Goal: Task Accomplishment & Management: Manage account settings

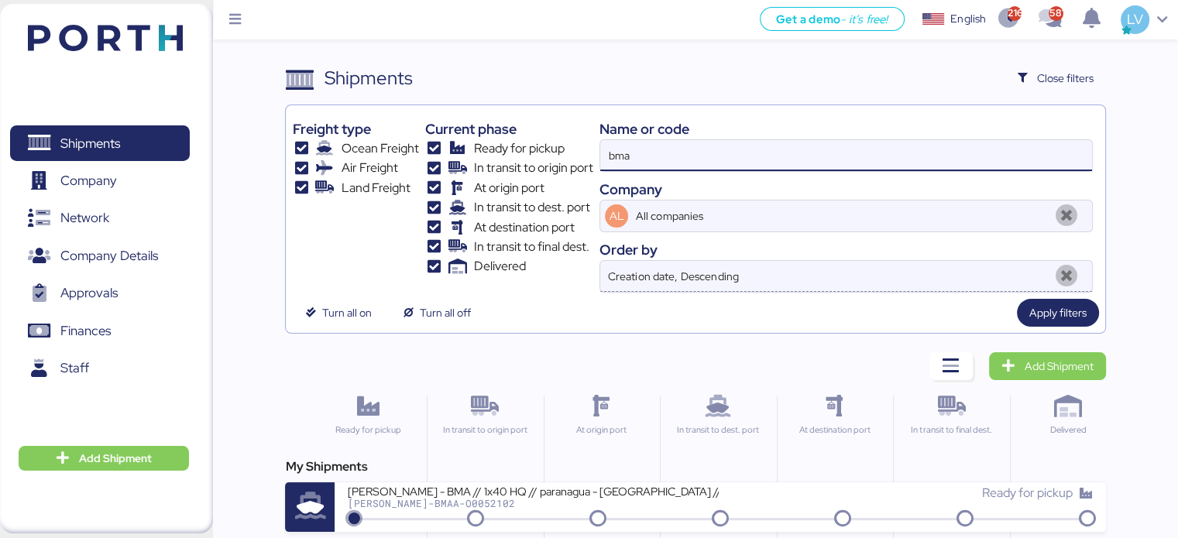
click at [1038, 145] on input "bma" at bounding box center [845, 155] width 491 height 31
type input "QGD2024411"
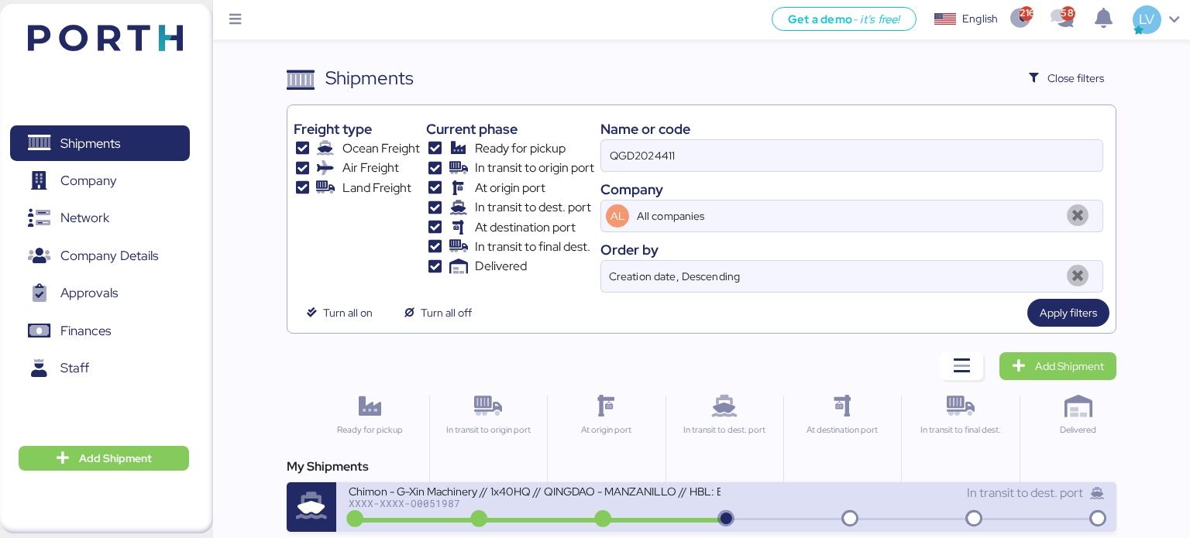
click at [617, 502] on div "XXXX-XXXX-O0051987" at bounding box center [535, 503] width 372 height 11
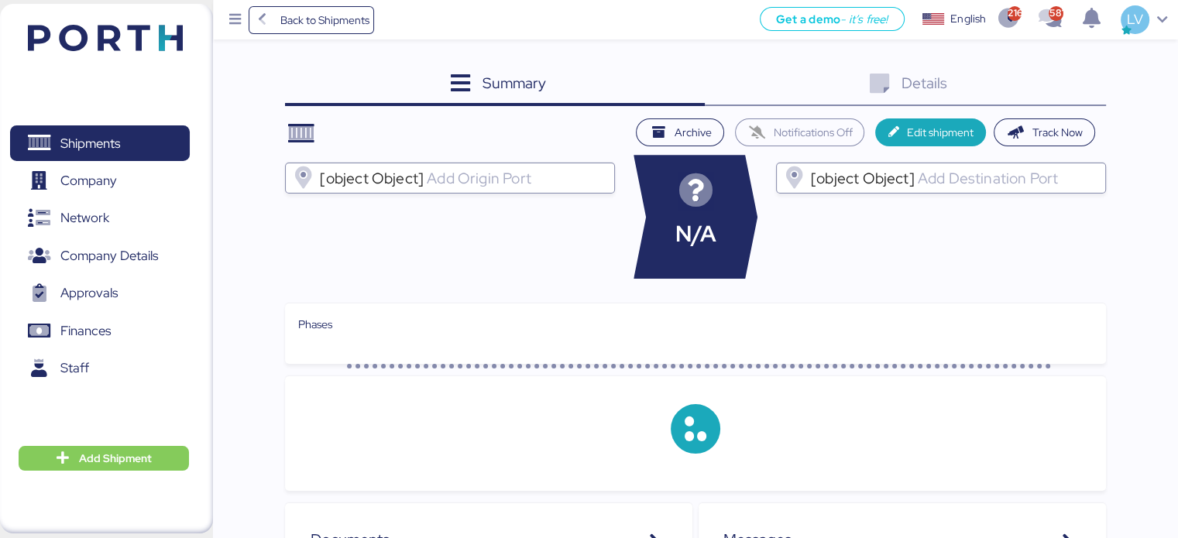
click at [877, 369] on div at bounding box center [703, 367] width 712 height 6
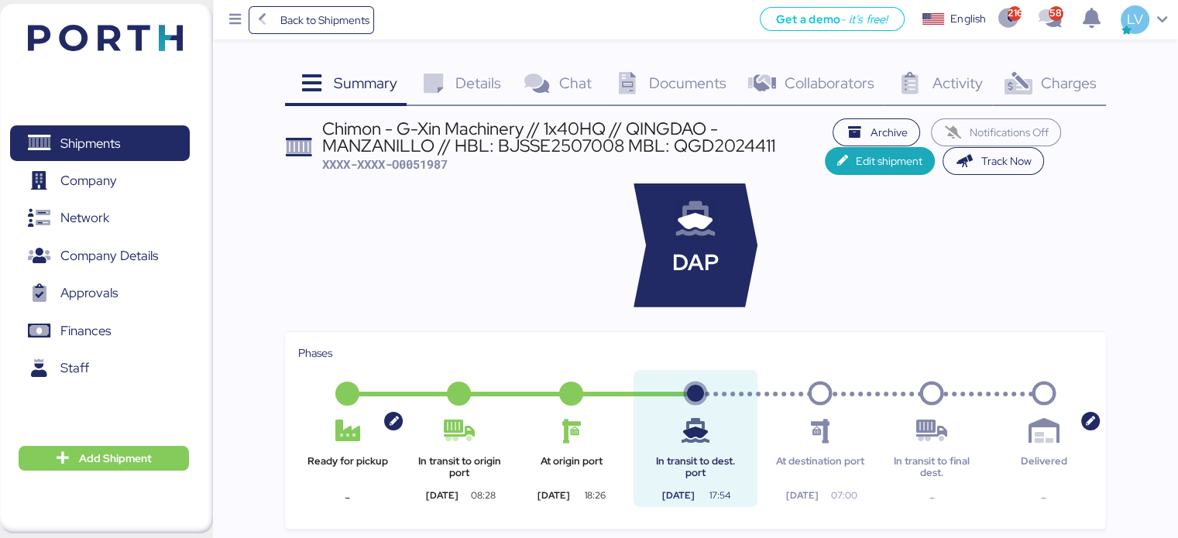
click at [1033, 75] on icon at bounding box center [1018, 84] width 33 height 22
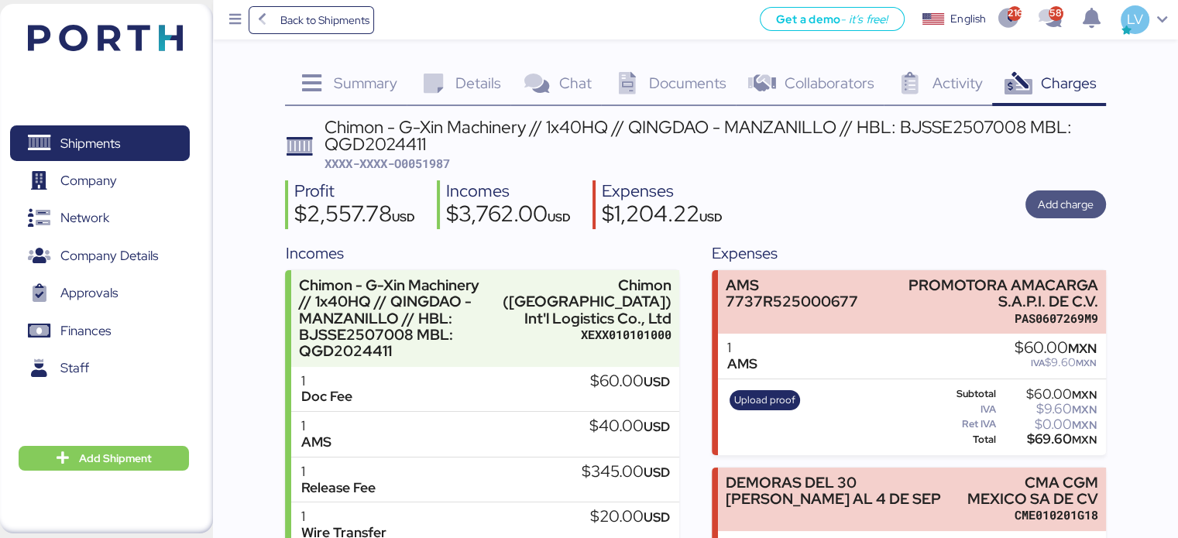
click at [1062, 208] on span "Add charge" at bounding box center [1066, 204] width 56 height 19
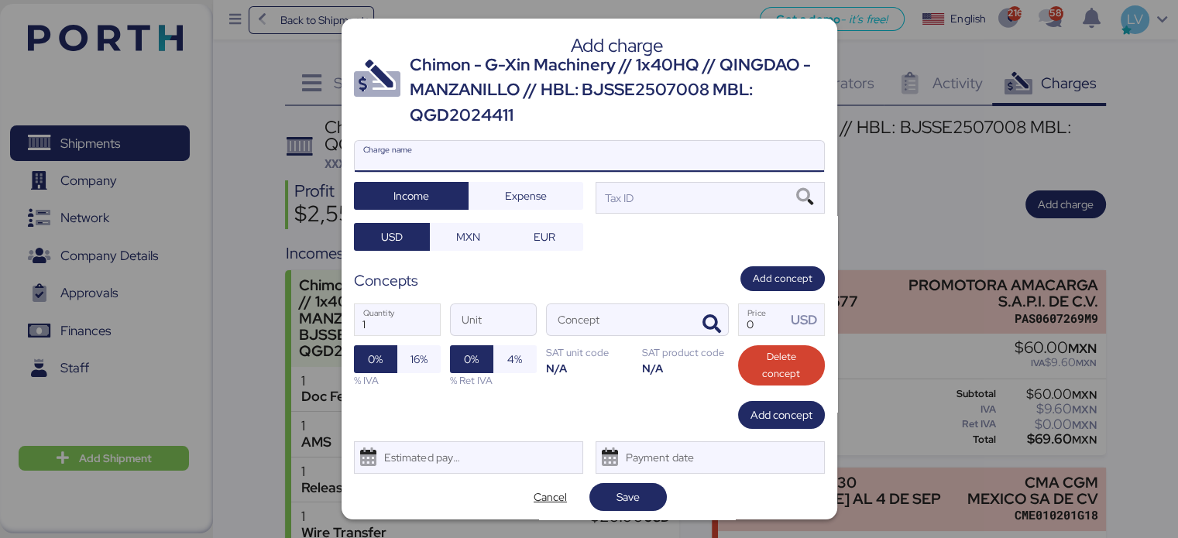
click at [768, 150] on input "Charge name" at bounding box center [589, 156] width 469 height 31
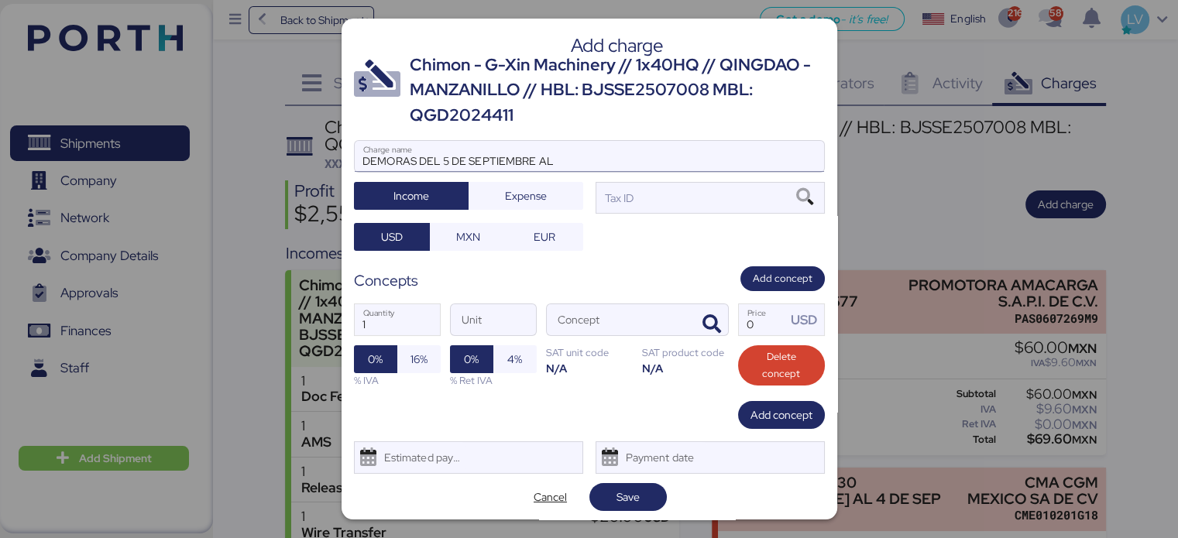
click at [674, 168] on input "DEMORAS DEL 5 DE SEPTIEMBRE AL" at bounding box center [589, 156] width 469 height 31
click at [624, 149] on input "DEMORAS DEL 5 DE SEPTIEMBRE AL 10 DE" at bounding box center [589, 156] width 469 height 31
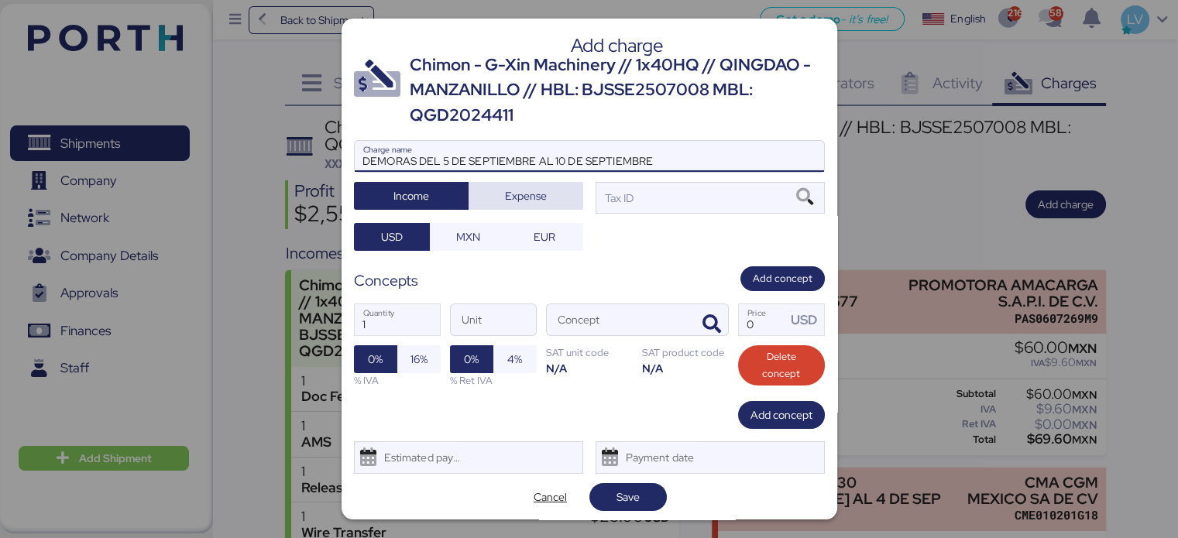
type input "DEMORAS DEL 5 DE SEPTIEMBRE AL 10 DE SEPTIEMBRE"
click at [538, 187] on span "Expense" at bounding box center [526, 196] width 42 height 19
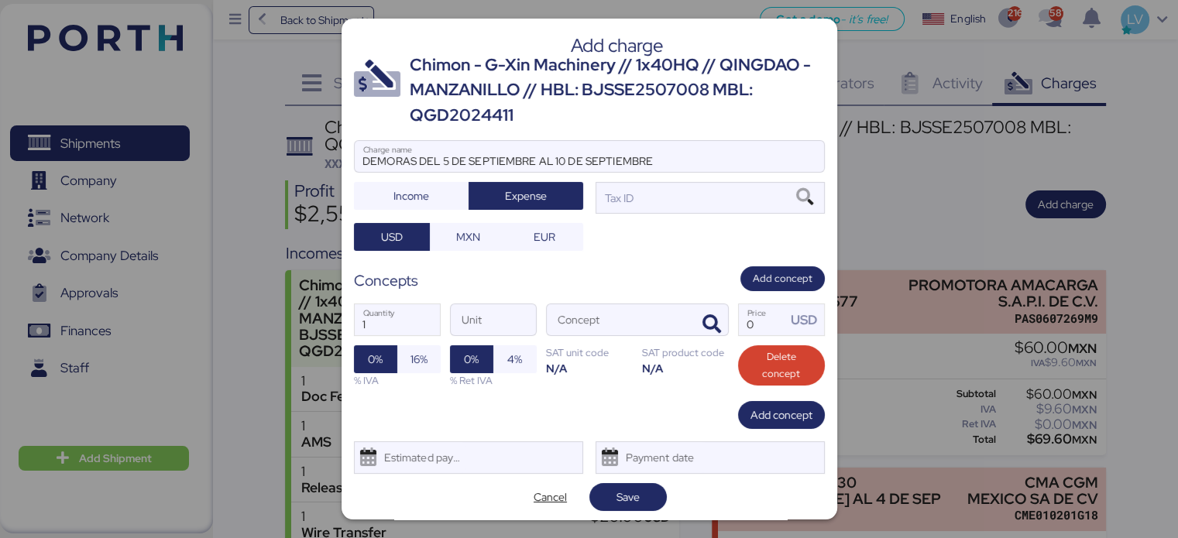
click at [667, 226] on div "DEMORAS DEL 5 DE SEPTIEMBRE AL 10 DE SEPTIEMBRE Charge name Income Expense Tax …" at bounding box center [589, 195] width 471 height 110
click at [682, 202] on div "Tax ID" at bounding box center [710, 197] width 229 height 31
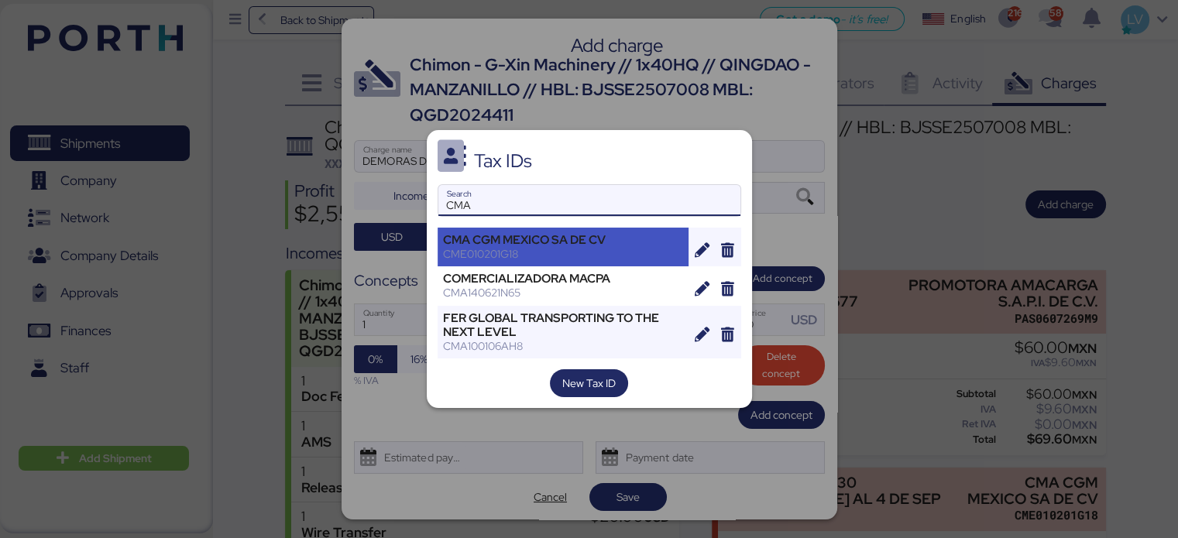
type input "CMA"
click at [548, 251] on div "CME010201G18" at bounding box center [563, 254] width 241 height 14
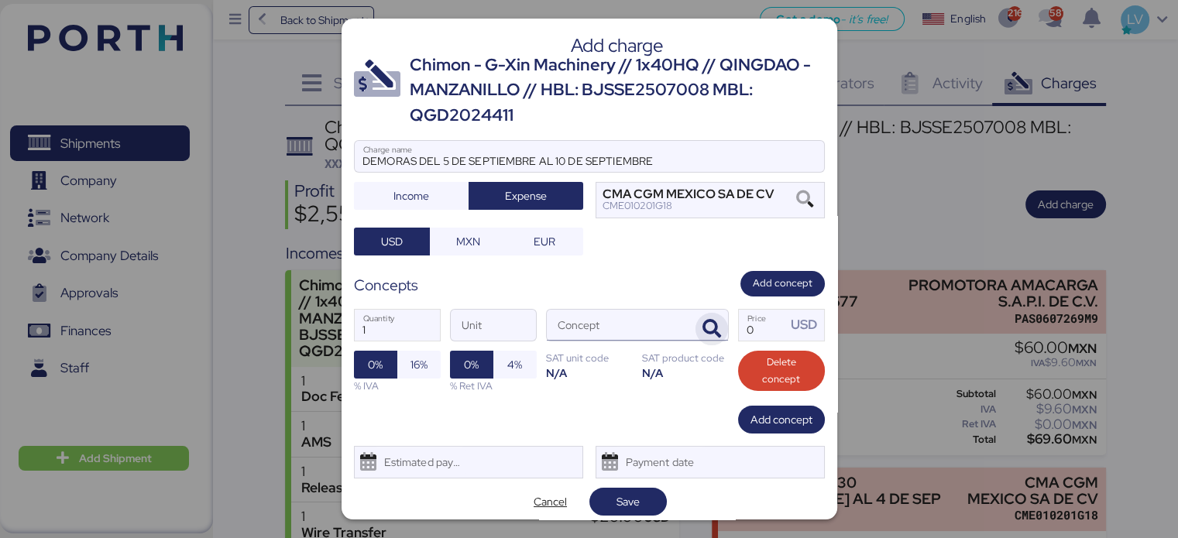
click at [717, 337] on span "button" at bounding box center [712, 329] width 33 height 33
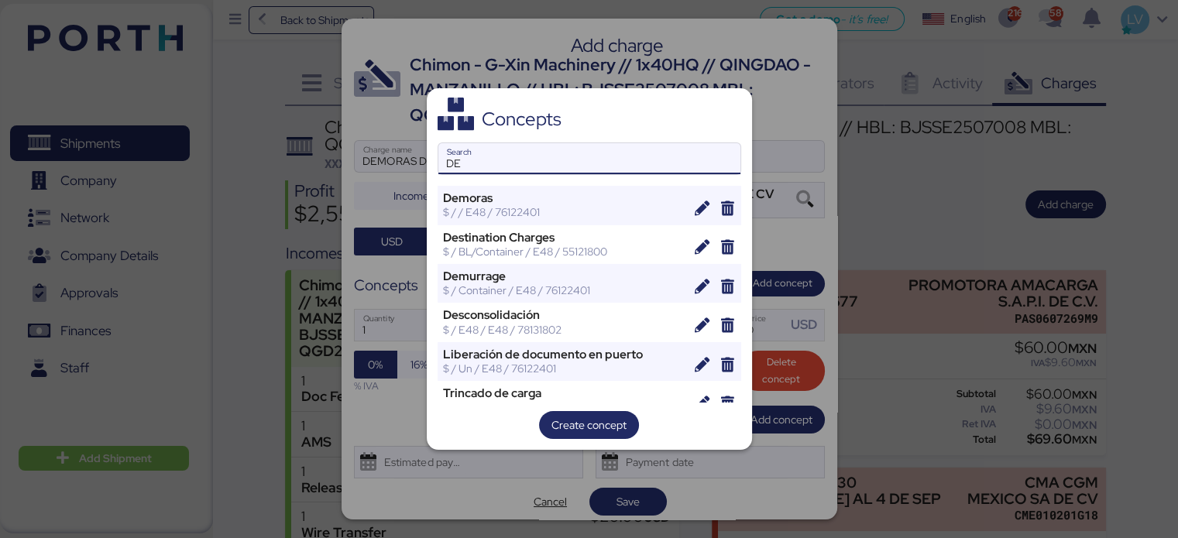
type input "DE"
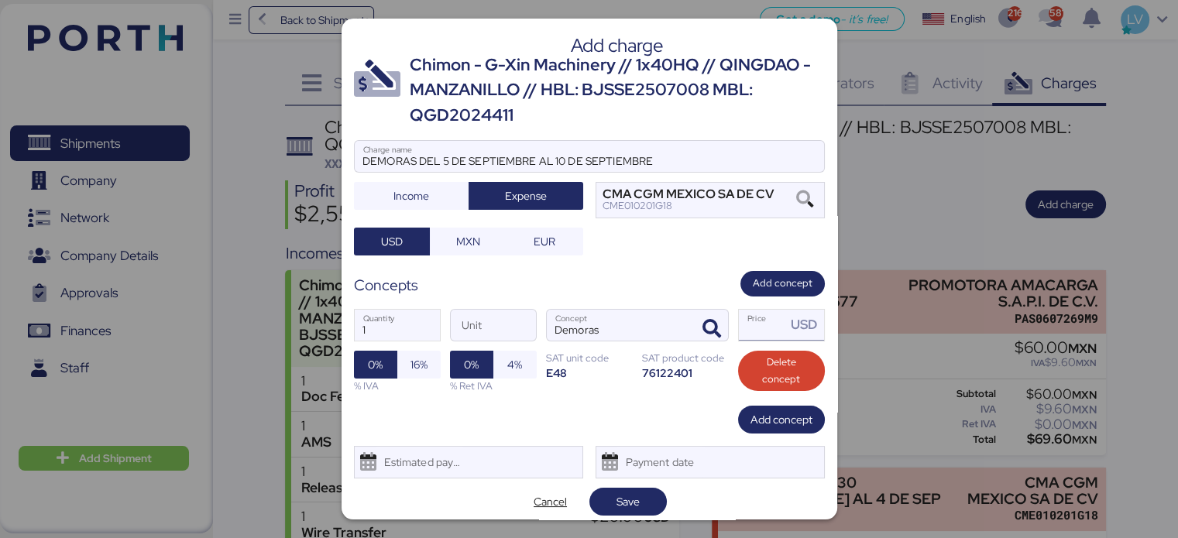
click at [751, 329] on input "Price USD" at bounding box center [763, 325] width 48 height 31
type input "1"
click at [636, 493] on span "Save" at bounding box center [628, 502] width 53 height 22
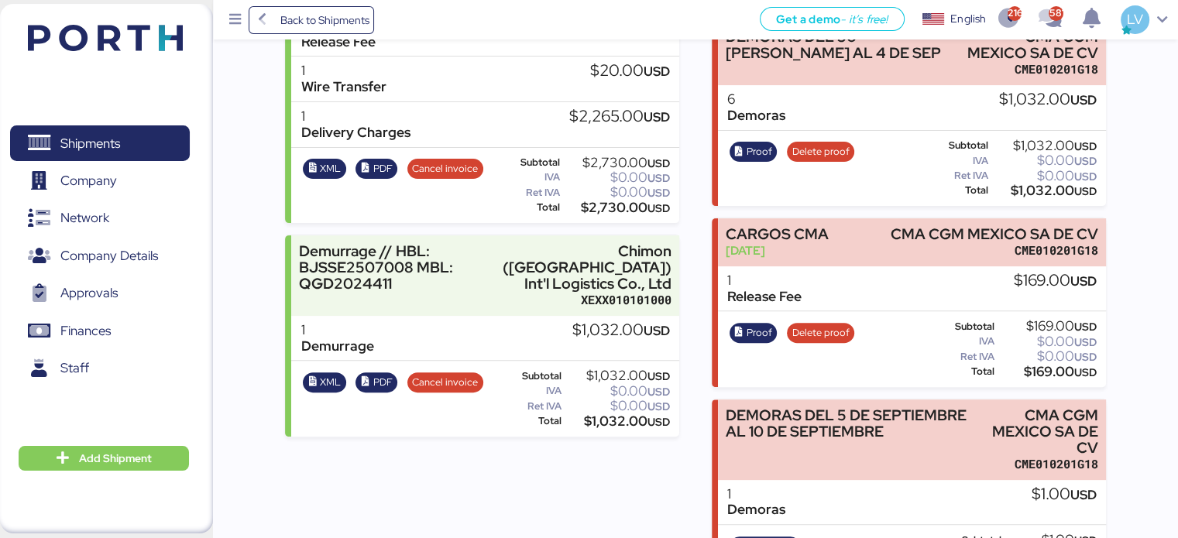
scroll to position [294, 0]
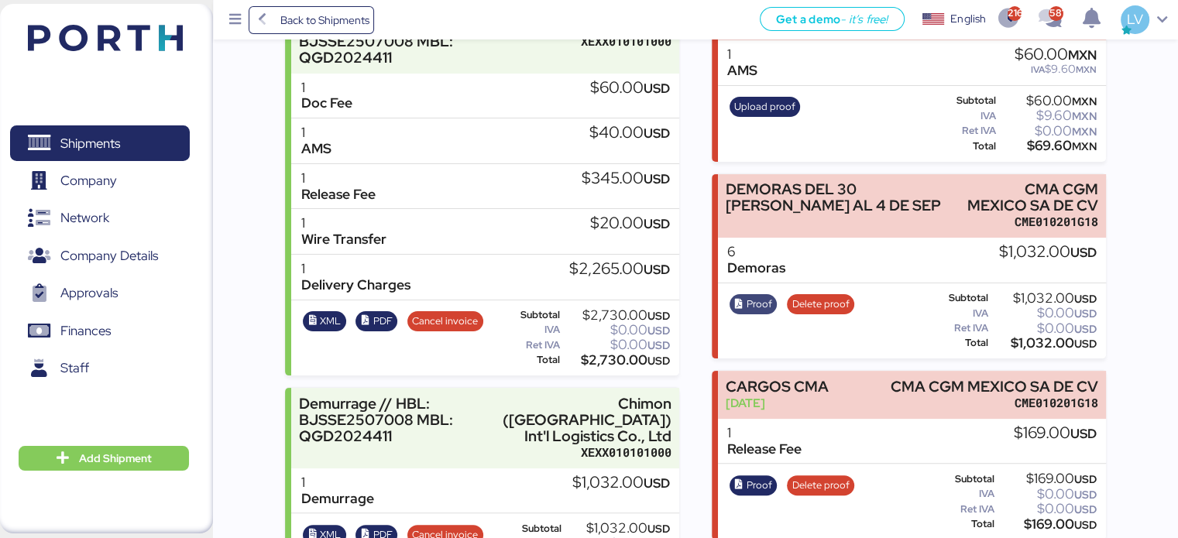
click at [759, 305] on span "Proof" at bounding box center [760, 304] width 26 height 17
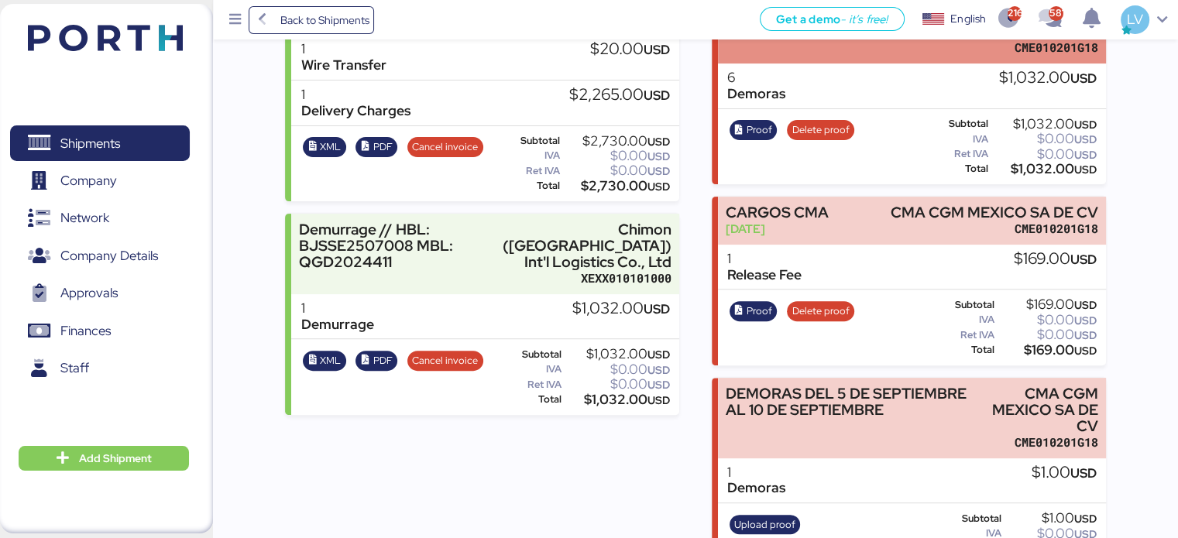
scroll to position [517, 0]
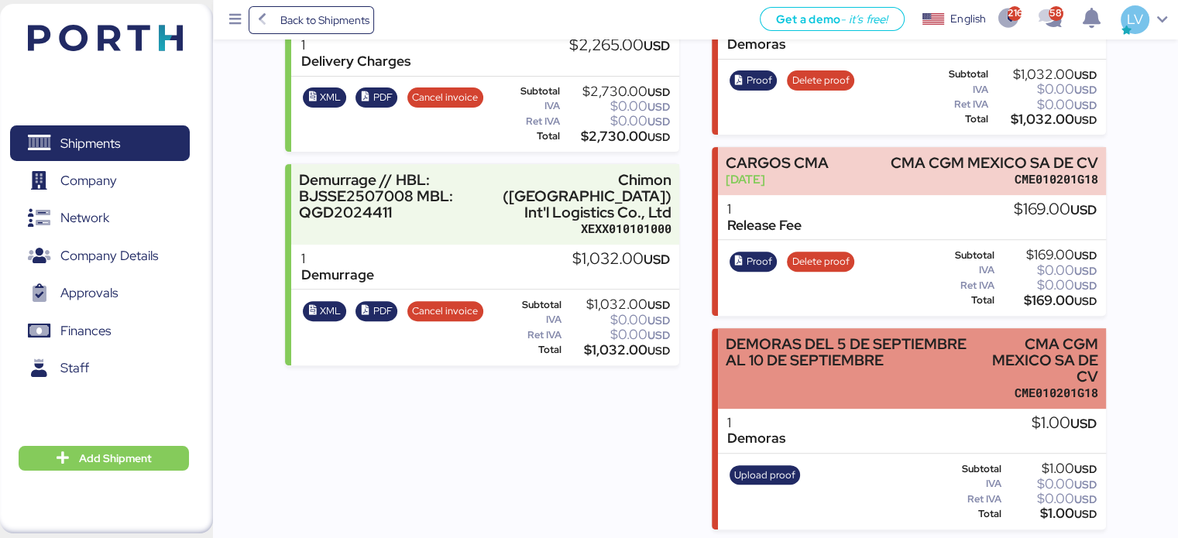
click at [785, 359] on div "DEMORAS DEL 5 DE SEPTIEMBRE AL 10 DE SEPTIEMBRE" at bounding box center [846, 352] width 241 height 33
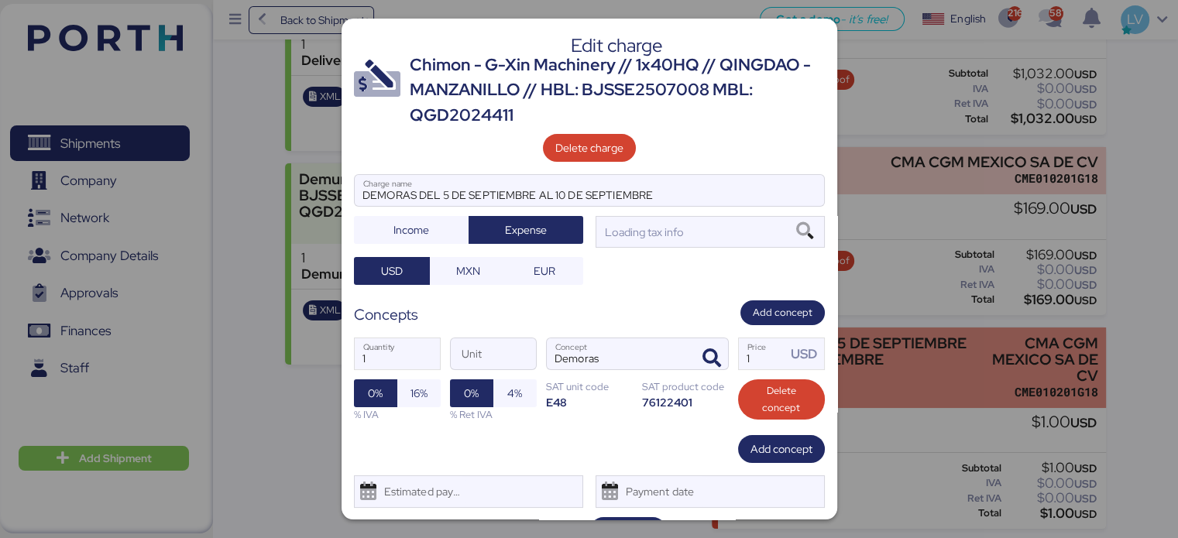
scroll to position [0, 0]
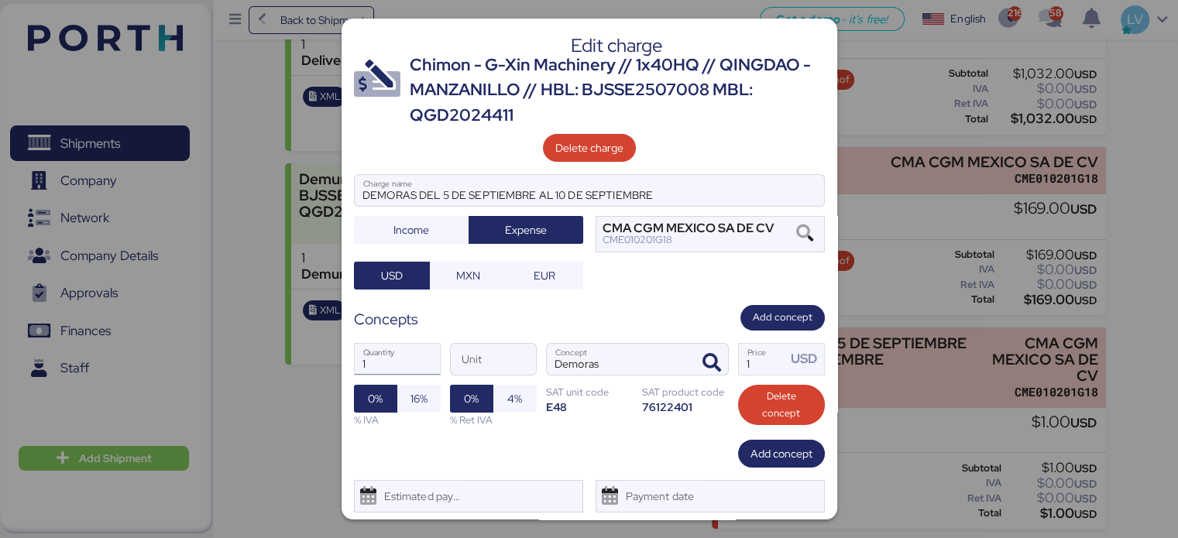
click at [398, 359] on input "1" at bounding box center [397, 359] width 85 height 31
type input "6"
click at [763, 361] on input "1" at bounding box center [763, 359] width 48 height 31
type input "172"
click at [428, 380] on div "6 Quantity Unit Demoras Concept 172 Price USD 0% 16% % IVA 0% 4% % Ret IVA SAT …" at bounding box center [589, 385] width 471 height 109
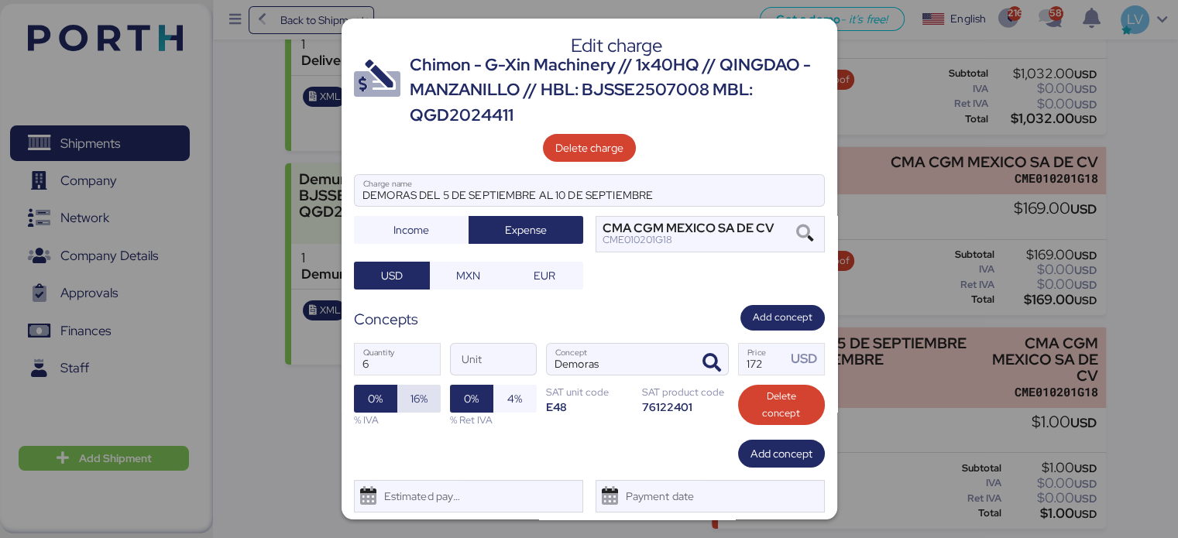
click at [414, 399] on span "16%" at bounding box center [419, 399] width 17 height 19
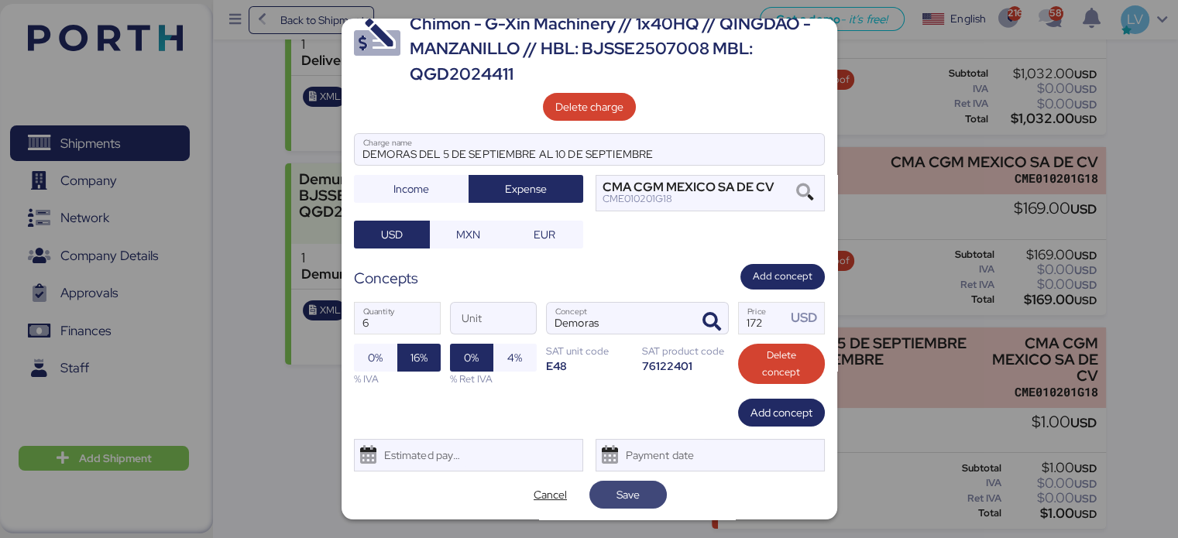
click at [651, 493] on span "Save" at bounding box center [628, 495] width 77 height 28
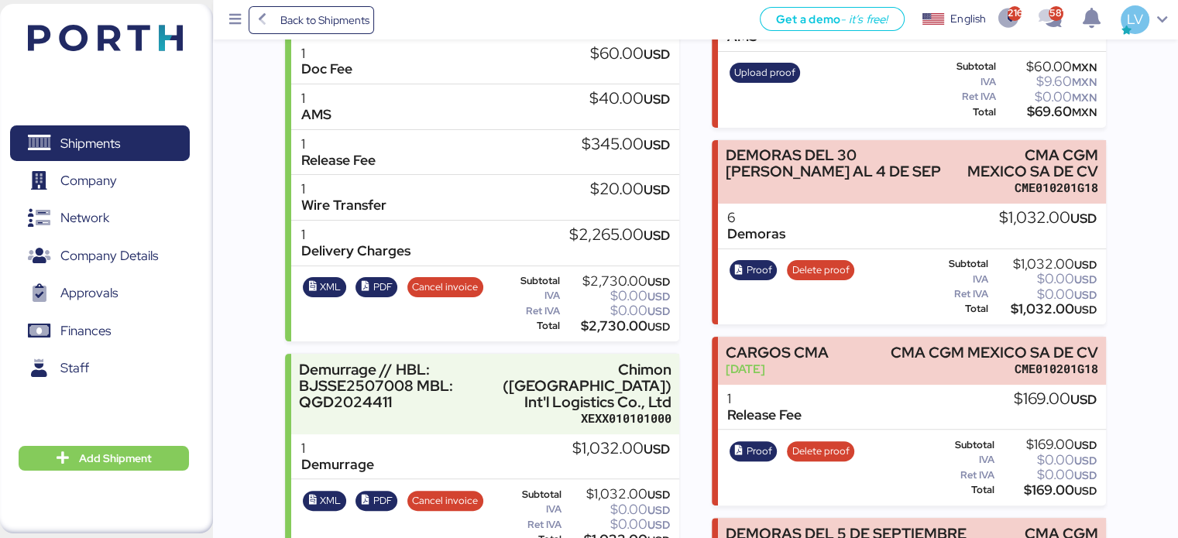
scroll to position [517, 0]
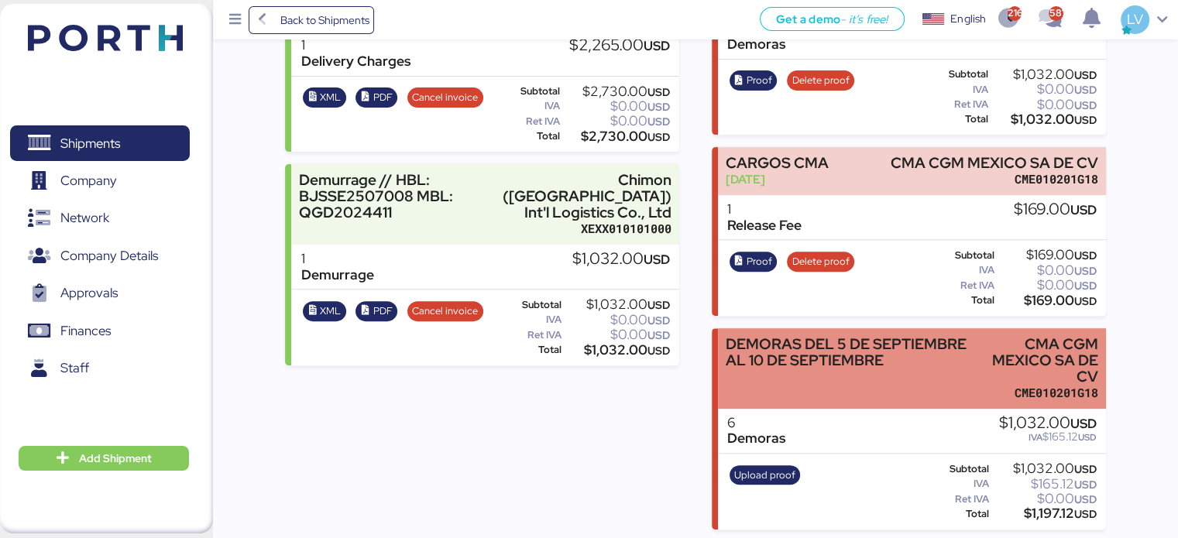
click at [876, 358] on div "DEMORAS DEL 5 DE SEPTIEMBRE AL 10 DE SEPTIEMBRE" at bounding box center [846, 352] width 241 height 33
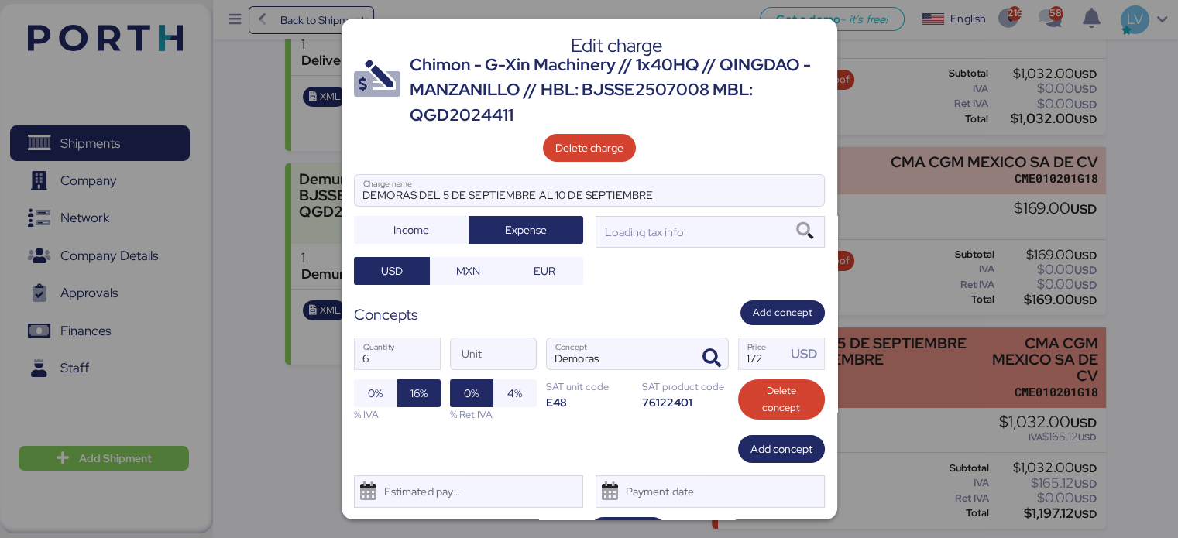
scroll to position [0, 0]
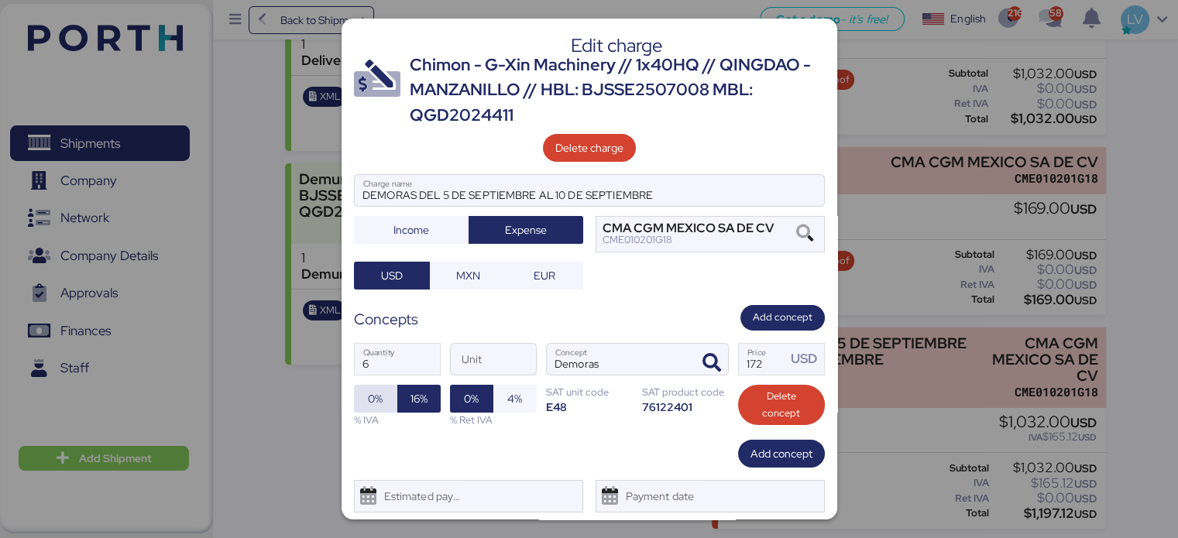
click at [389, 405] on span "0%" at bounding box center [375, 399] width 43 height 28
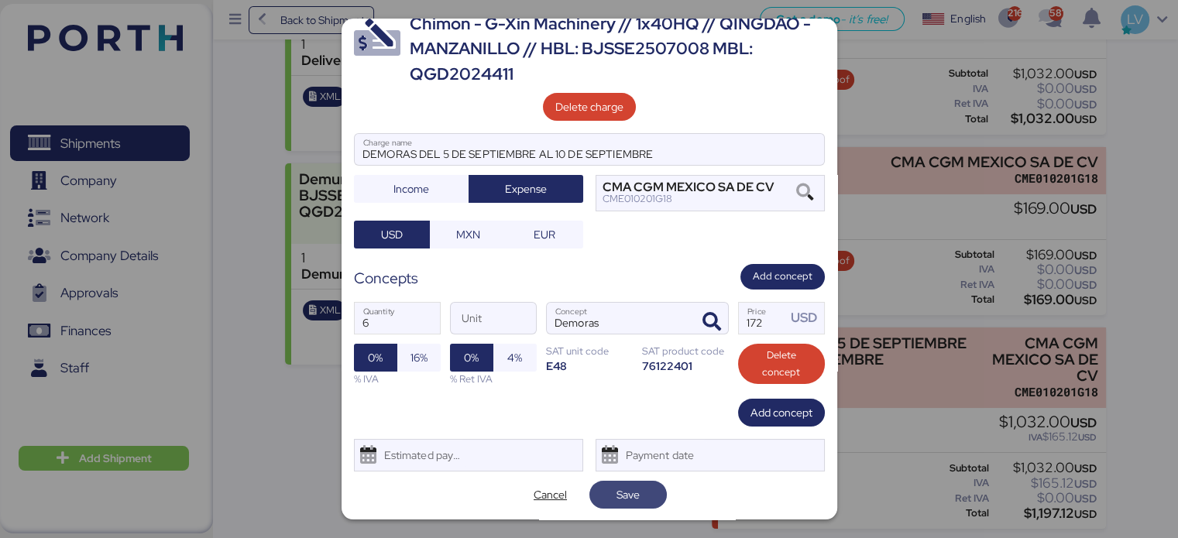
click at [622, 494] on span "Save" at bounding box center [628, 495] width 23 height 19
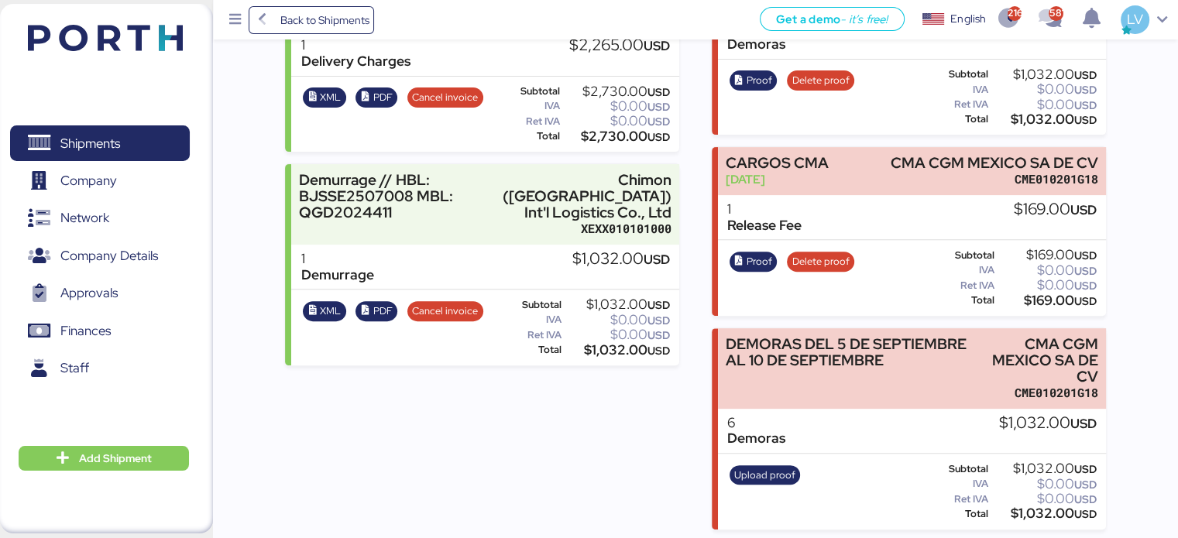
scroll to position [517, 0]
click at [741, 470] on span "Upload proof" at bounding box center [764, 475] width 61 height 17
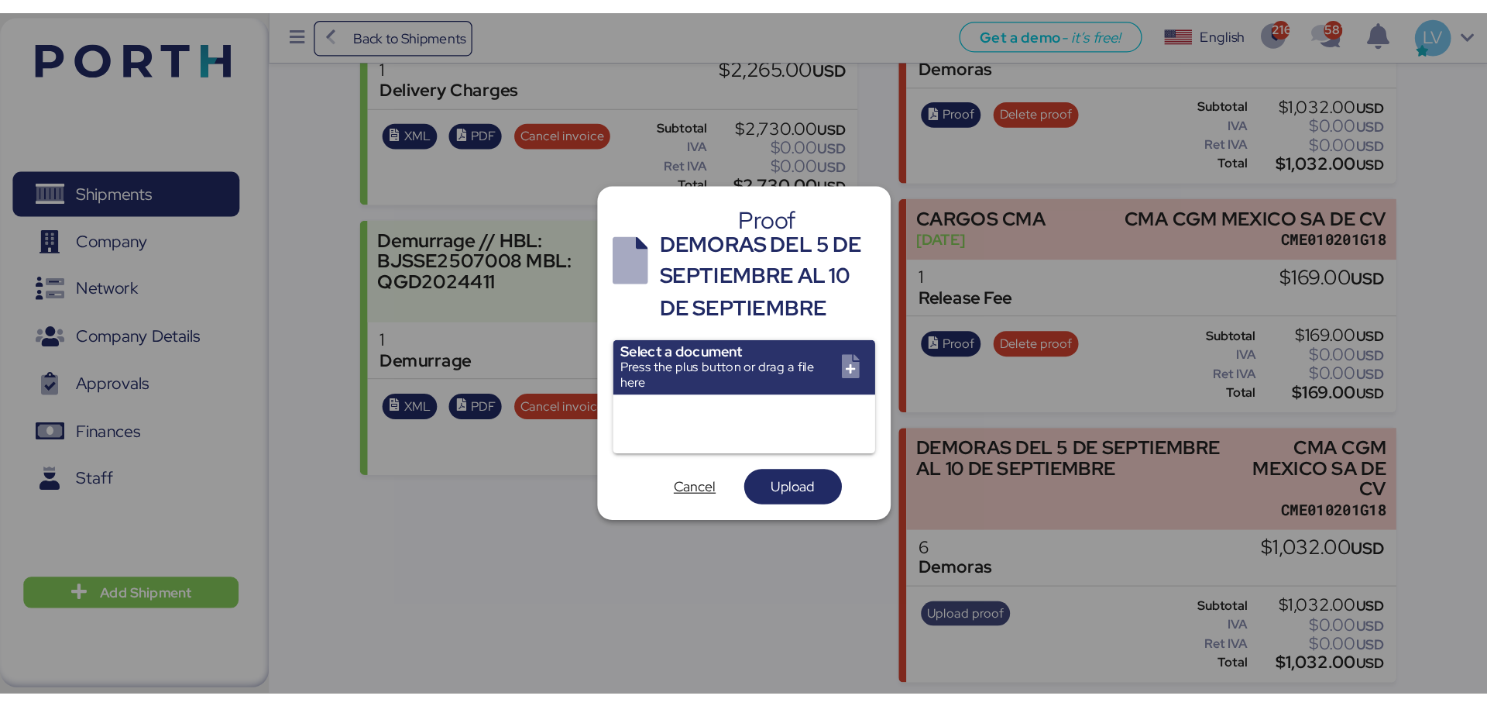
scroll to position [0, 0]
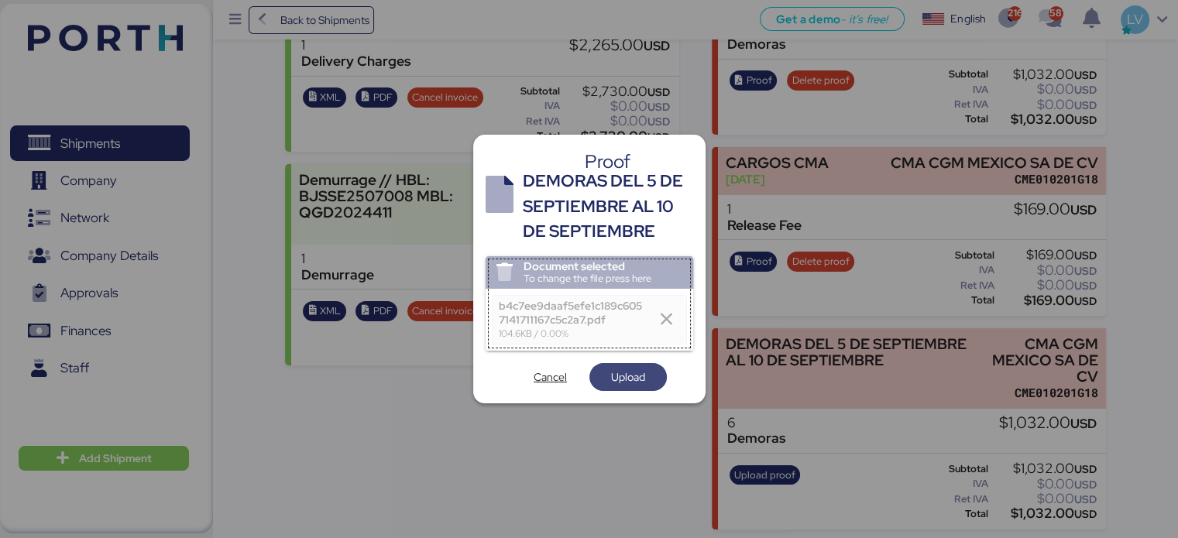
click at [620, 375] on span "Upload" at bounding box center [628, 377] width 34 height 19
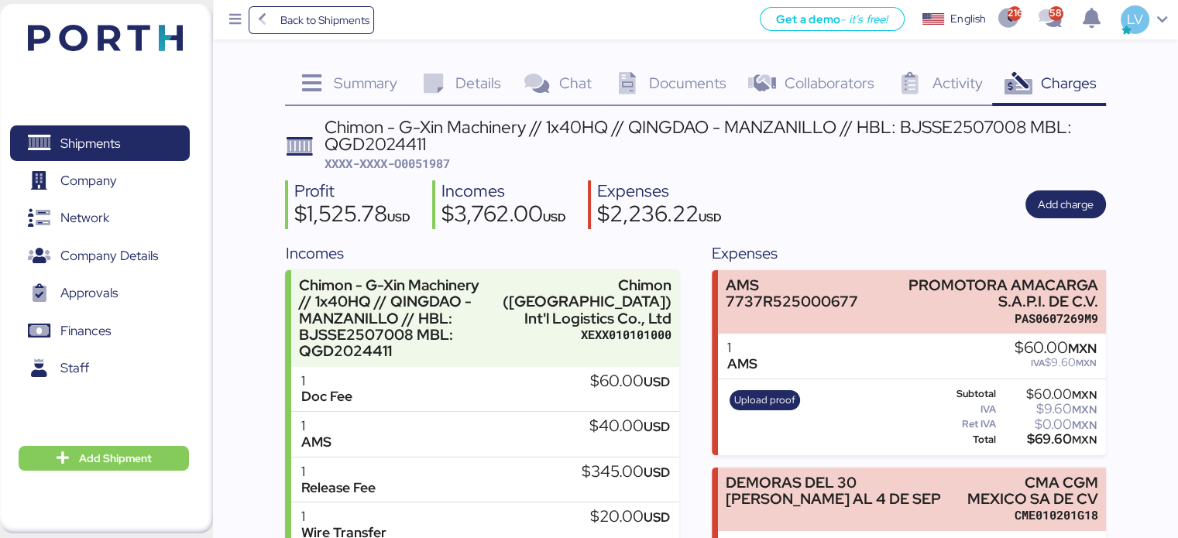
click at [418, 156] on span "XXXX-XXXX-O0051987" at bounding box center [387, 163] width 125 height 15
copy span "O0051987"
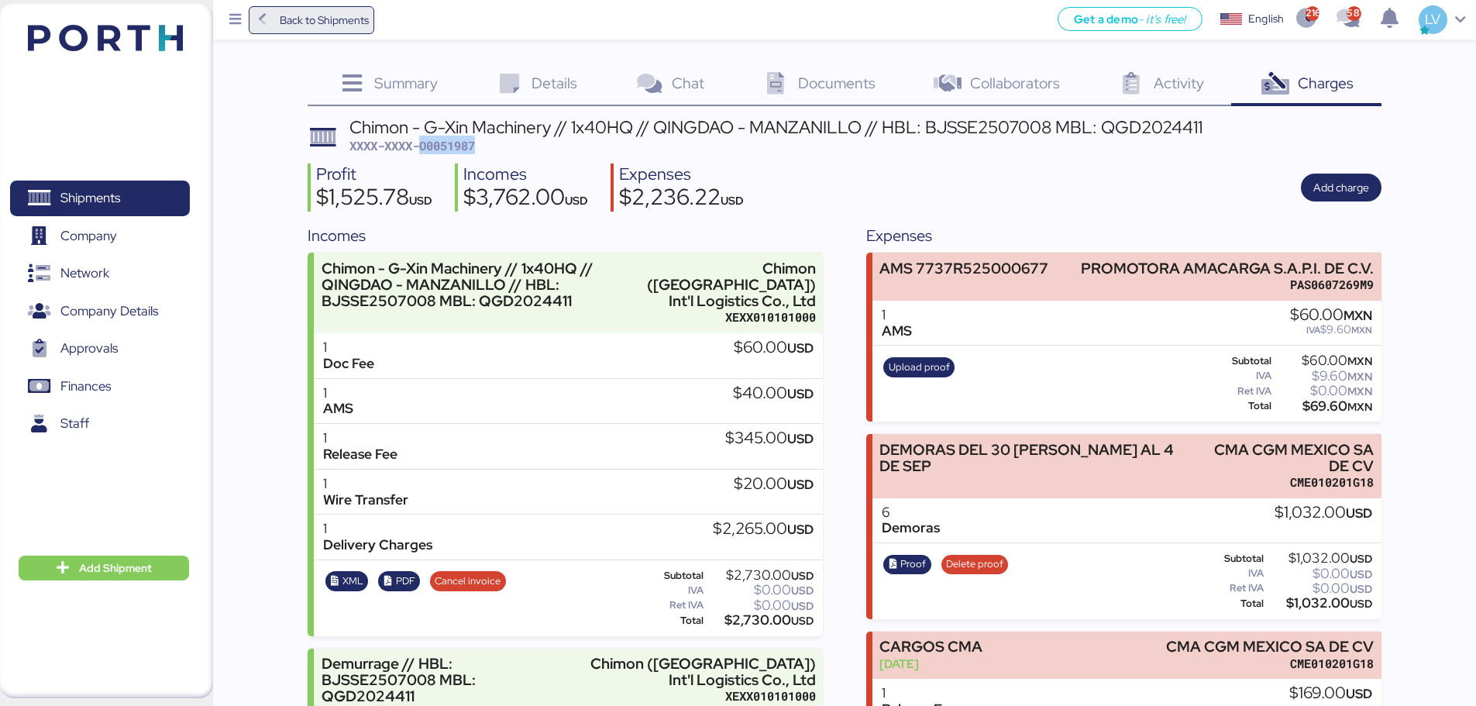
click at [345, 16] on span "Back to Shipments" at bounding box center [324, 20] width 89 height 19
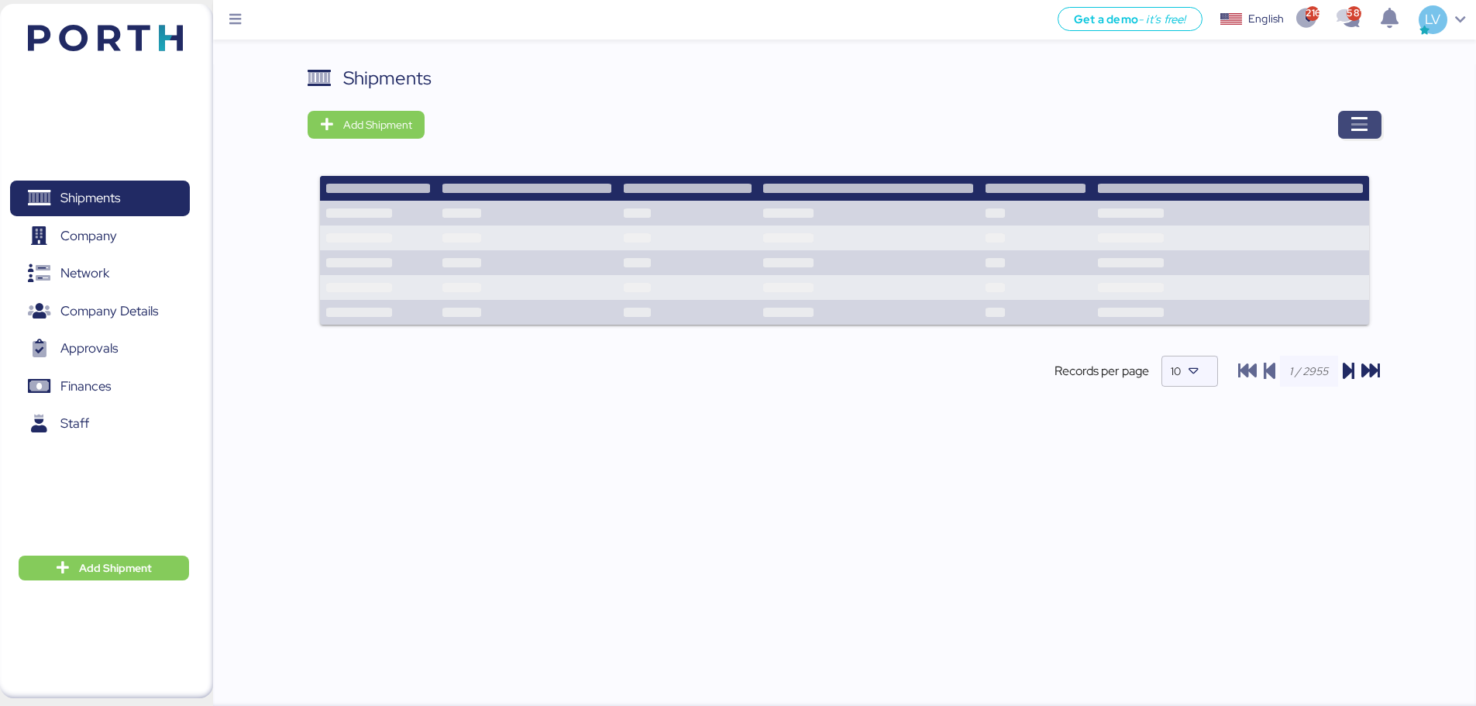
click at [1177, 119] on icon "button" at bounding box center [1359, 124] width 19 height 19
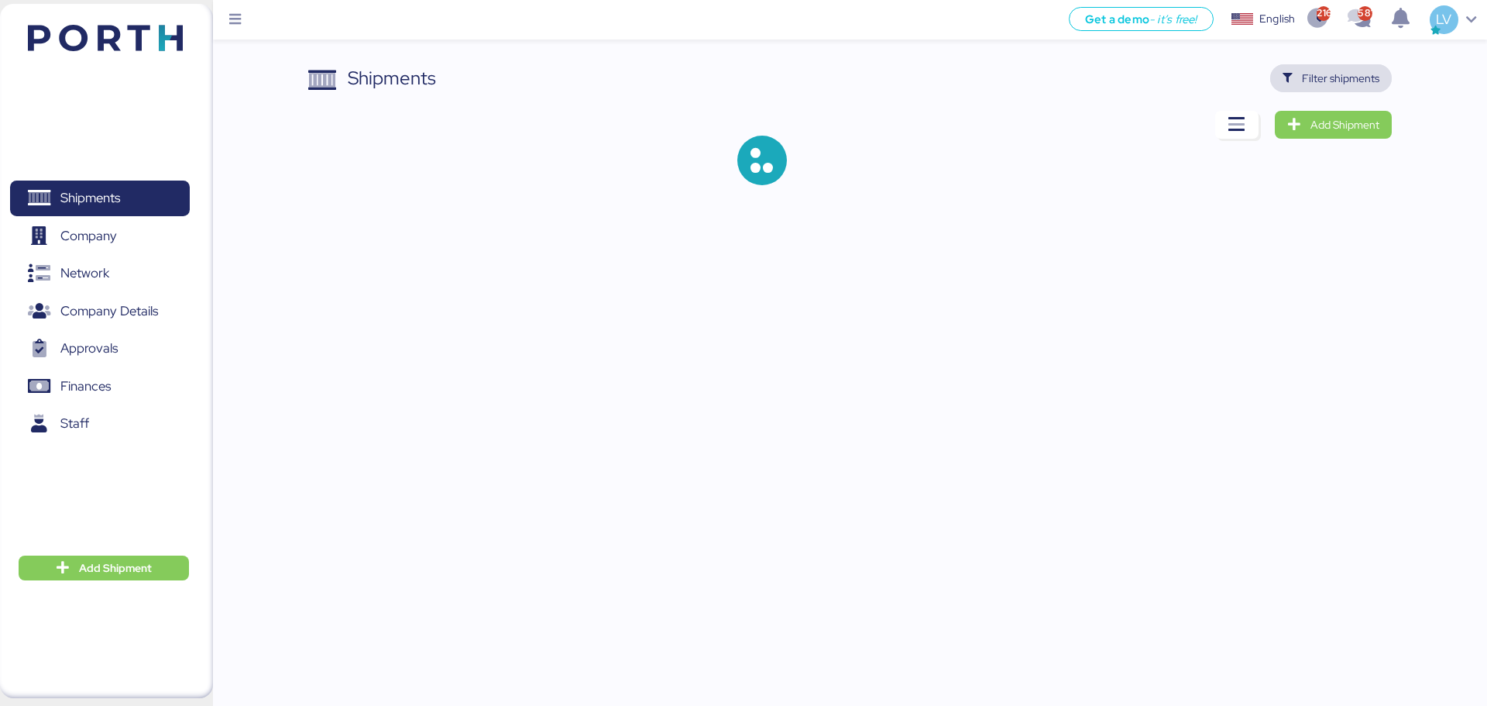
click at [1177, 74] on span "Filter shipments" at bounding box center [1340, 78] width 77 height 19
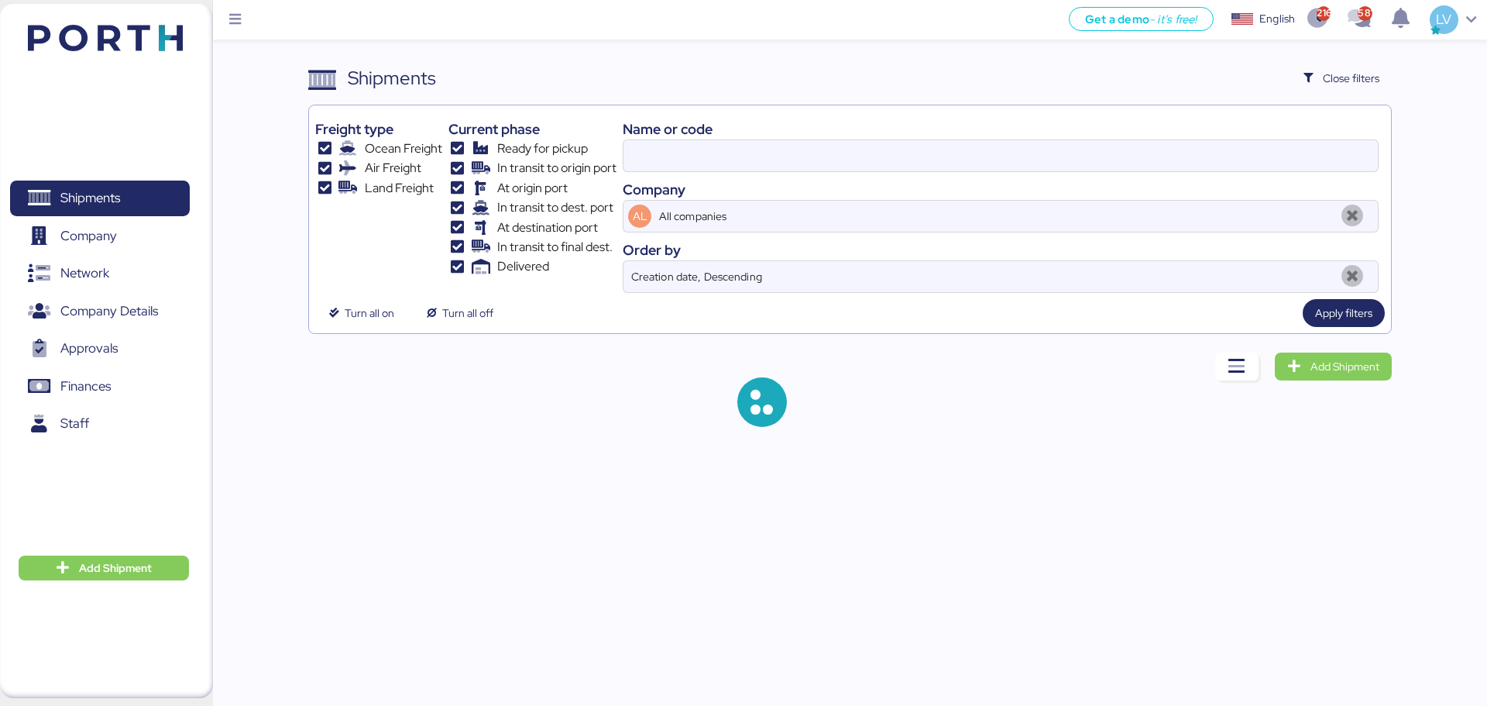
click at [1177, 135] on div "Name or code" at bounding box center [1001, 129] width 756 height 21
click at [1177, 146] on input at bounding box center [1001, 155] width 755 height 31
paste input "205-83813520"
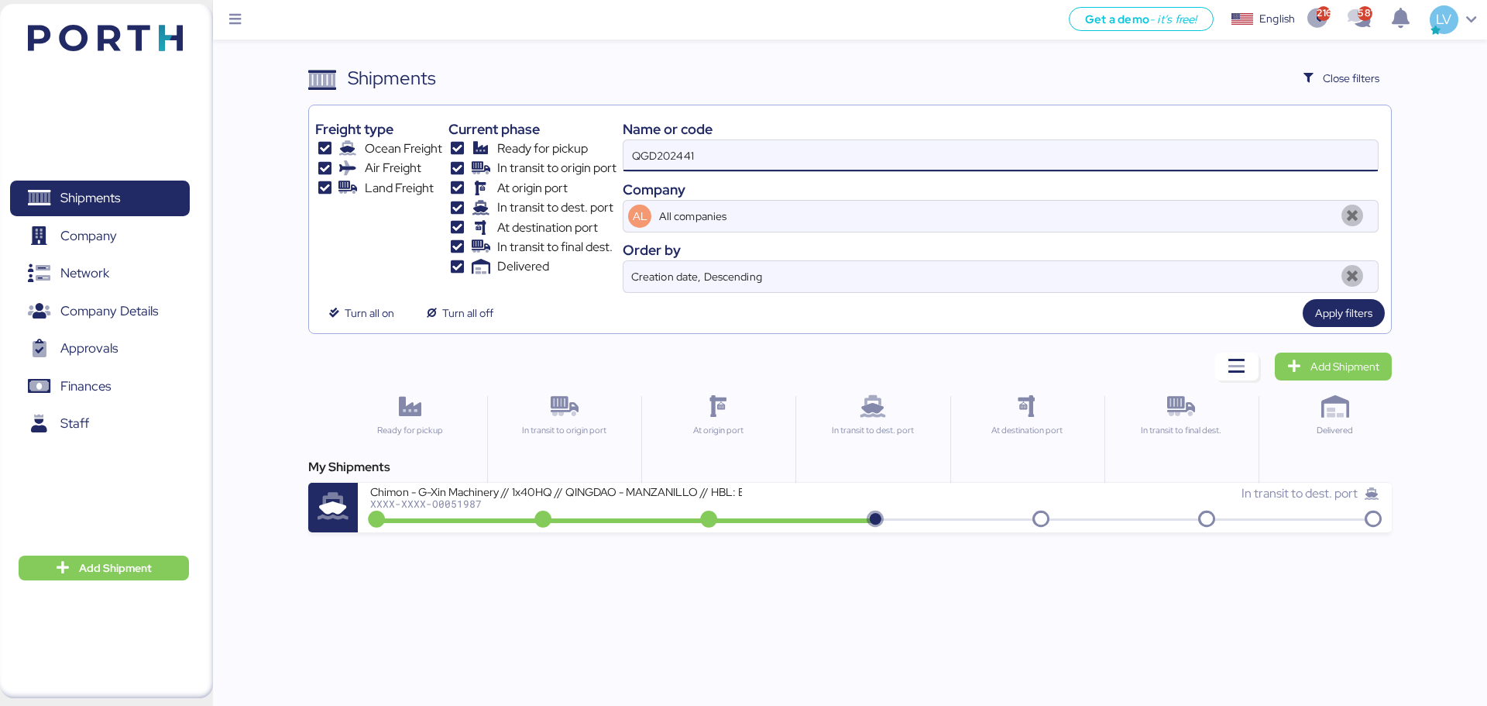
click at [1177, 139] on div "QGD202441" at bounding box center [1001, 155] width 756 height 33
click at [1177, 140] on input "QGD202441" at bounding box center [1001, 155] width 755 height 31
click at [1177, 139] on div "QGD202441" at bounding box center [1001, 155] width 756 height 33
click at [1177, 140] on input "QGD202441" at bounding box center [1001, 155] width 755 height 31
click at [1177, 139] on div "QGD202441" at bounding box center [1001, 155] width 756 height 33
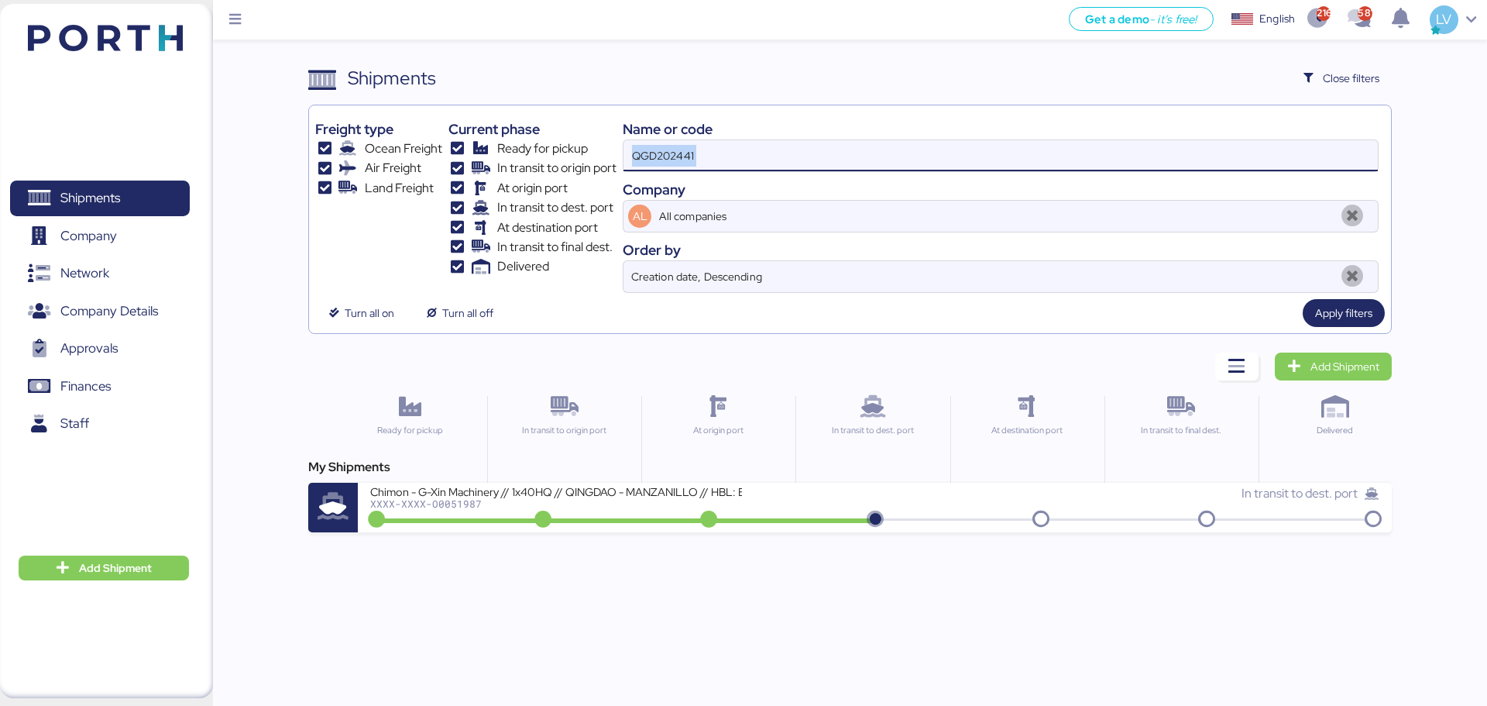
click at [1177, 140] on input "QGD202441" at bounding box center [1001, 155] width 755 height 31
click at [1177, 139] on div "QGD202441" at bounding box center [1001, 155] width 756 height 33
click at [1177, 140] on input "QGD202441" at bounding box center [1001, 155] width 755 height 31
click at [1177, 153] on input "QGD202441" at bounding box center [1001, 155] width 755 height 31
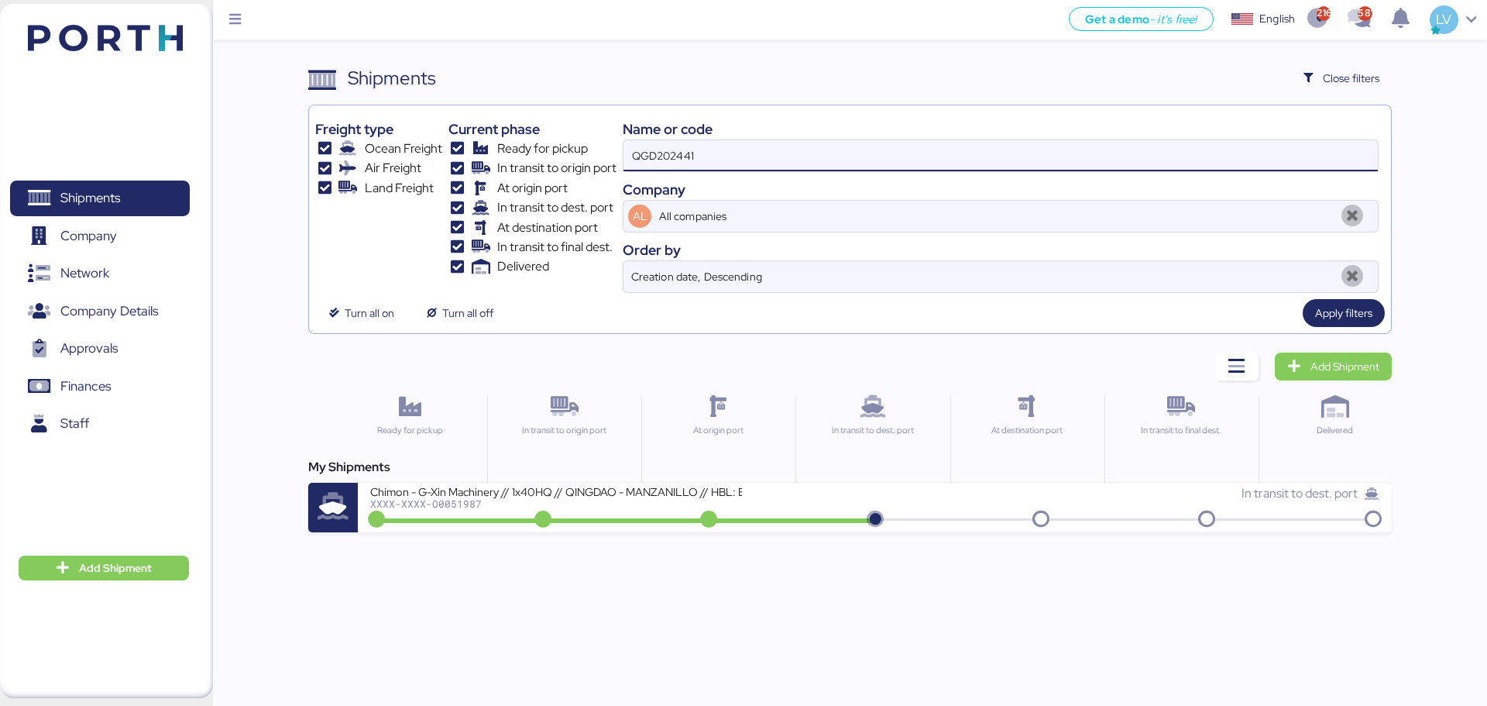
click at [1177, 153] on input "QGD202441" at bounding box center [1001, 155] width 755 height 31
paste input "205-83813520"
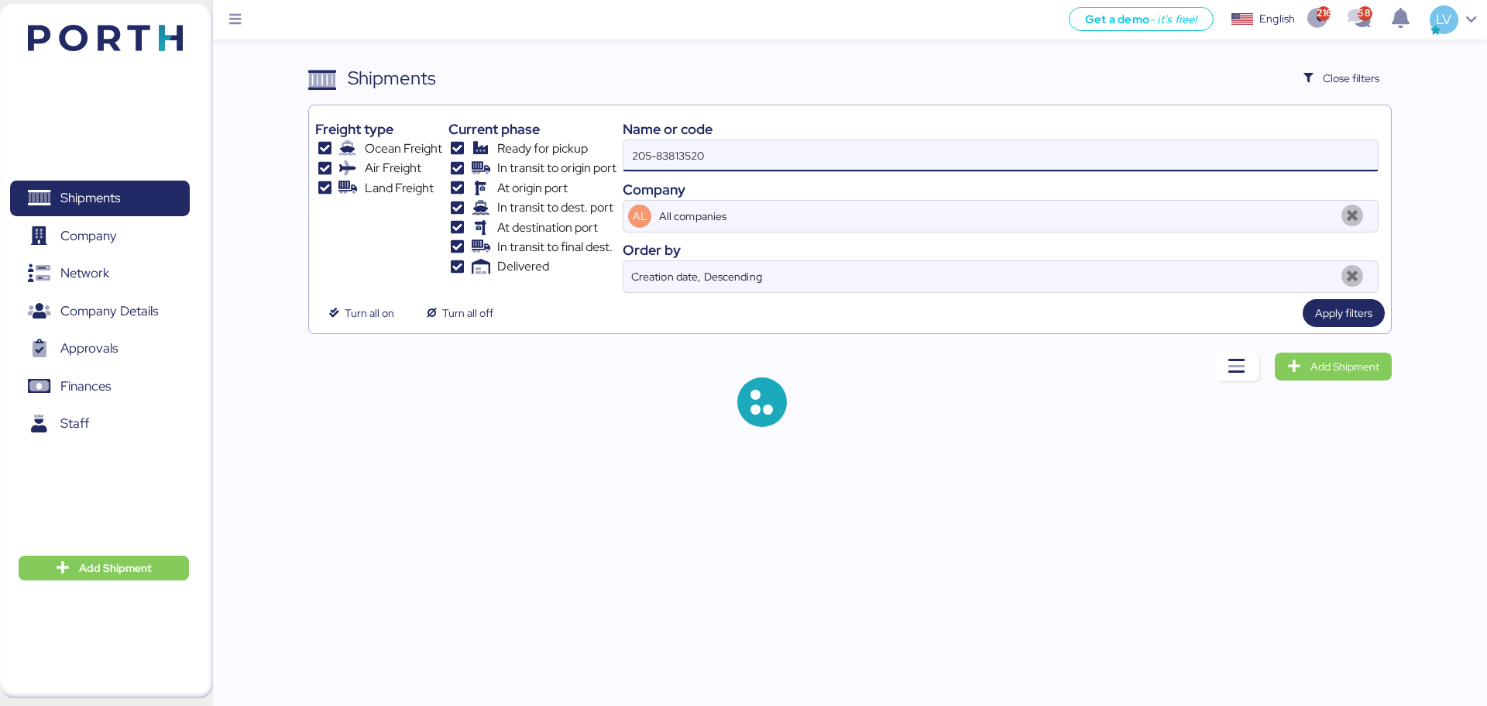
type input "205-83813520"
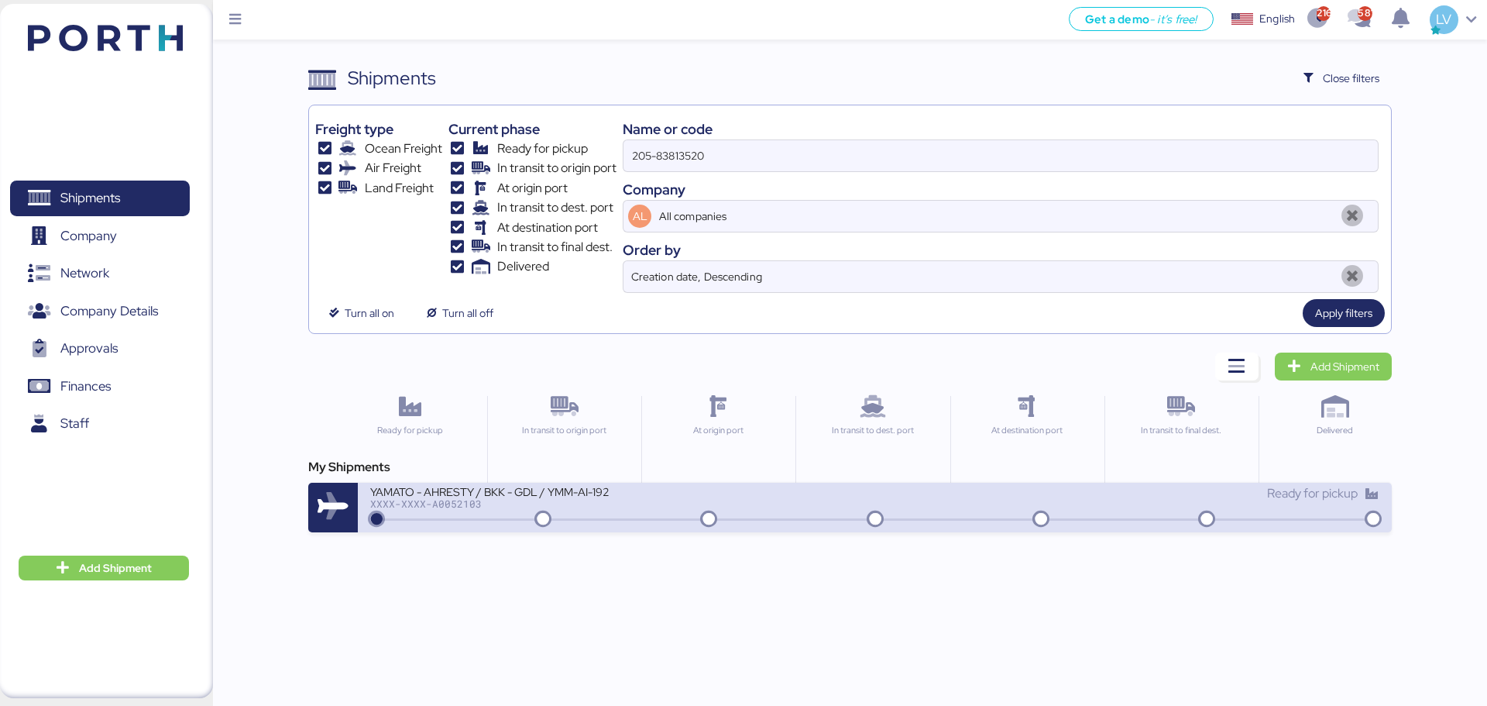
click at [841, 490] on div "YAMATO - AHRESTY / BKK - GDL / YMM-AI-192 XXXX-XXXX-A0052103" at bounding box center [622, 500] width 504 height 33
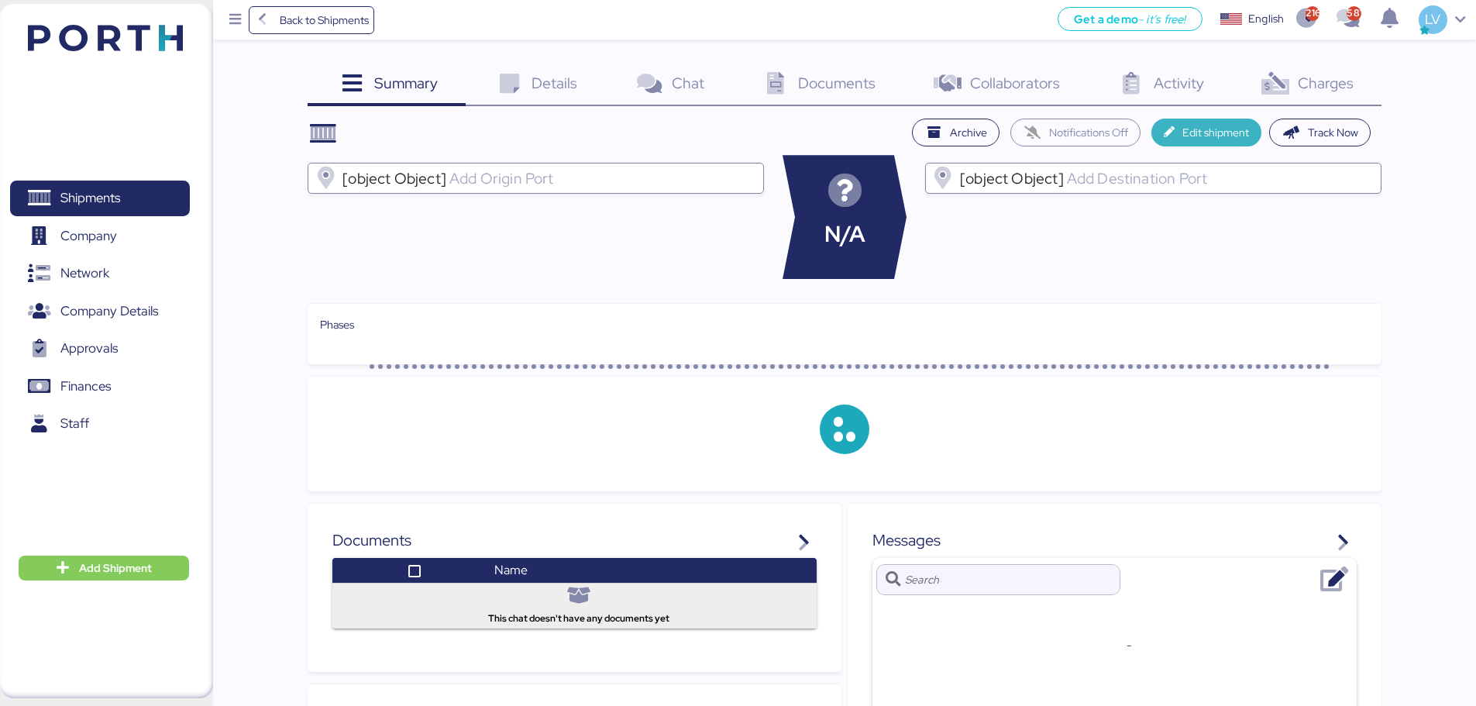
click at [1177, 119] on span "Edit shipment" at bounding box center [1206, 133] width 111 height 28
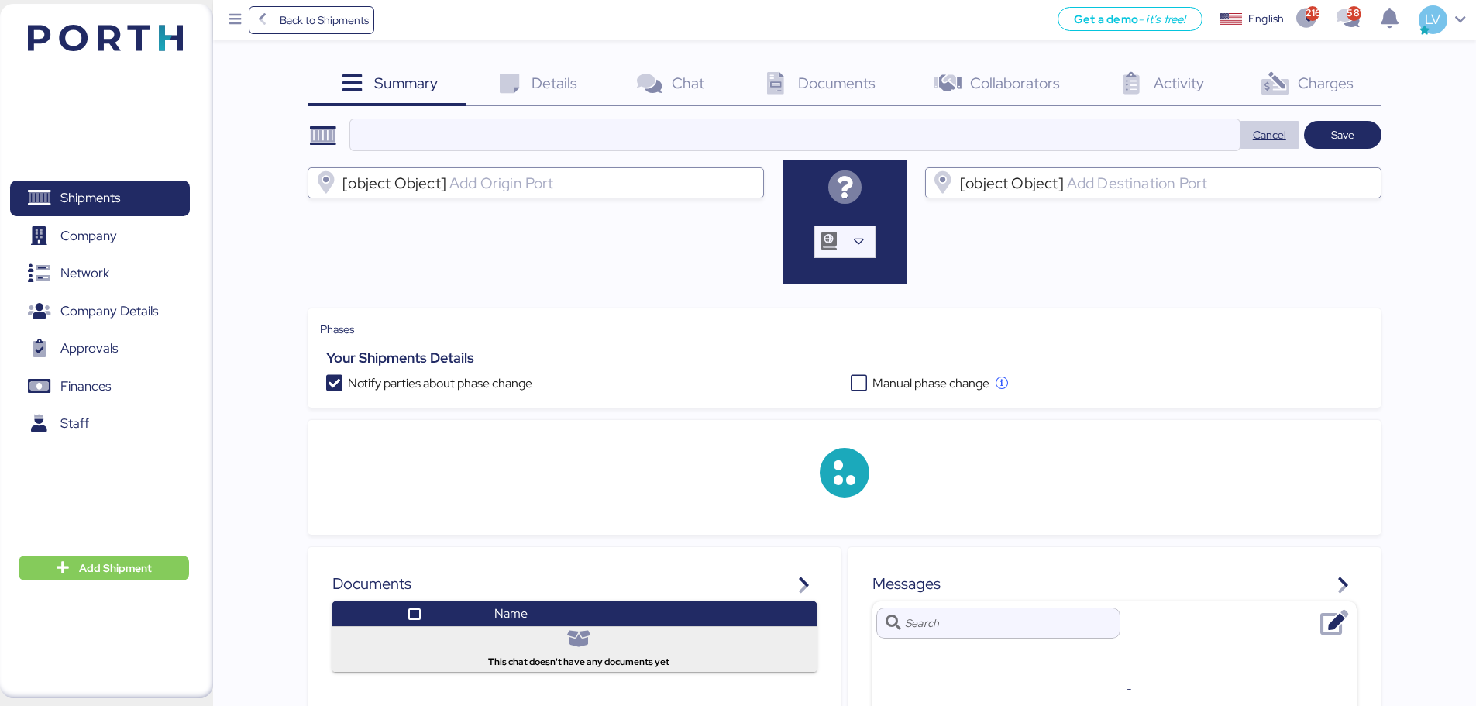
type input "YAMATO - AHRESTY / BKK - GDL / YMM-AI-192"
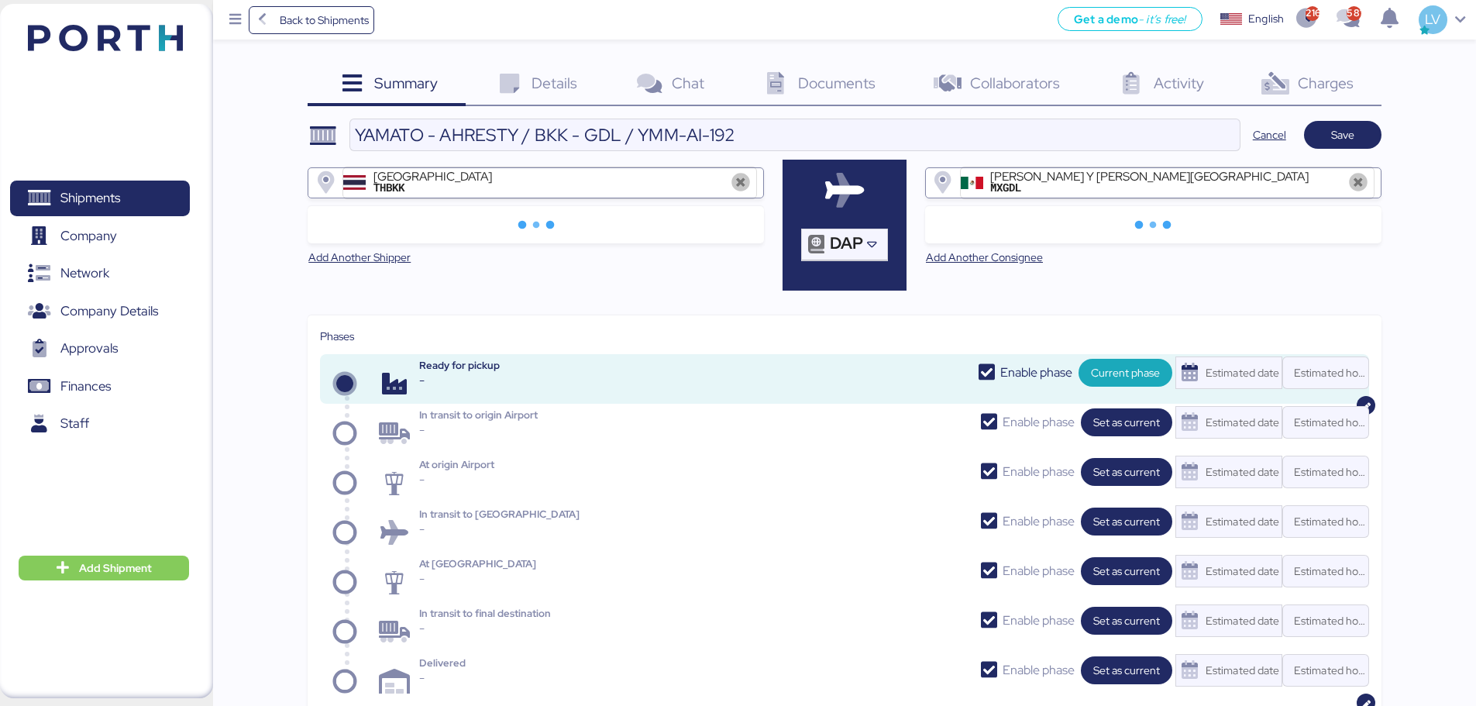
click at [1177, 74] on icon at bounding box center [1275, 84] width 33 height 22
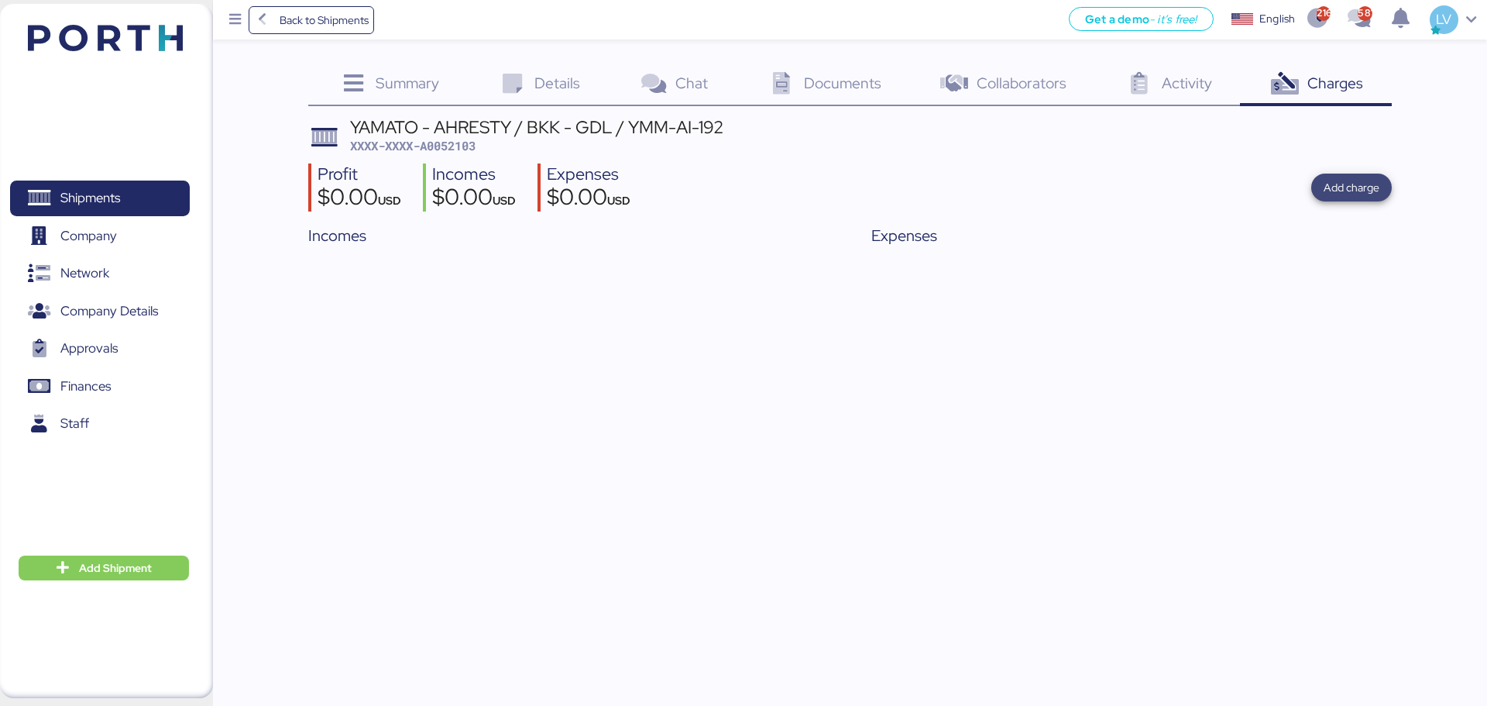
click at [1177, 174] on span "Add charge" at bounding box center [1351, 188] width 81 height 28
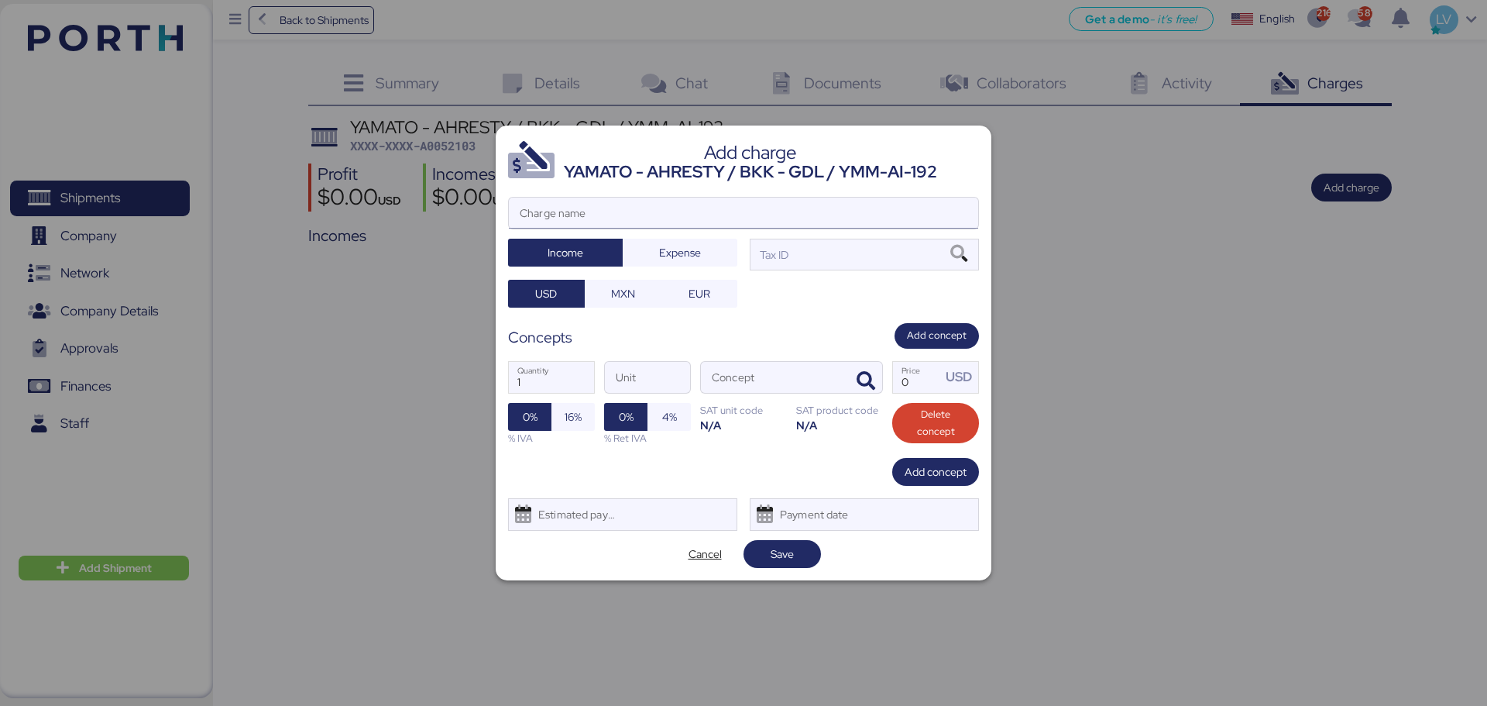
click at [882, 221] on input "Charge name" at bounding box center [743, 213] width 469 height 31
type input "CARGO REVALIDACIÓN"
click at [869, 380] on icon "button" at bounding box center [866, 381] width 19 height 19
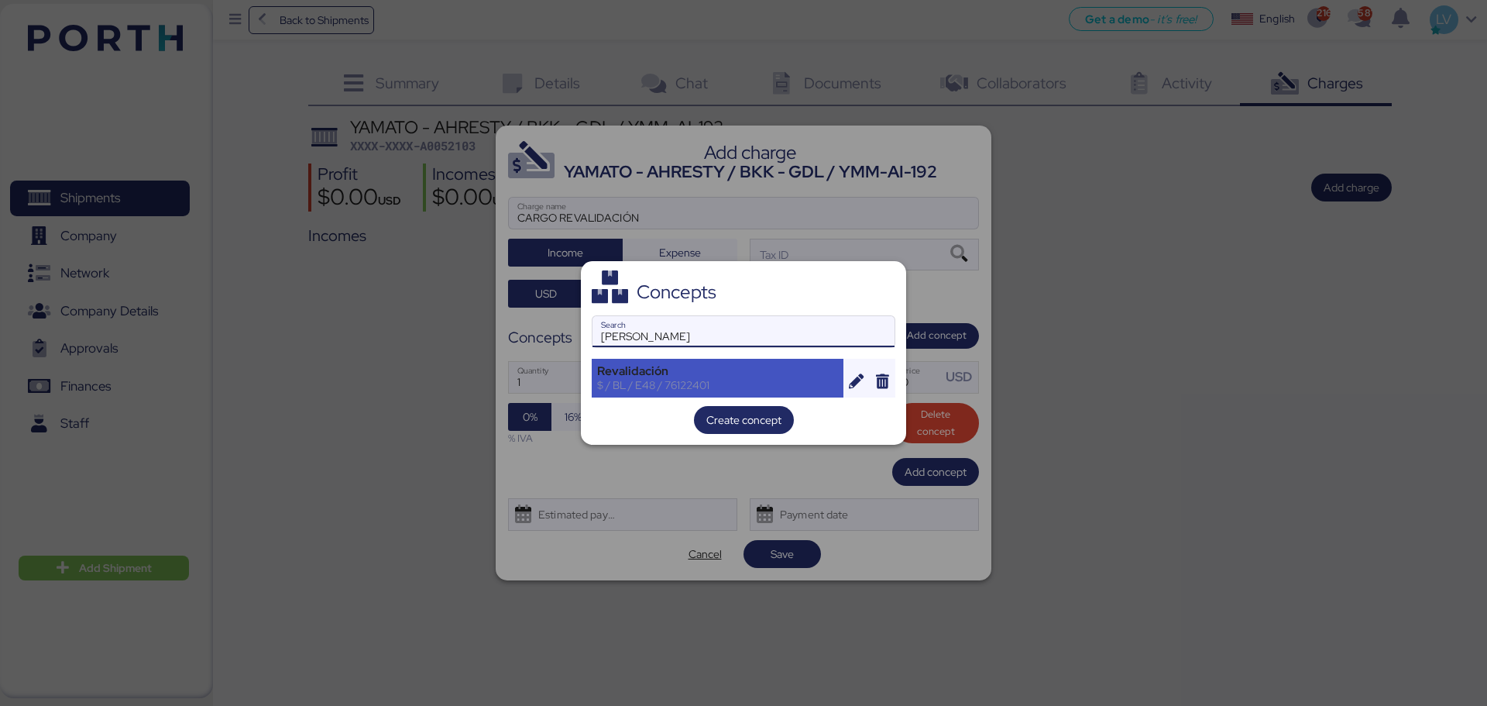
type input "[PERSON_NAME]"
click at [699, 371] on div "Revalidación" at bounding box center [717, 371] width 241 height 14
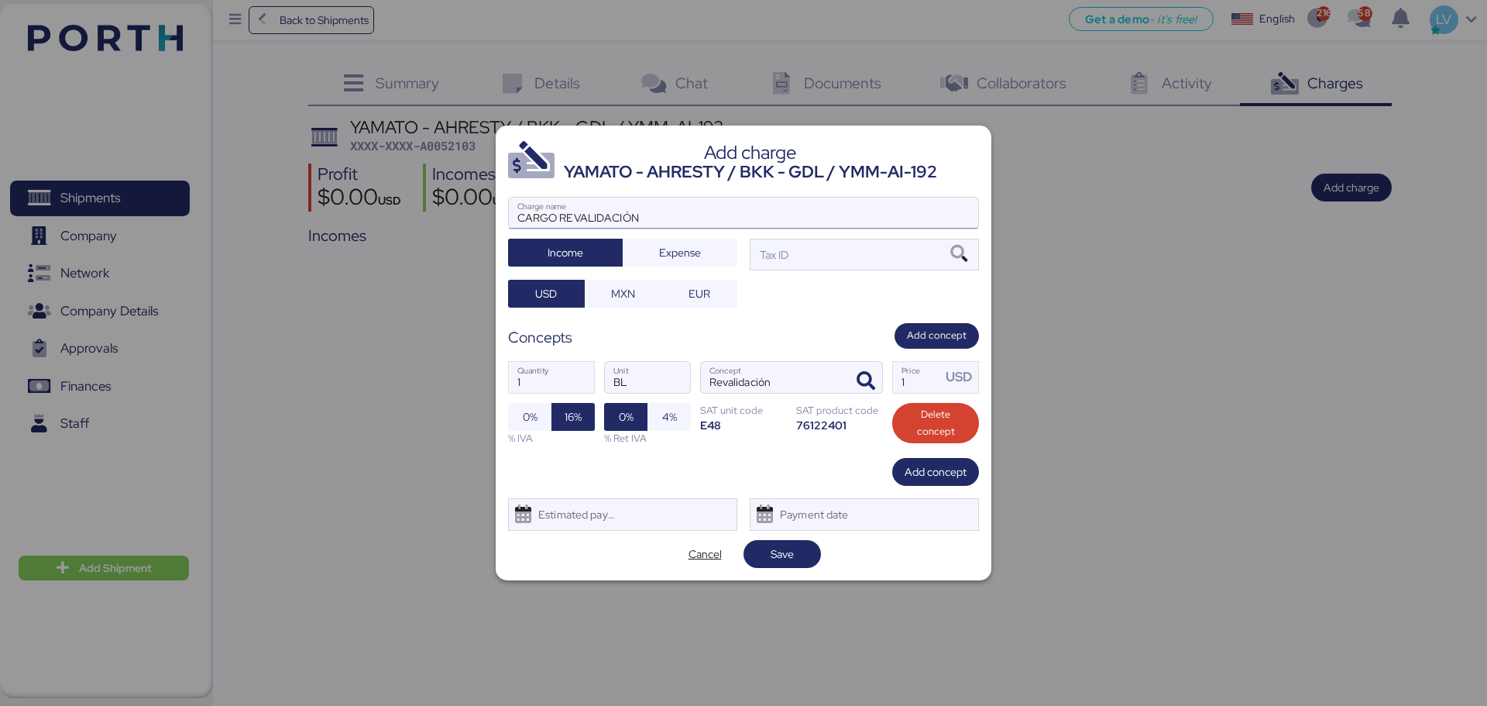
click at [854, 222] on input "CARGO REVALIDACIÓN" at bounding box center [743, 213] width 469 height 31
click at [854, 244] on div at bounding box center [743, 236] width 469 height 15
click at [854, 229] on input "CARGO REVALIDACIÓN" at bounding box center [743, 213] width 469 height 31
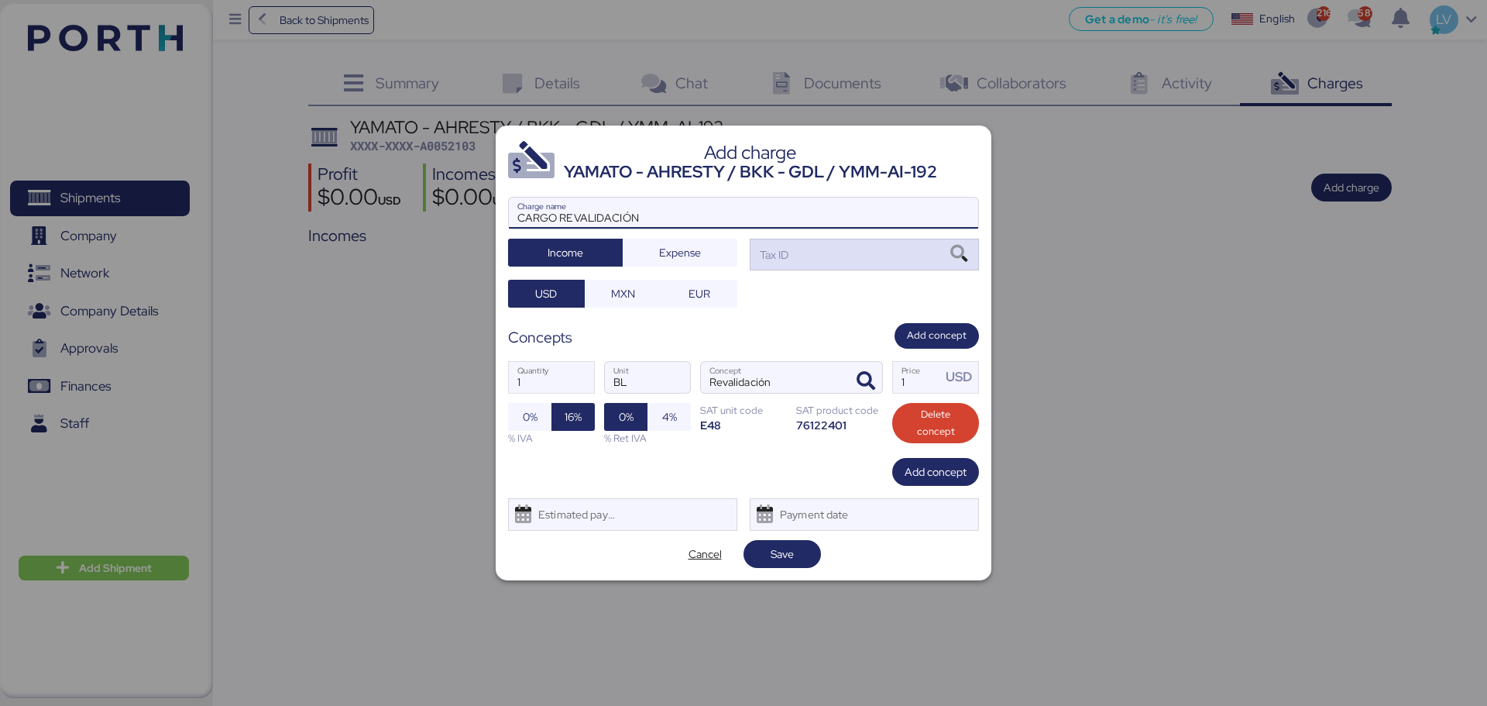
click at [858, 269] on div "Tax ID" at bounding box center [864, 254] width 229 height 31
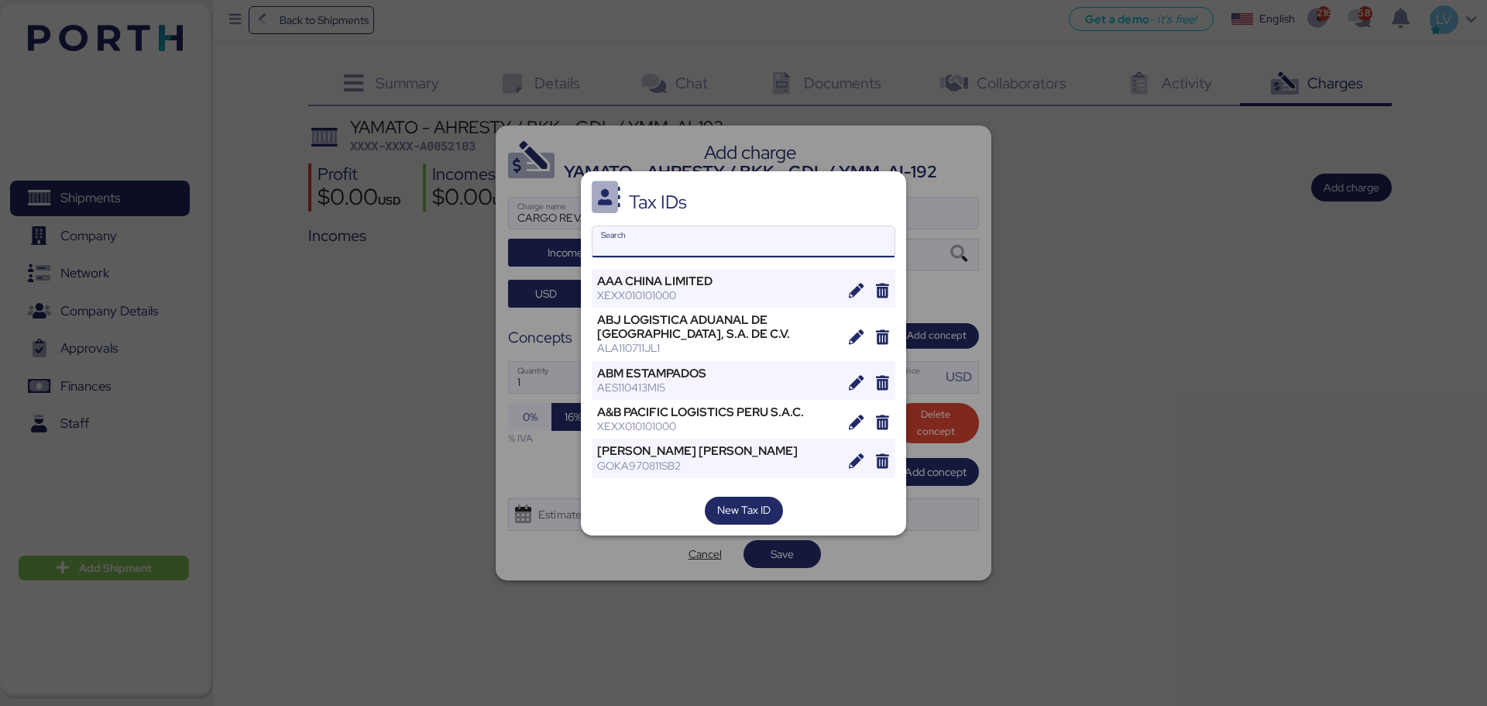
click at [761, 233] on input "Search" at bounding box center [744, 241] width 302 height 31
click at [689, 249] on input "Search" at bounding box center [744, 241] width 302 height 31
paste input "AEROTRANSPORTES MAS DE CARGA, S.A. DE C.V."
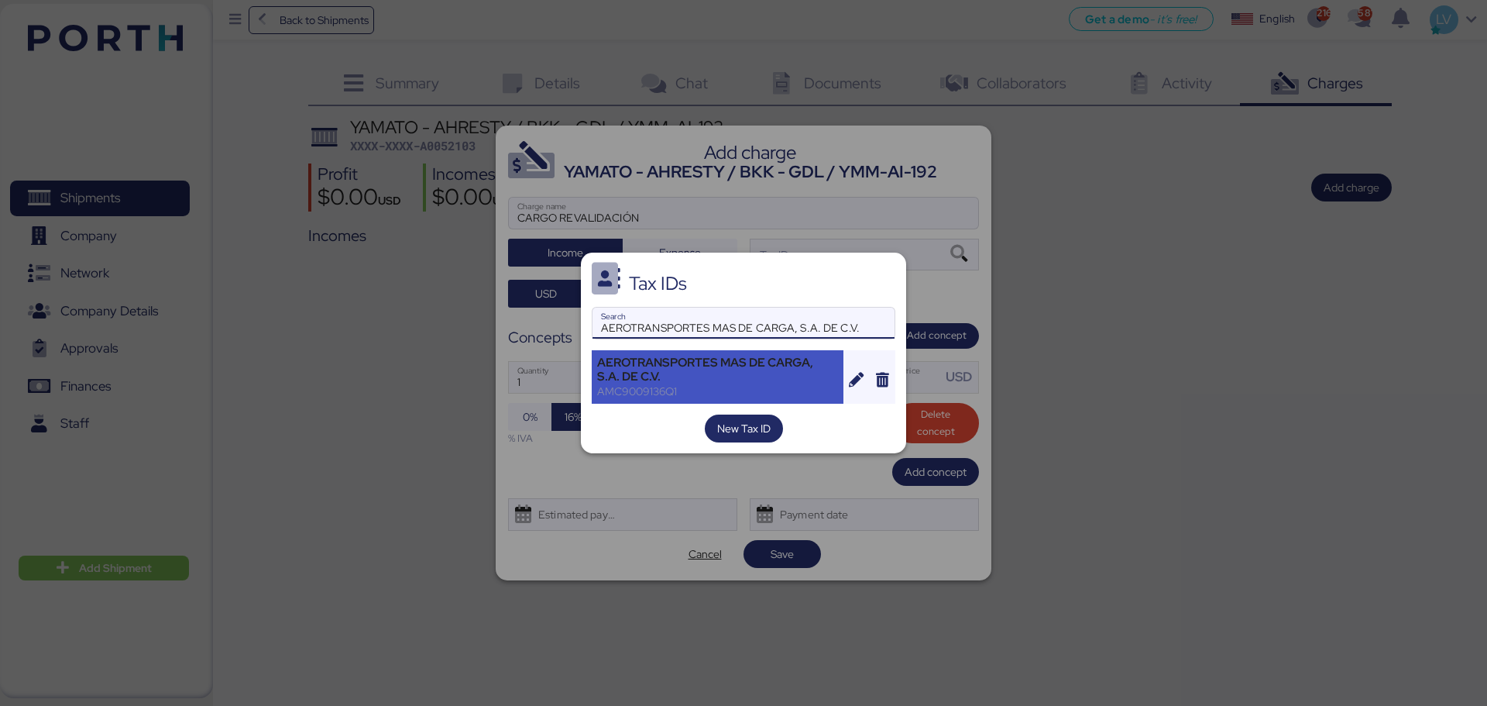
type input "AEROTRANSPORTES MAS DE CARGA, S.A. DE C.V."
click at [756, 370] on div "AEROTRANSPORTES MAS DE CARGA, S.A. DE C.V." at bounding box center [717, 370] width 241 height 28
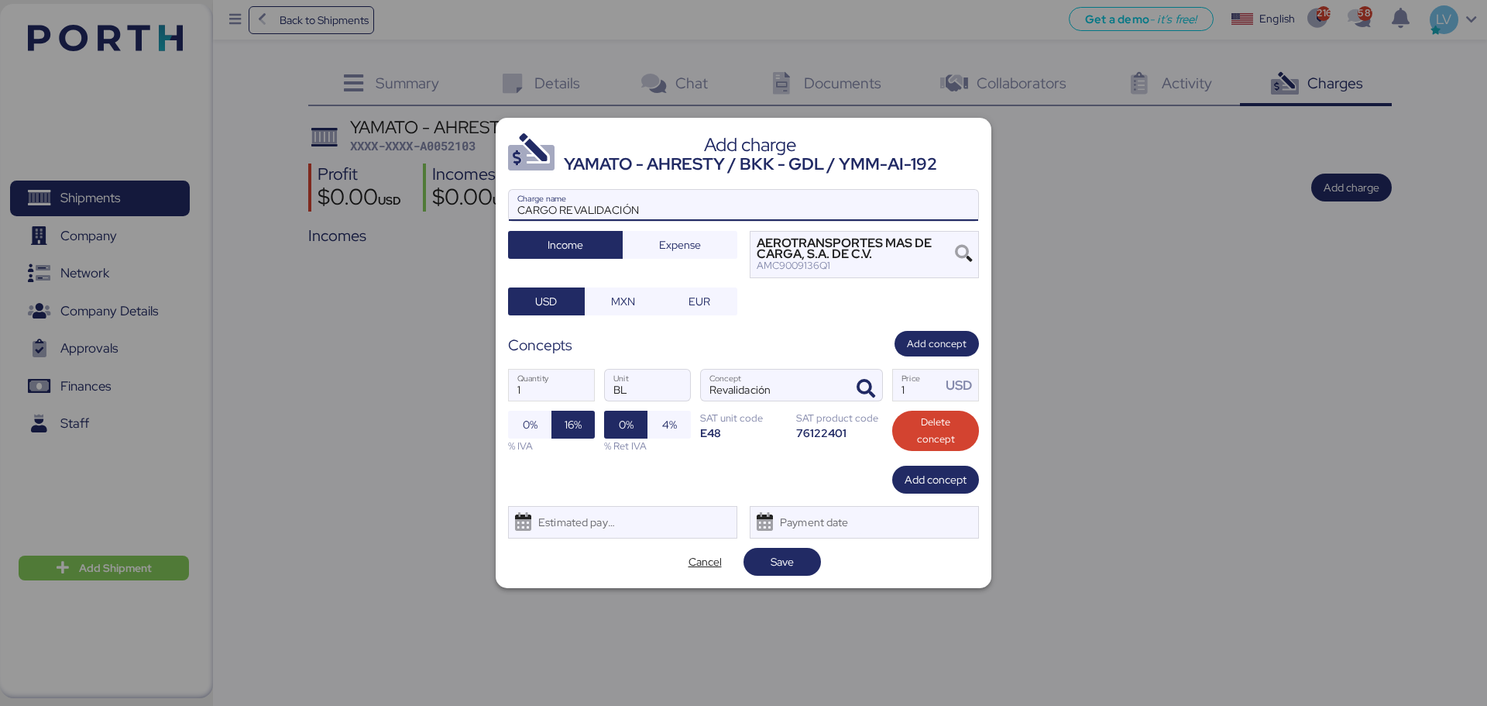
click at [811, 190] on input "CARGO REVALIDACIÓN" at bounding box center [743, 205] width 469 height 31
paste input "La trasferencia o depósito de pago debe de indicar el número de MAWB que está p…"
type input "CARGO REVALIDACIÓN La trasferencia o depósito de pago debe de indicar el número…"
click at [915, 392] on input "1" at bounding box center [917, 385] width 48 height 31
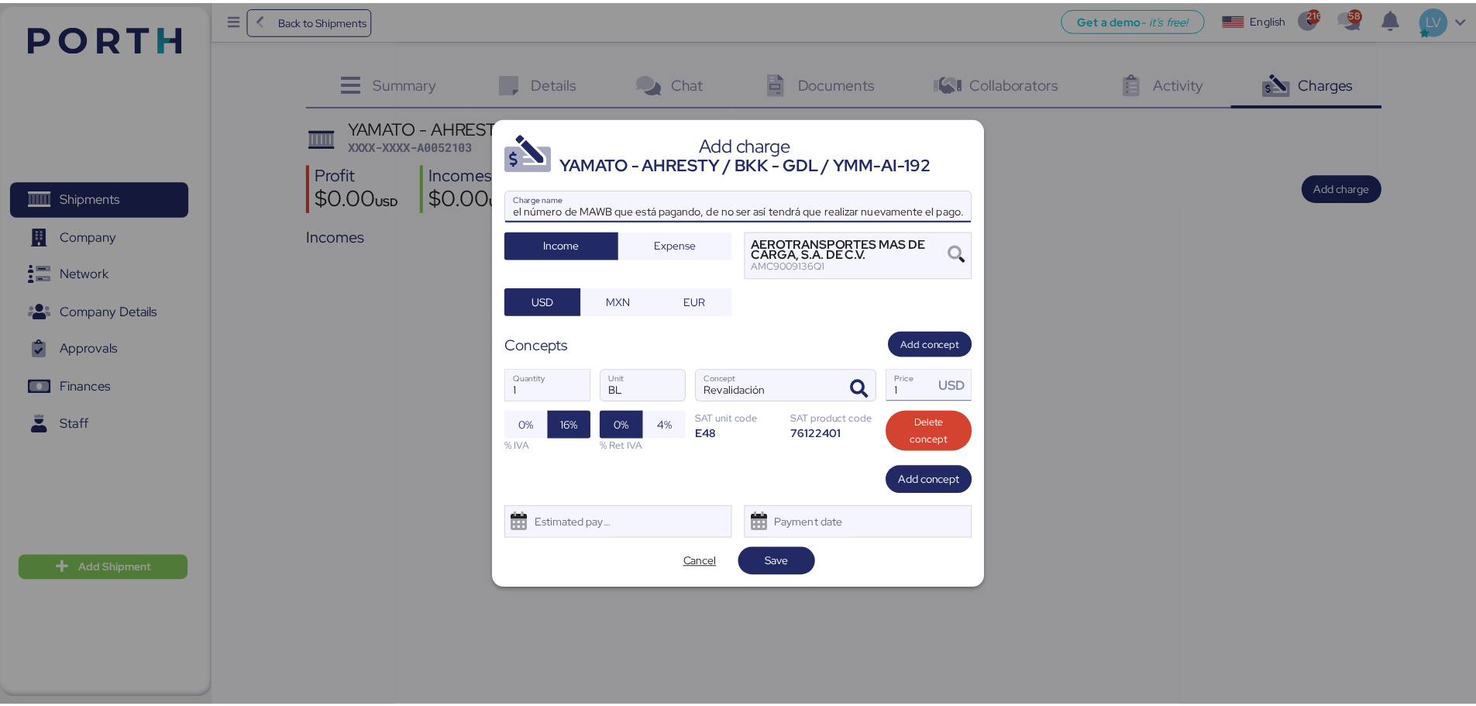
scroll to position [0, 0]
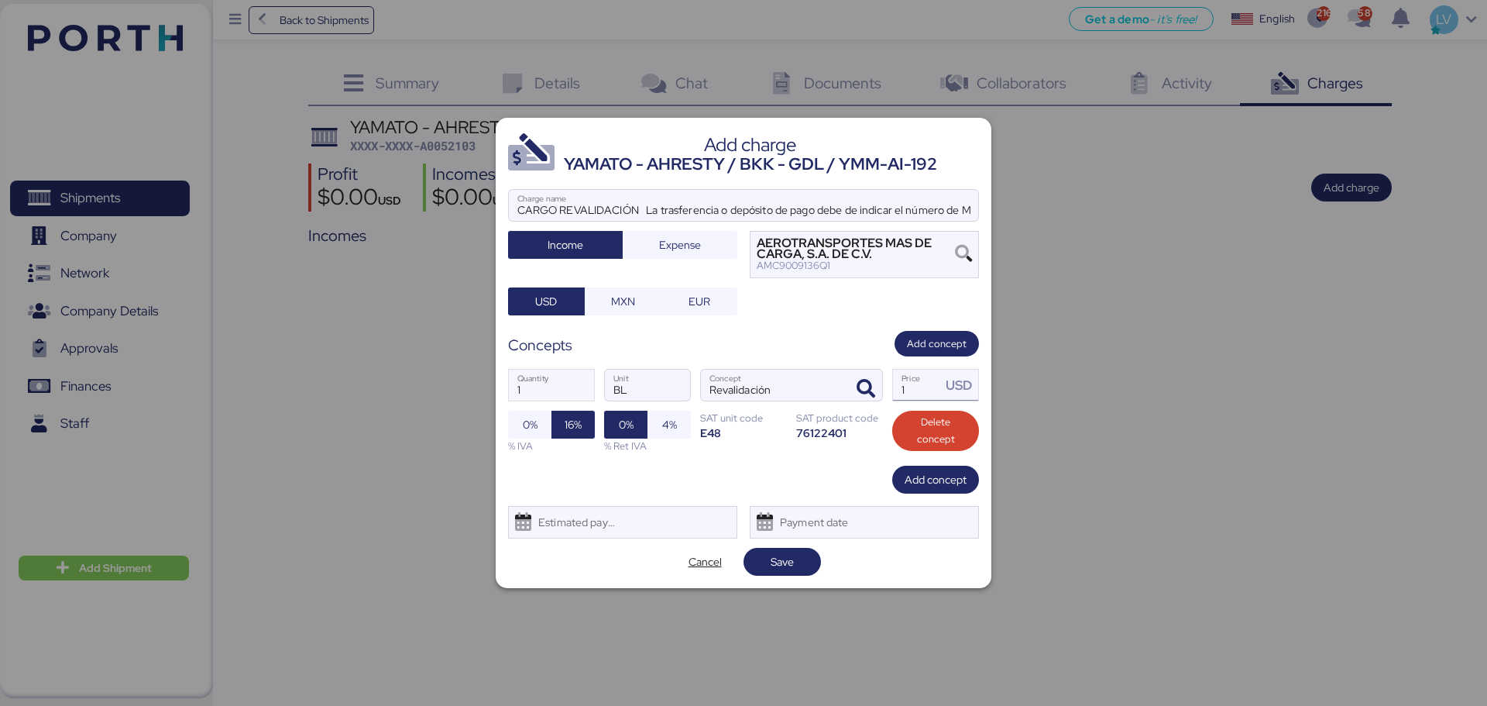
click at [920, 382] on input "1" at bounding box center [917, 385] width 48 height 31
type input "550"
click at [783, 538] on span "Save" at bounding box center [782, 561] width 23 height 19
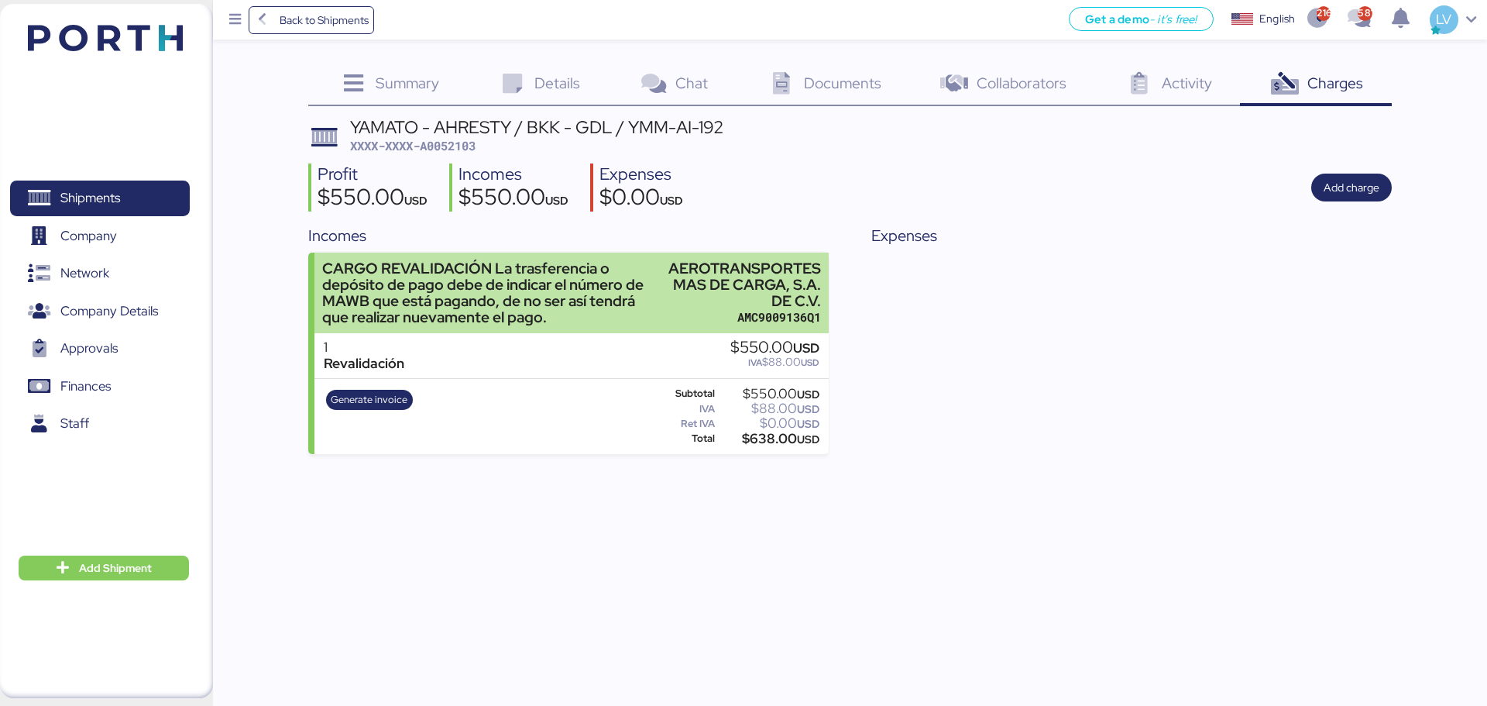
click at [672, 290] on div "AEROTRANSPORTES MAS DE CARGA, S.A. DE C.V." at bounding box center [745, 284] width 153 height 49
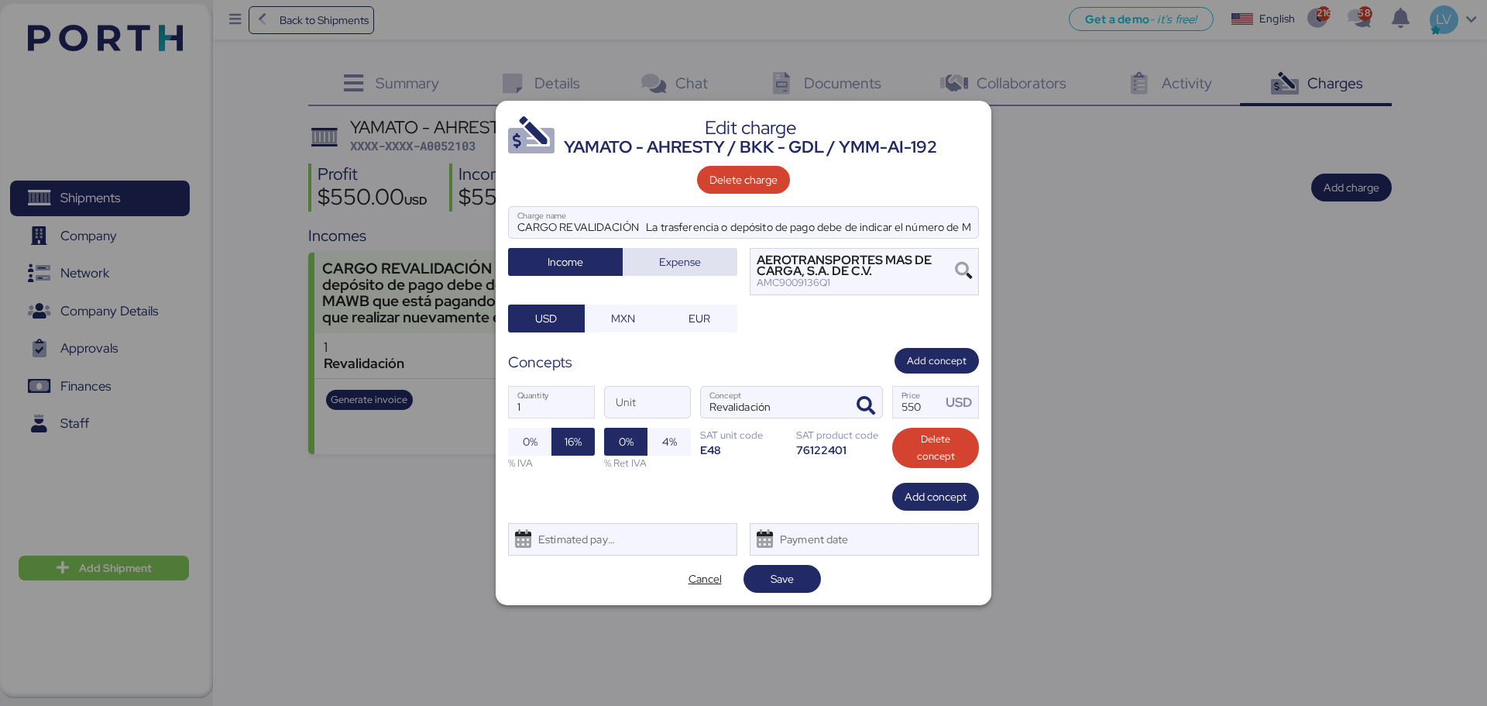
click at [664, 269] on span "Expense" at bounding box center [680, 262] width 42 height 19
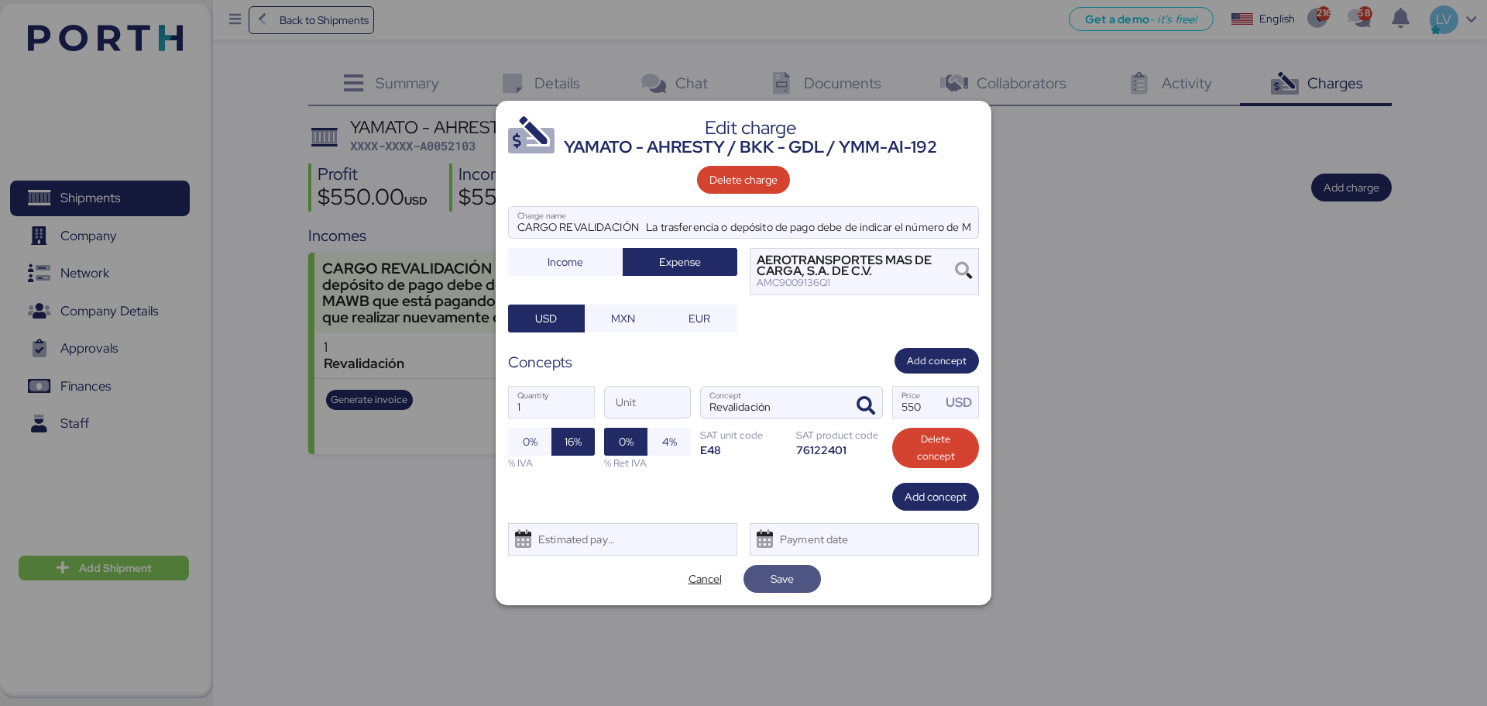
click at [814, 538] on span "Save" at bounding box center [782, 579] width 77 height 28
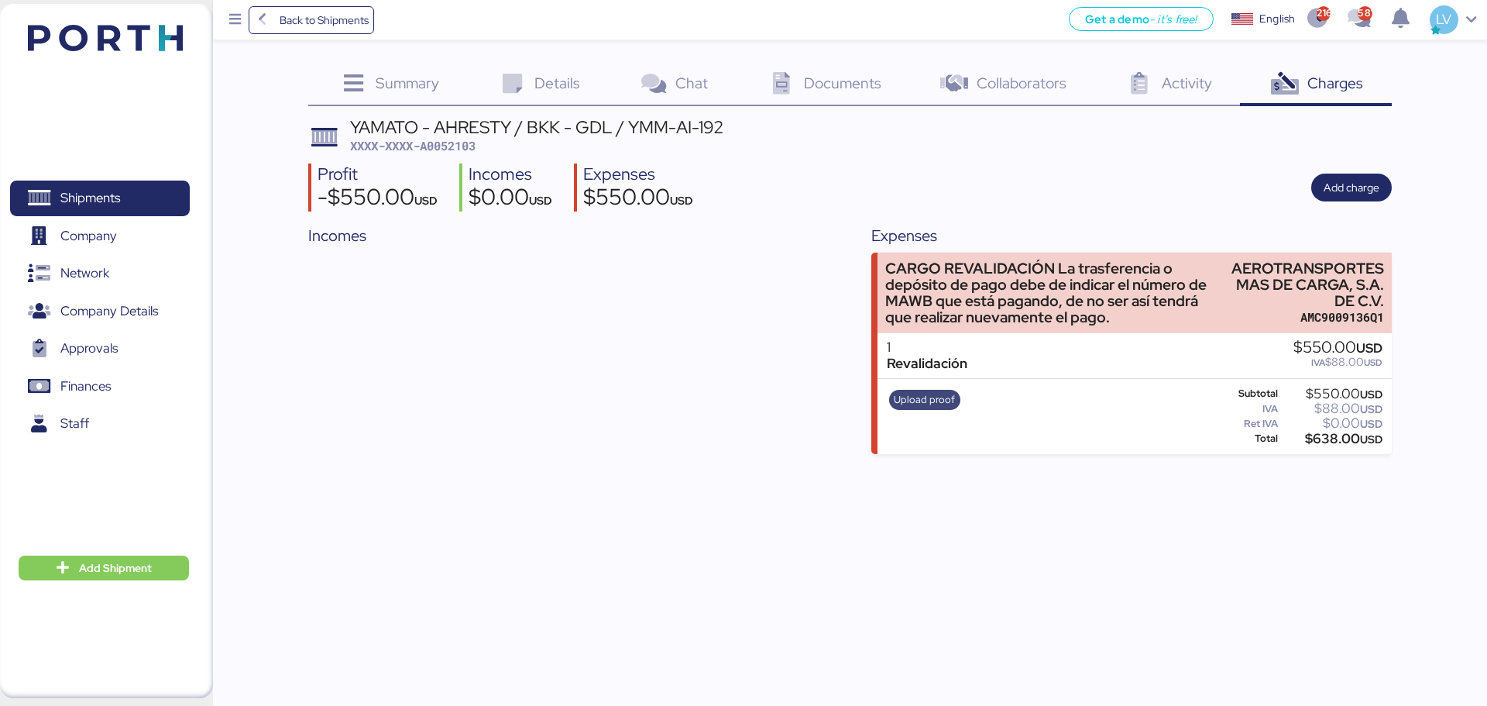
click at [914, 393] on span "Upload proof" at bounding box center [924, 399] width 61 height 17
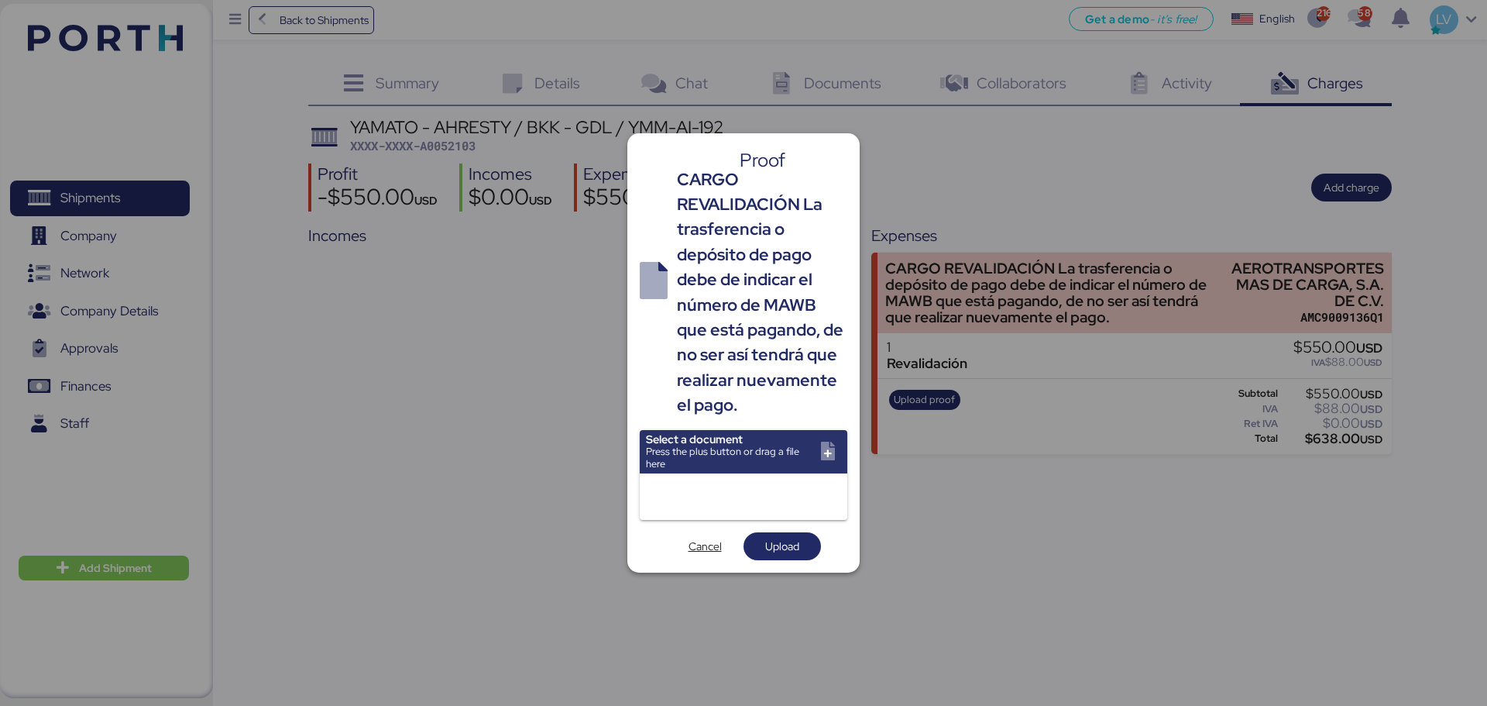
click at [780, 469] on input "file" at bounding box center [744, 451] width 208 height 43
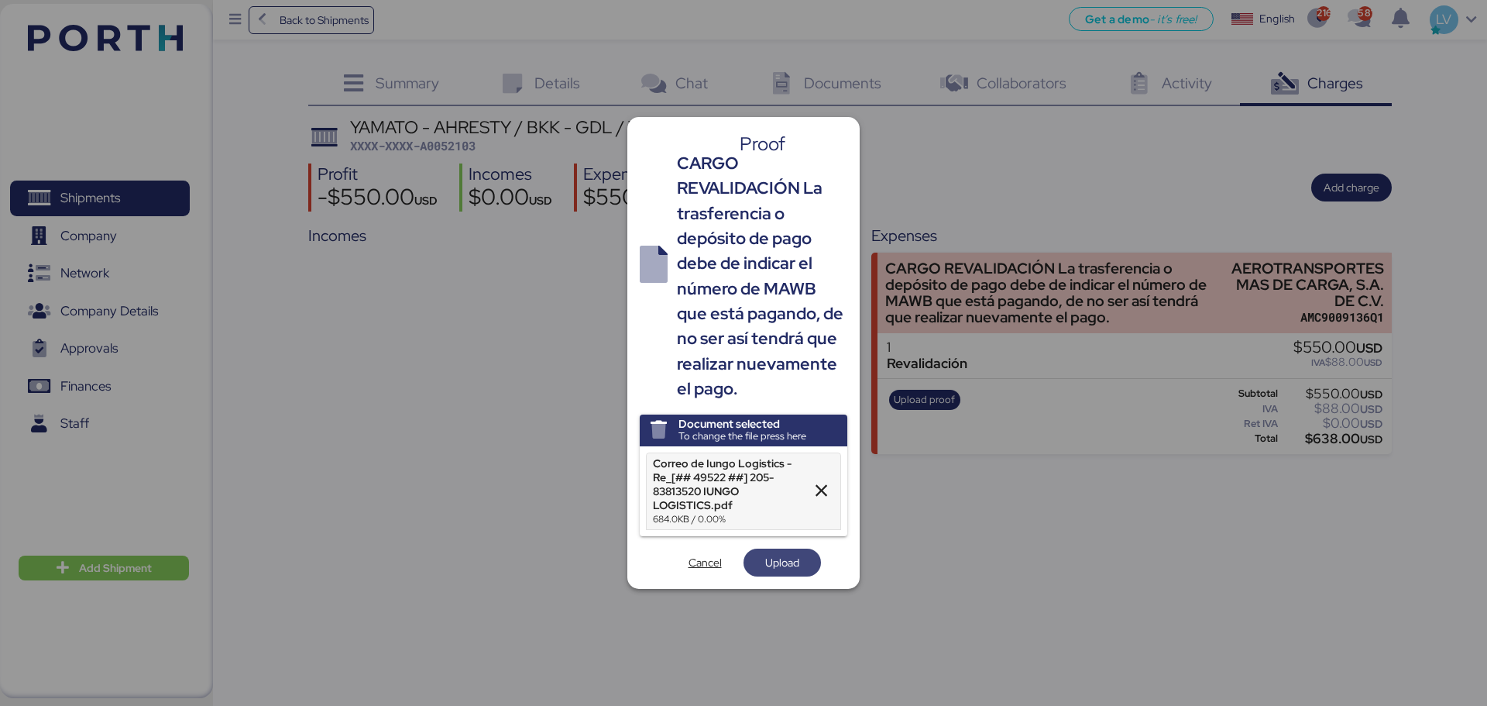
click at [795, 538] on span "Upload" at bounding box center [782, 562] width 34 height 19
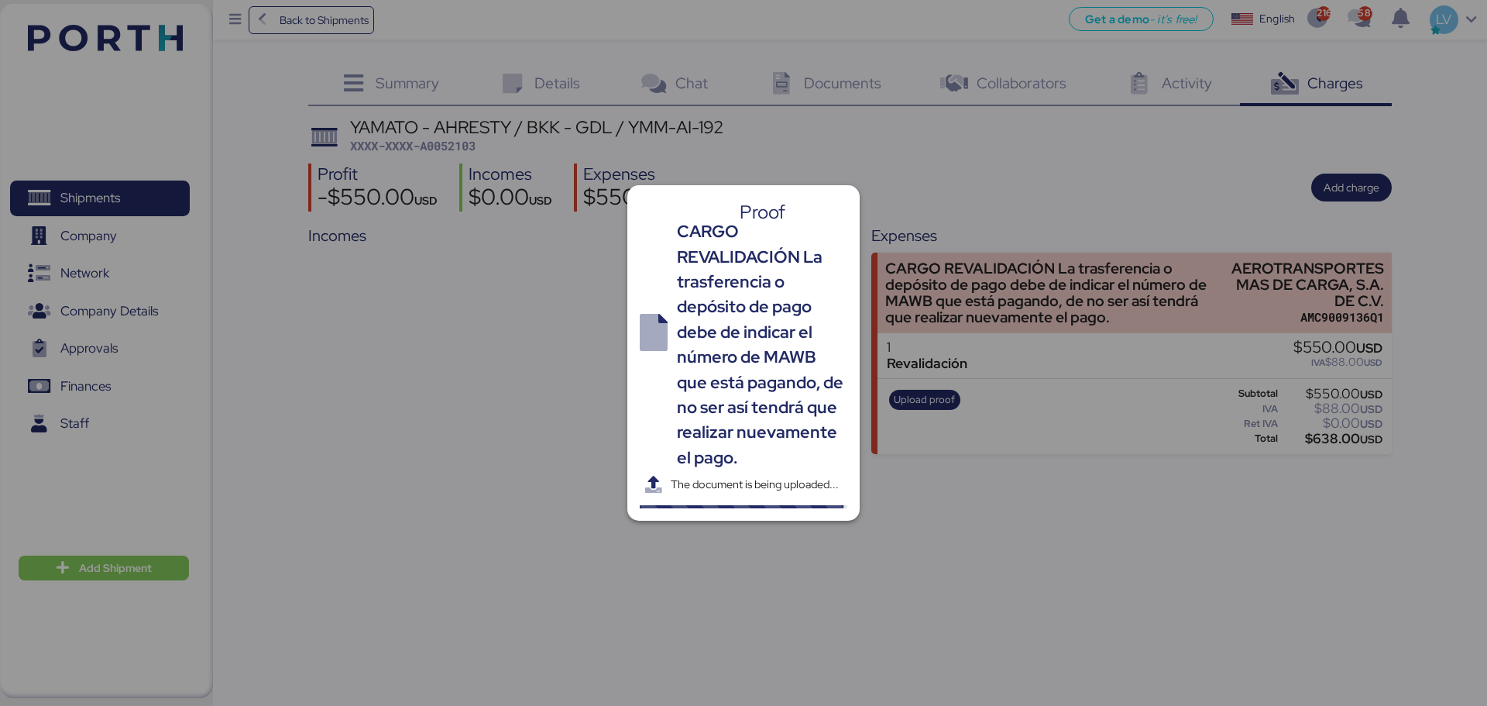
click at [450, 143] on div at bounding box center [743, 353] width 1487 height 706
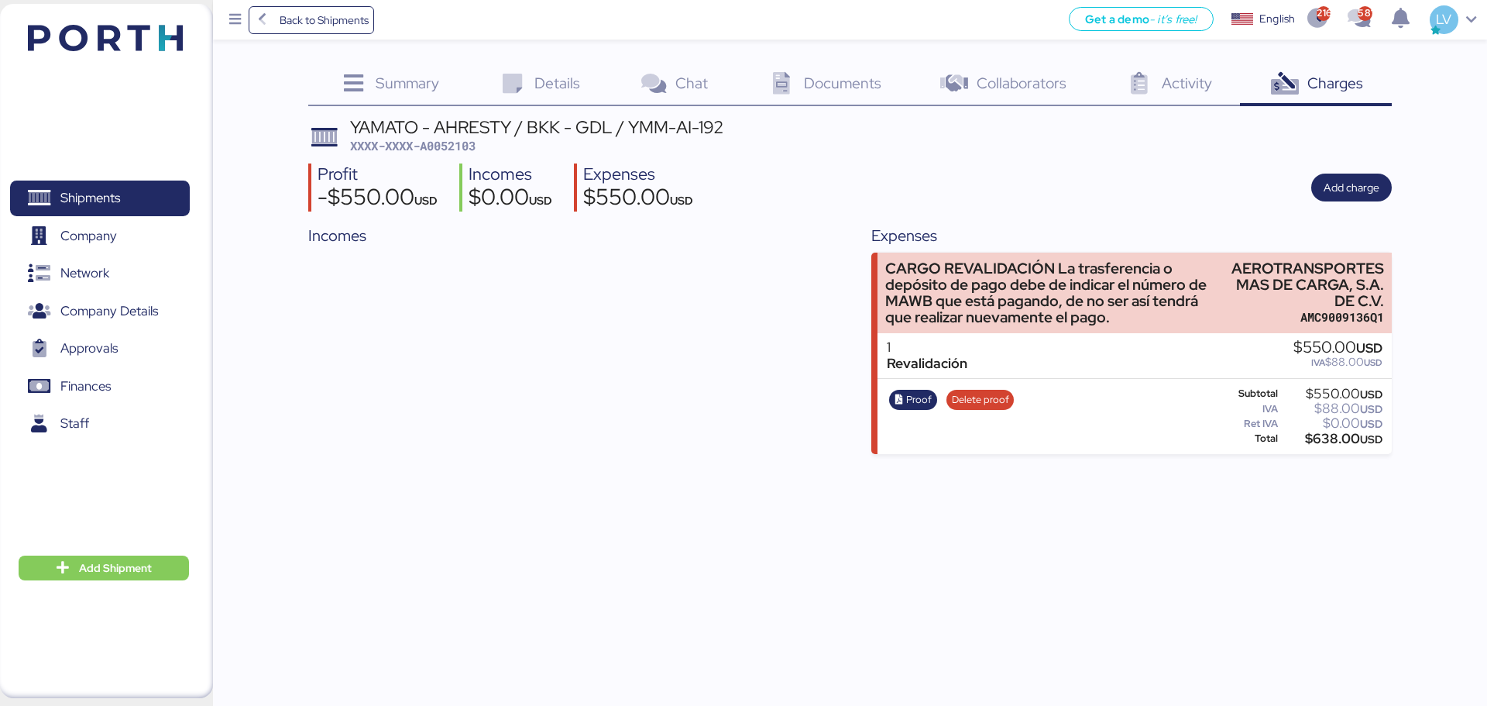
click at [450, 143] on span "XXXX-XXXX-A0052103" at bounding box center [412, 145] width 125 height 15
copy span "A0052103"
click at [442, 143] on span "XXXX-XXXX-A0052103" at bounding box center [412, 145] width 125 height 15
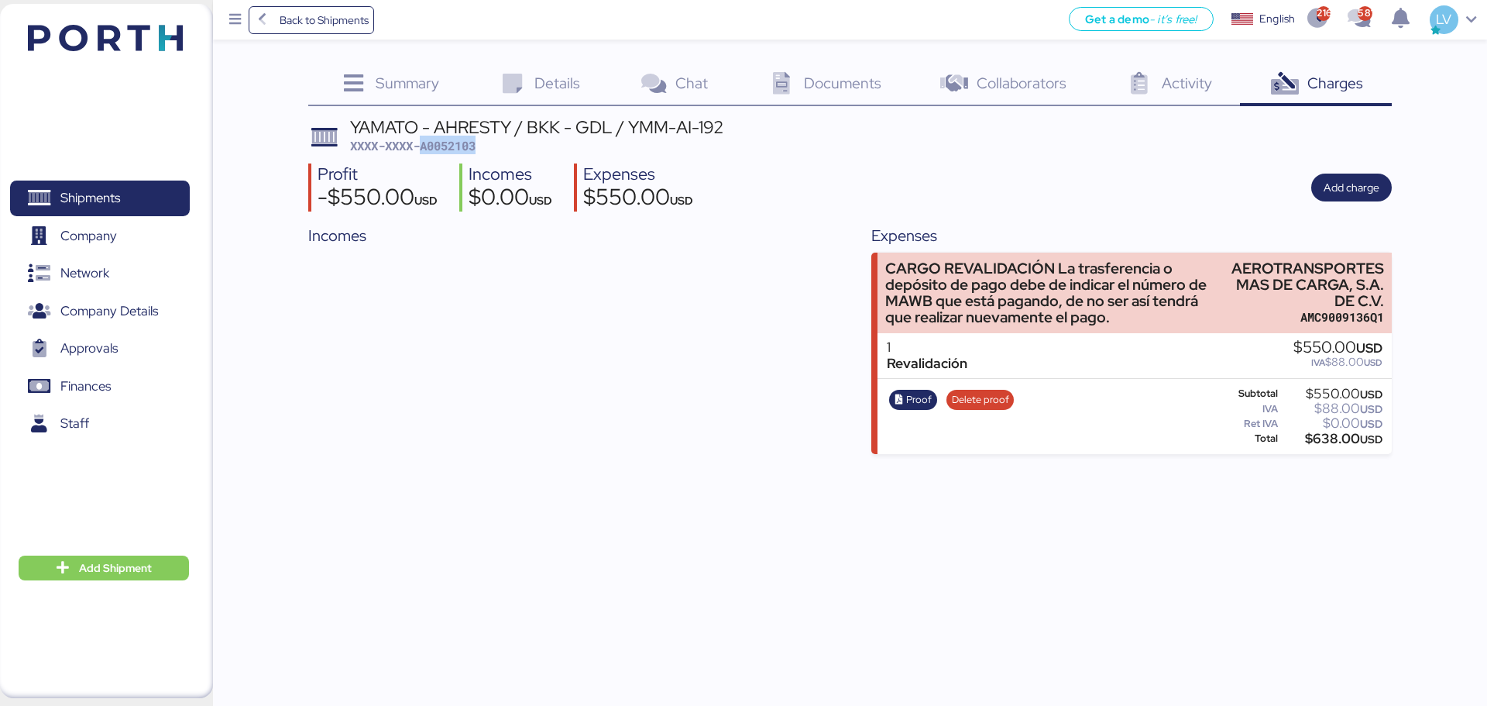
click at [446, 149] on span "XXXX-XXXX-A0052103" at bounding box center [412, 145] width 125 height 15
click at [996, 395] on span "Delete proof" at bounding box center [980, 399] width 57 height 17
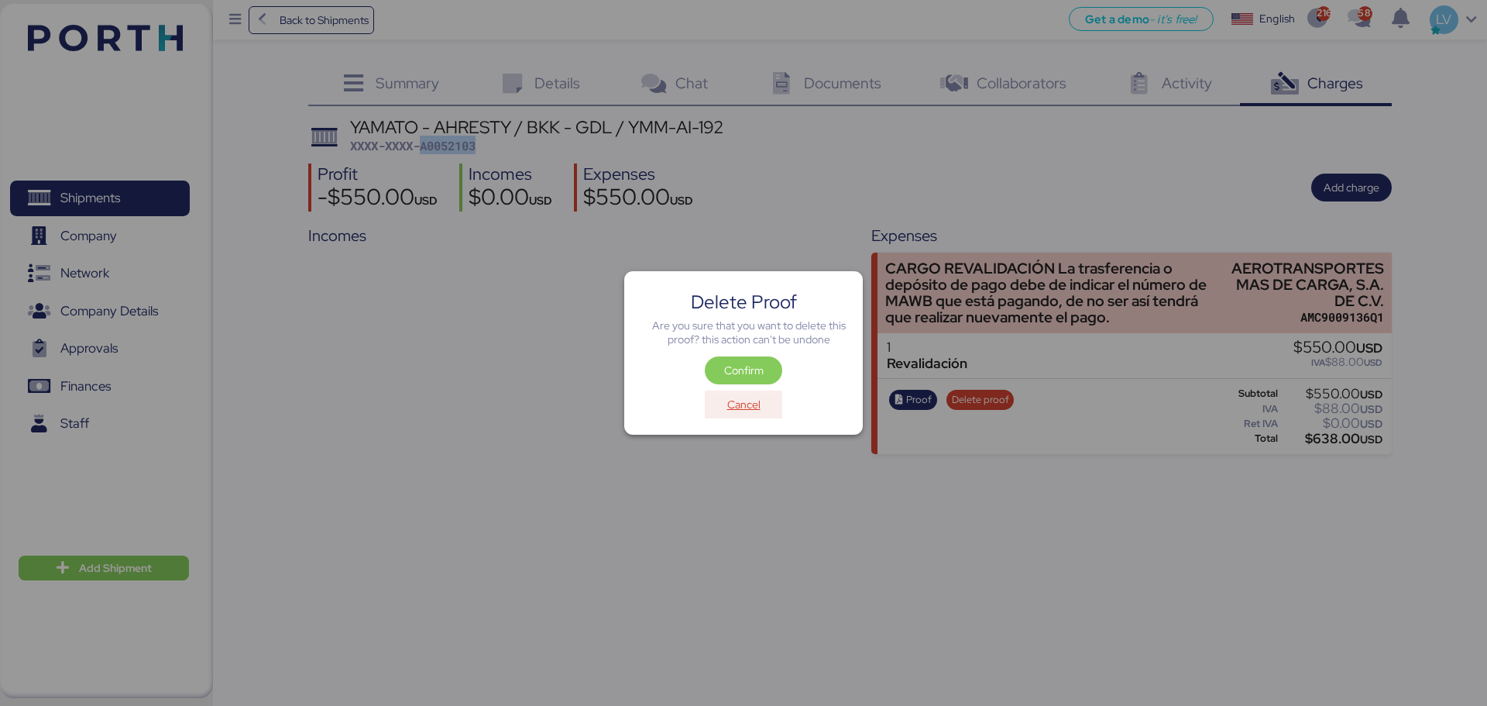
click at [751, 414] on span "Cancel" at bounding box center [743, 404] width 33 height 19
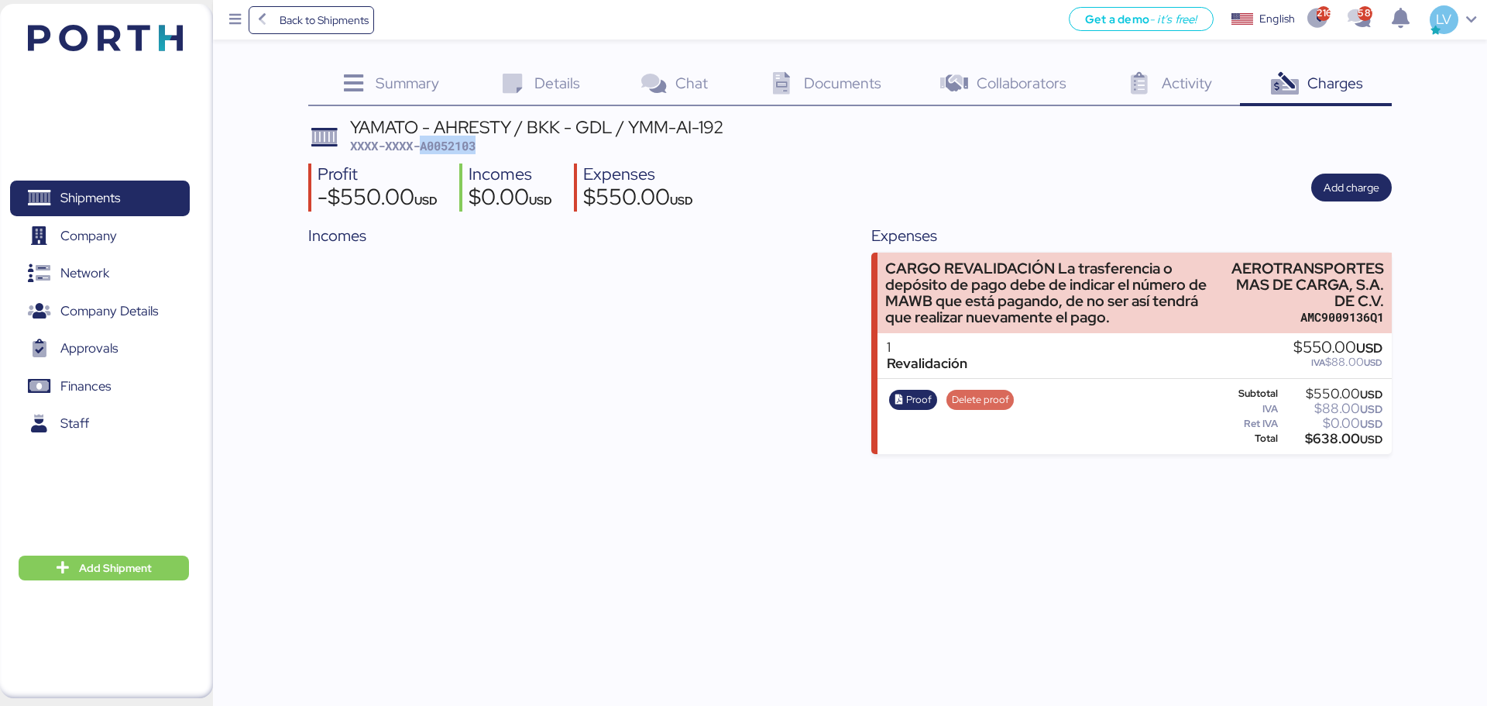
click at [982, 391] on span "Delete proof" at bounding box center [980, 399] width 57 height 17
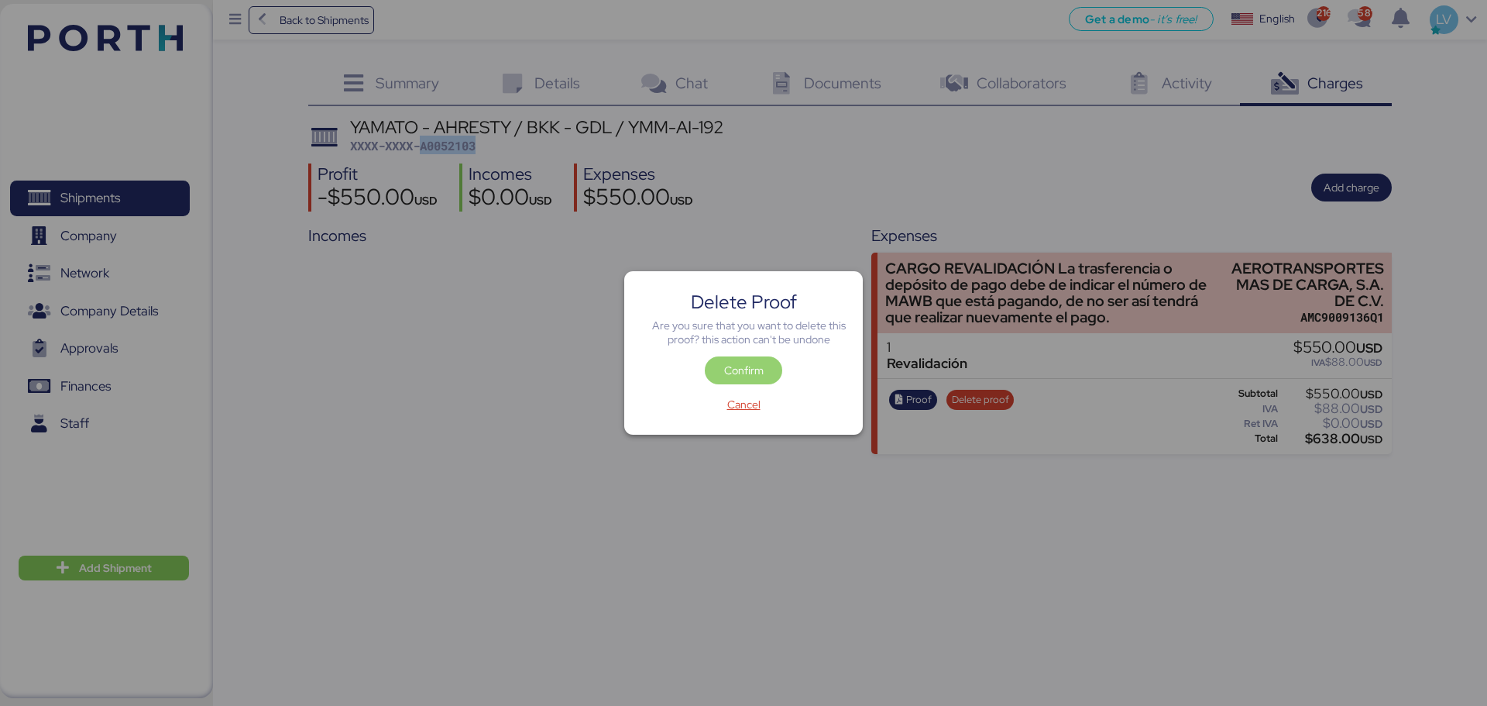
click at [758, 373] on span "Confirm" at bounding box center [744, 370] width 40 height 19
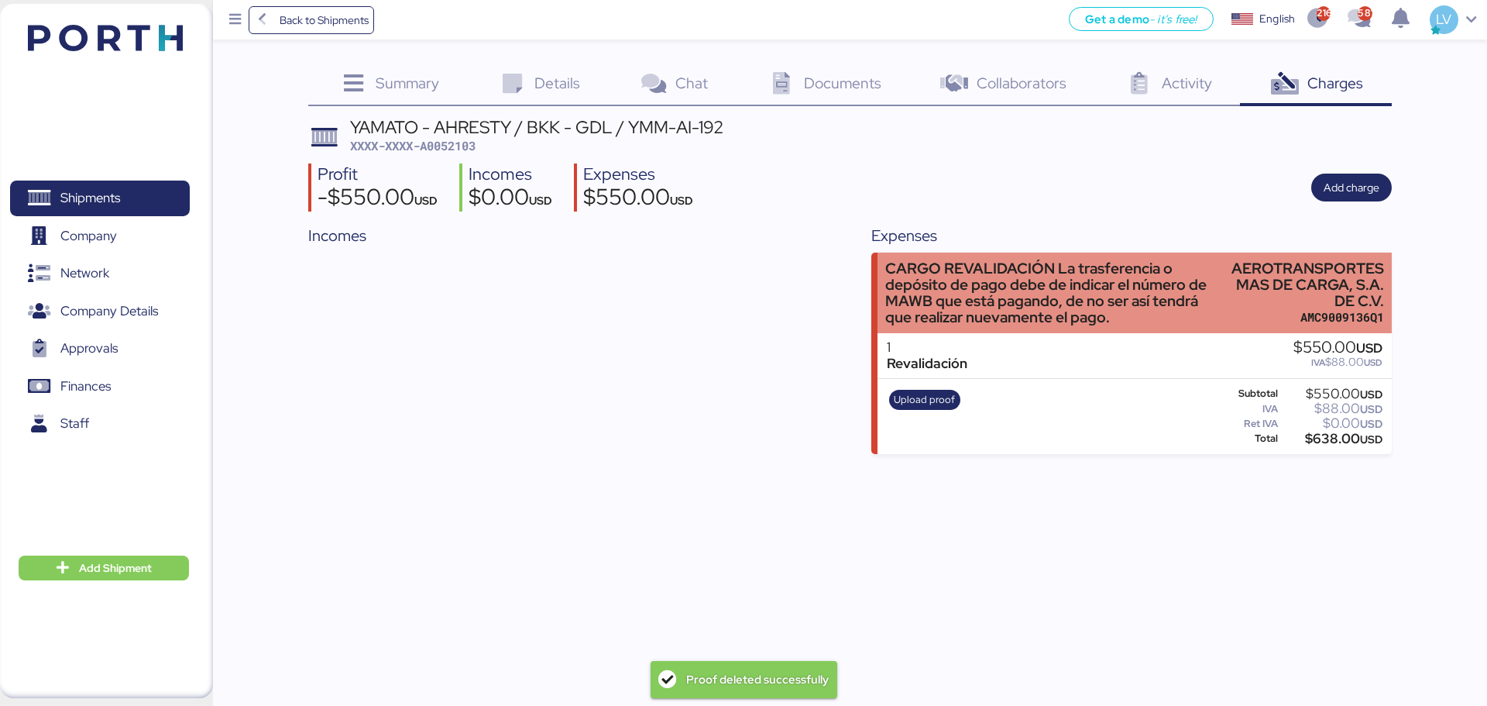
click at [977, 290] on div "CARGO REVALIDACIÓN La trasferencia o depósito de pago debe de indicar el número…" at bounding box center [1054, 293] width 339 height 66
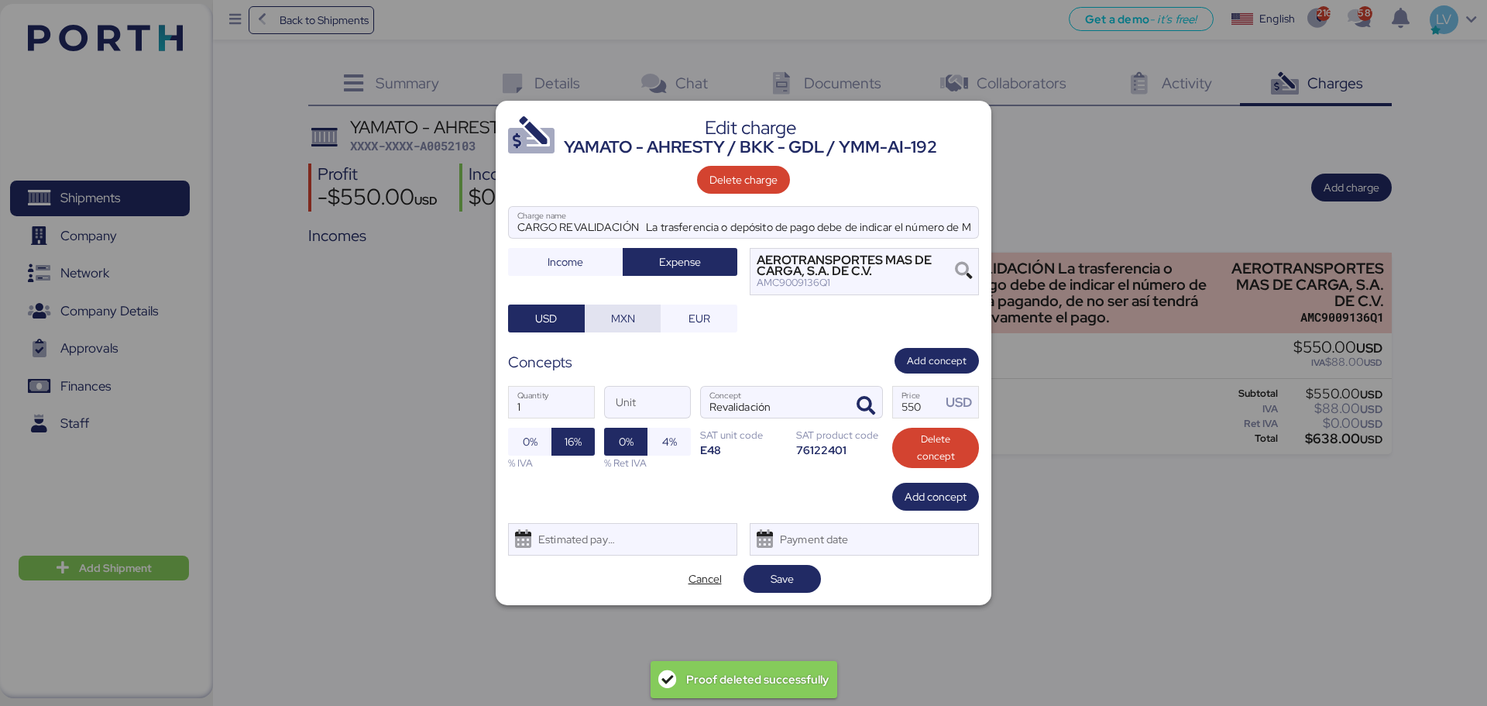
click at [613, 321] on span "MXN" at bounding box center [623, 318] width 24 height 19
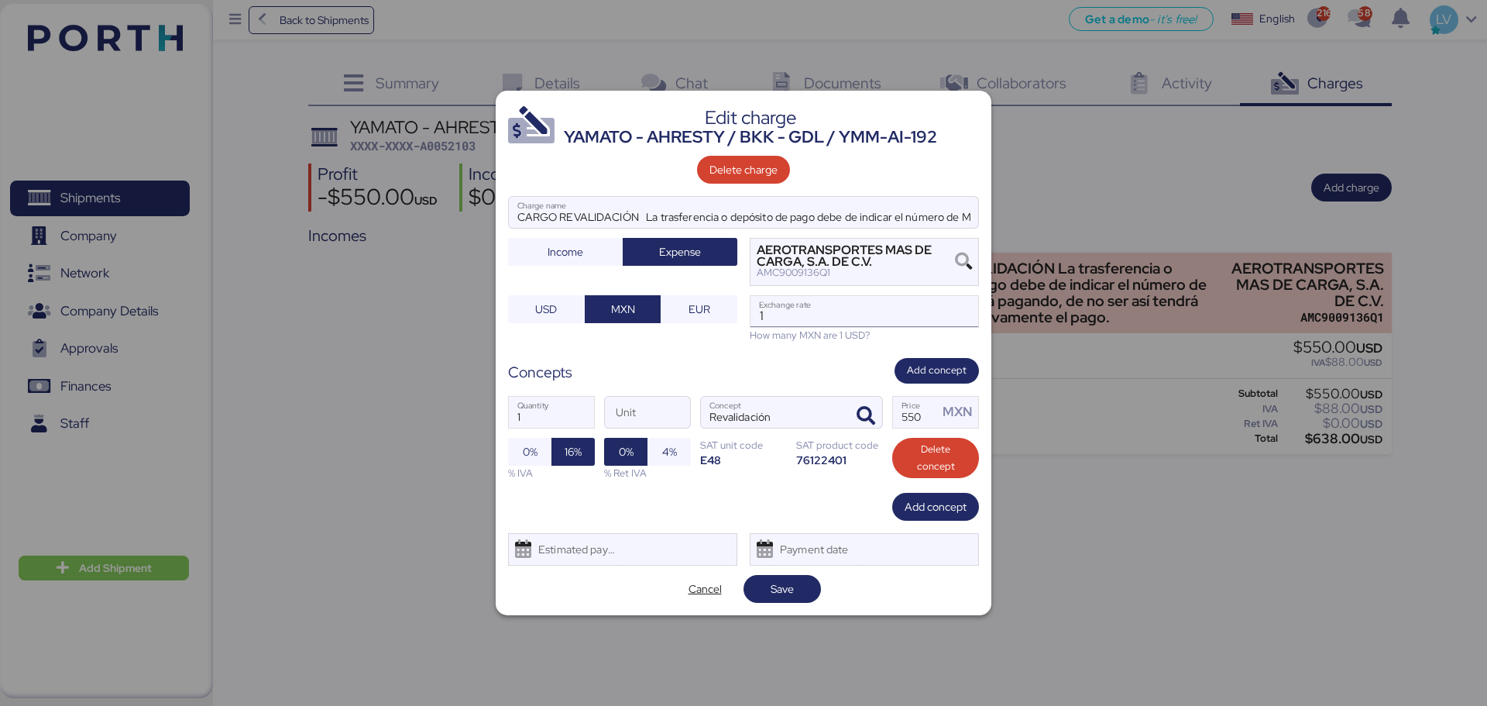
click at [908, 321] on input "1" at bounding box center [865, 311] width 228 height 31
paste input "8.7194"
type input "18.7194"
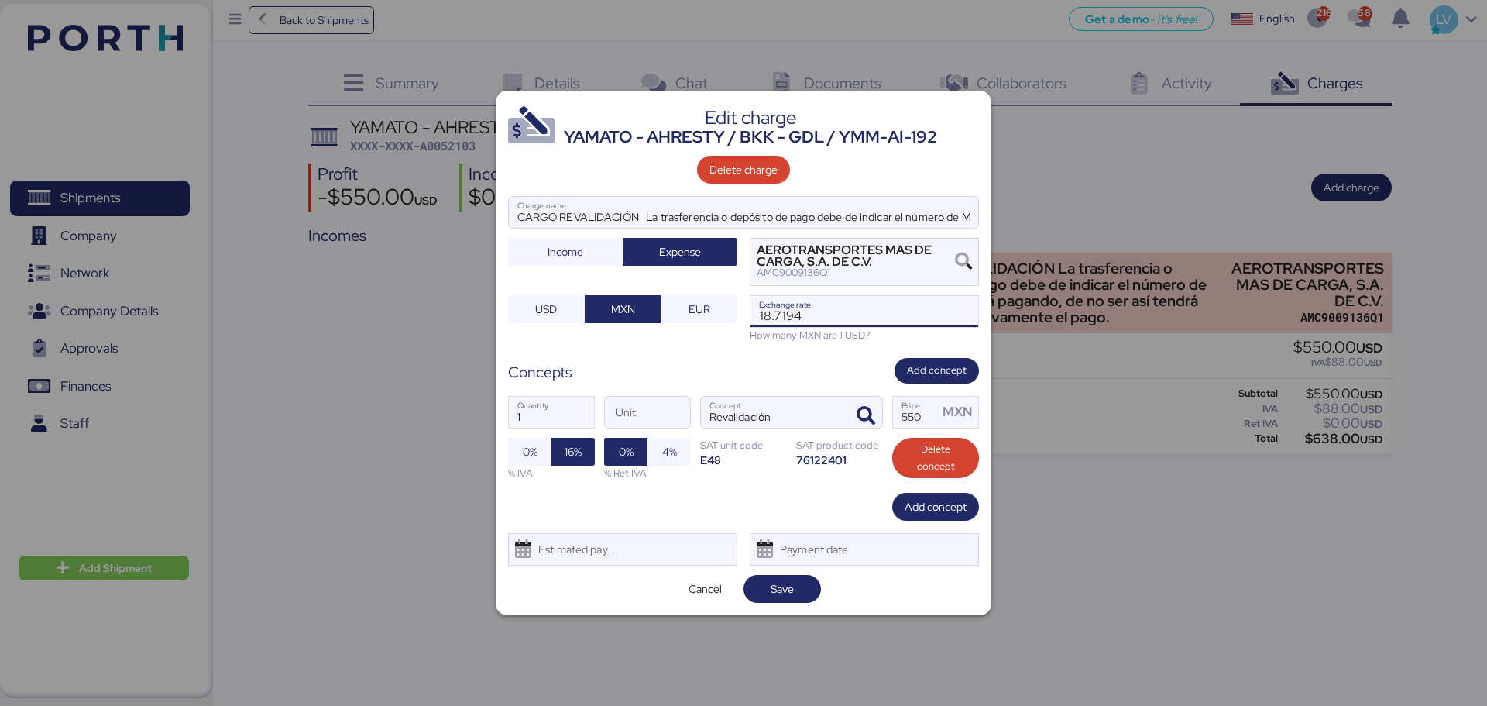
click at [778, 538] on div "Edit charge YAMATO - AHRESTY / BKK - GDL / YMM-AI-192 Delete charge CARGO REVAL…" at bounding box center [744, 353] width 496 height 524
click at [789, 538] on span "Save" at bounding box center [782, 589] width 77 height 28
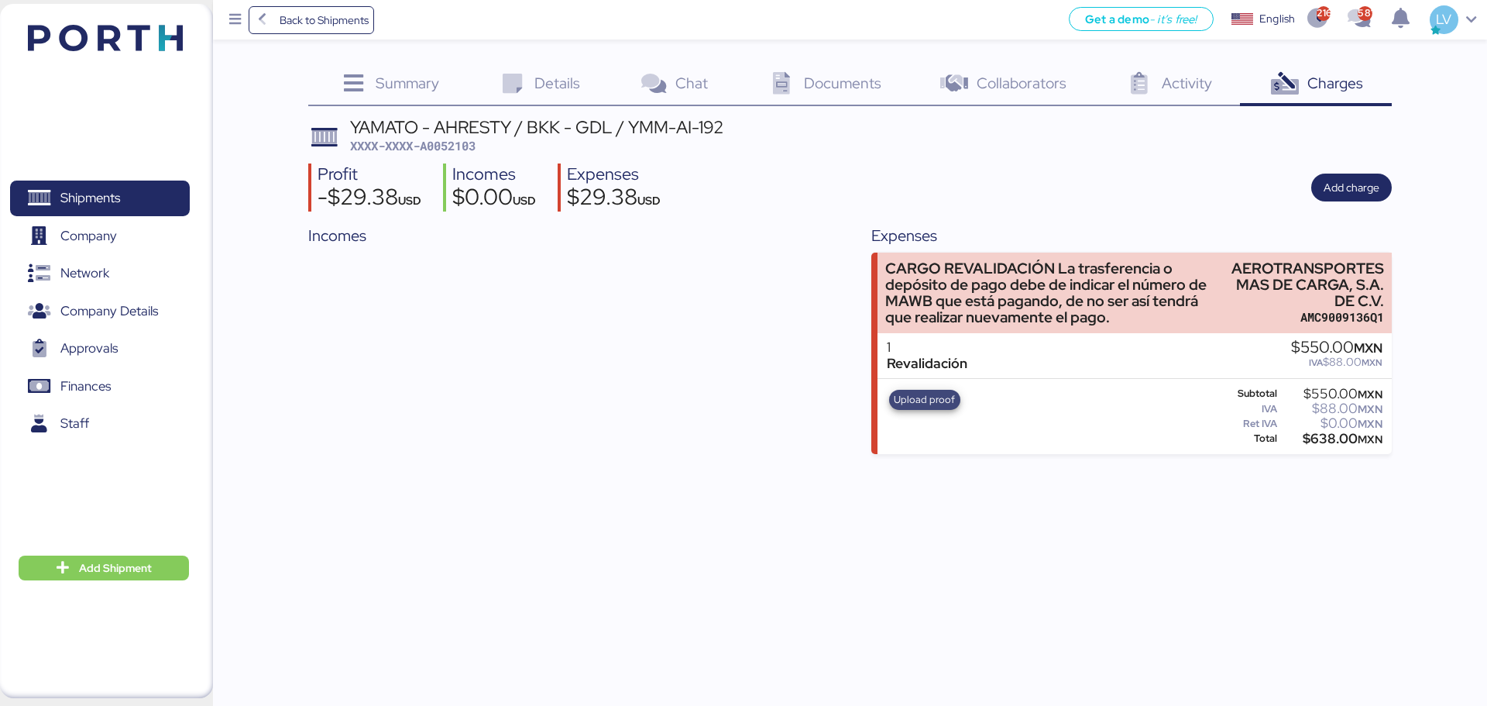
click at [951, 395] on span "Upload proof" at bounding box center [924, 399] width 61 height 17
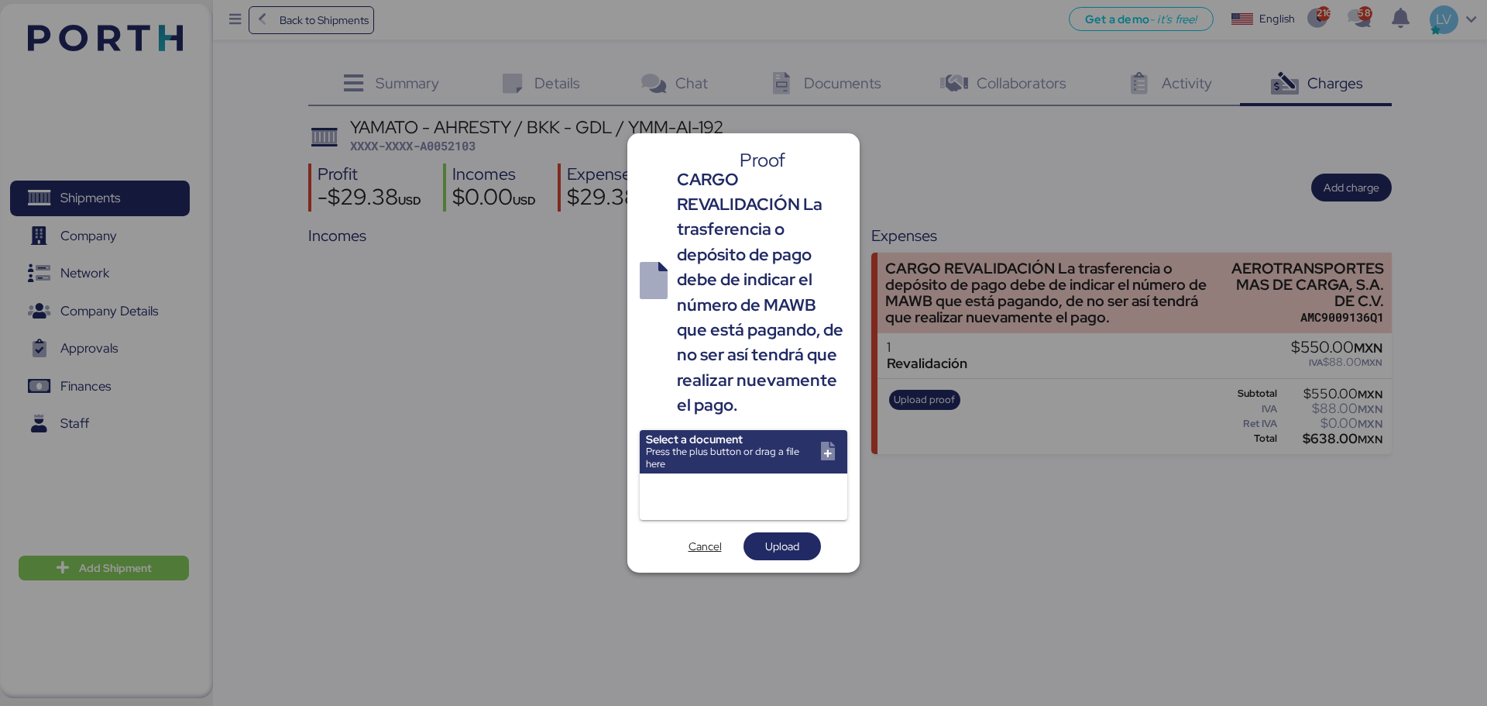
click at [804, 431] on input "file" at bounding box center [744, 451] width 208 height 43
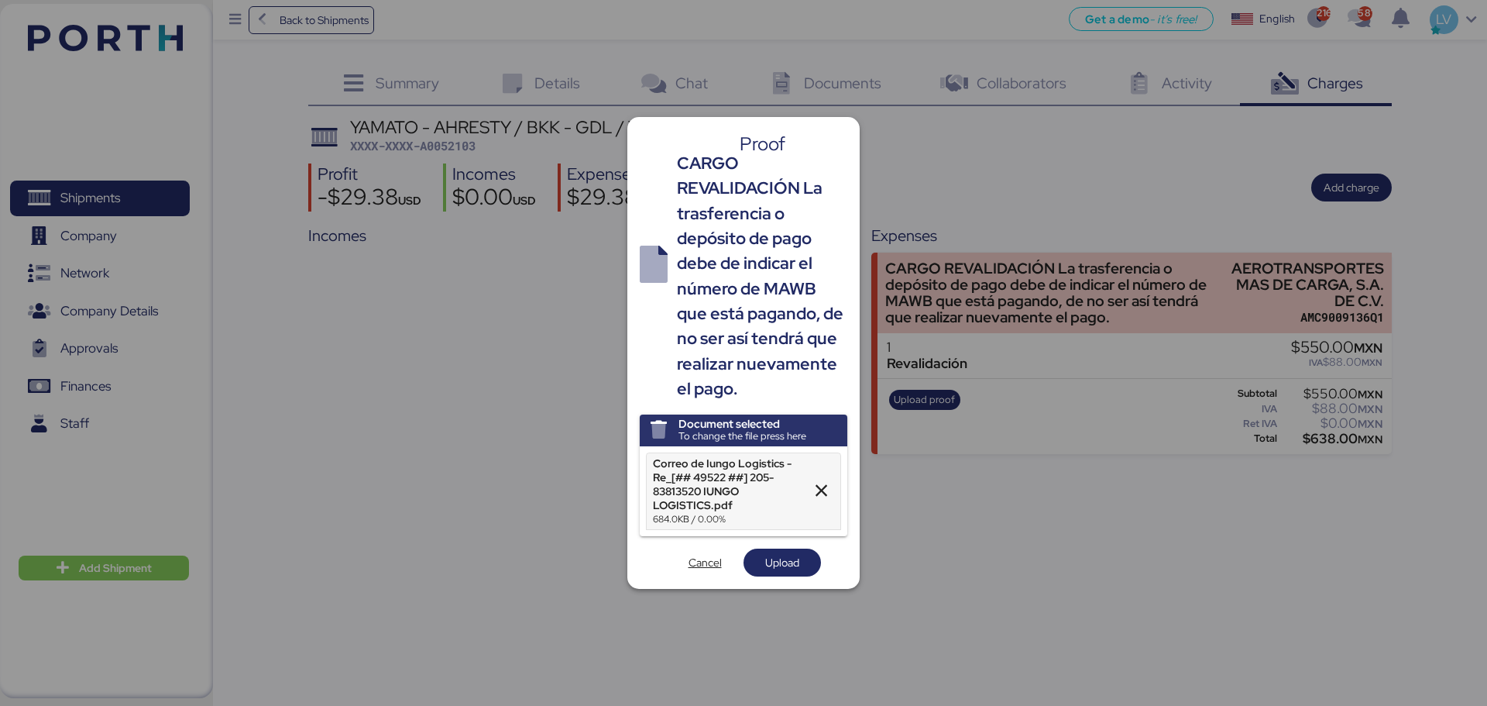
click at [789, 538] on div "Document selected To change the file press here Correo de Iungo Logistics - Re_…" at bounding box center [744, 495] width 208 height 163
click at [790, 538] on span "Upload" at bounding box center [782, 563] width 53 height 22
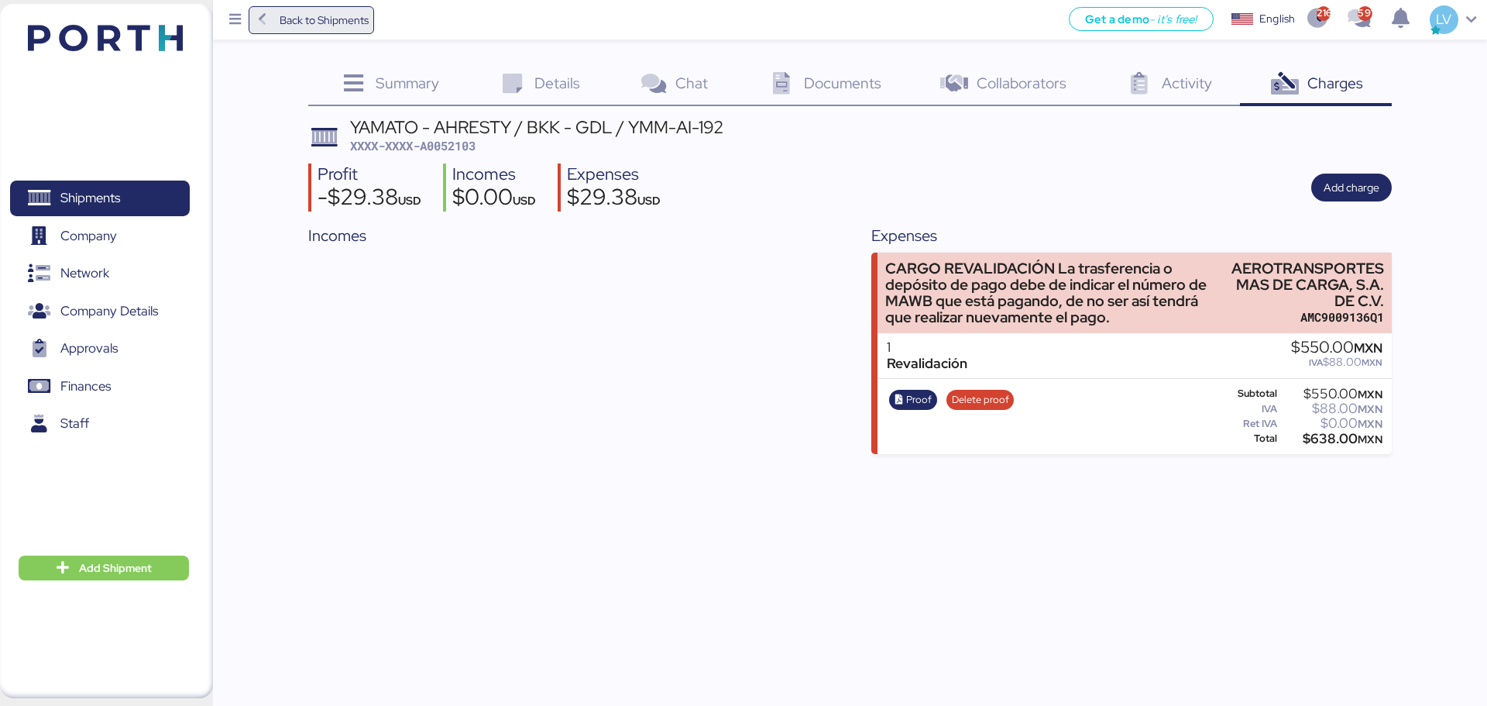
click at [339, 31] on span "Back to Shipments" at bounding box center [311, 20] width 115 height 28
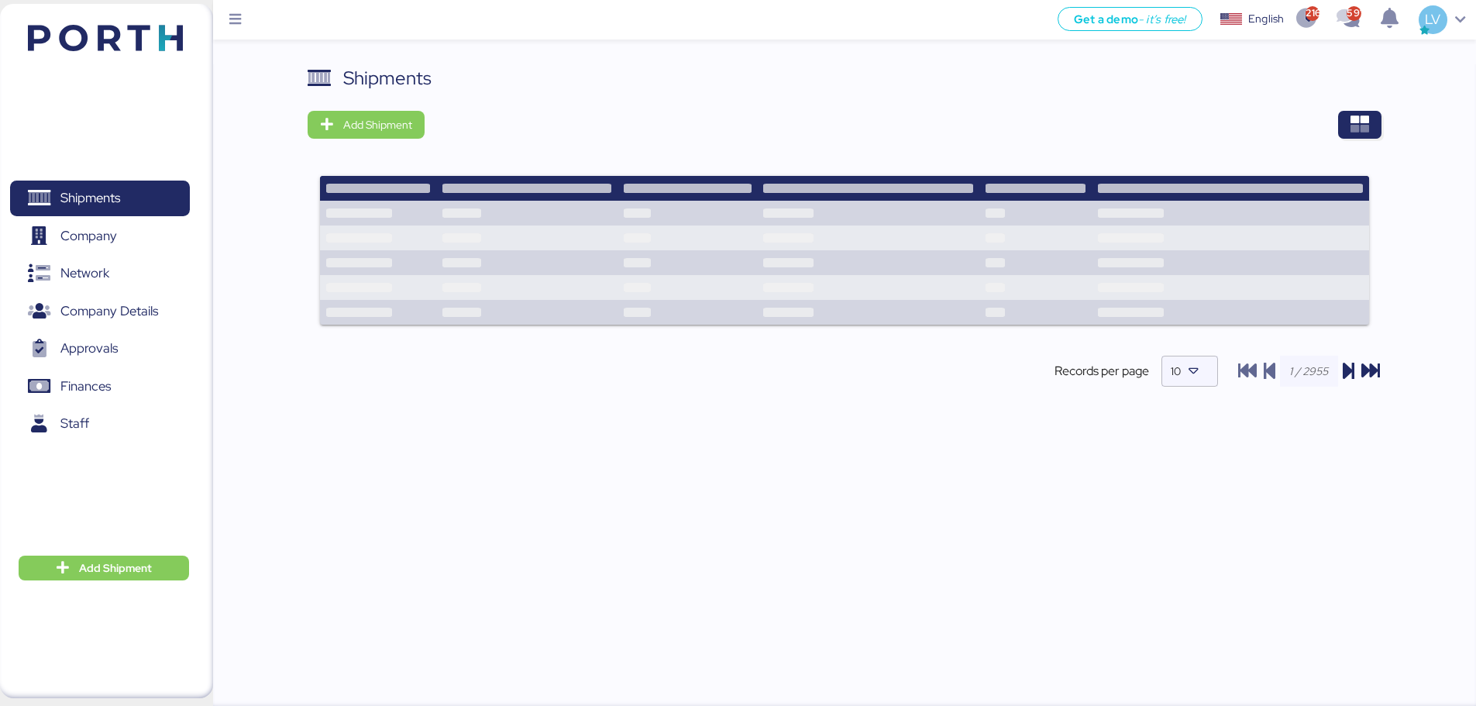
click at [1177, 120] on div "Shipments Add Shipment Records per page 10" at bounding box center [844, 386] width 1263 height 645
click at [1177, 124] on icon "button" at bounding box center [1359, 124] width 19 height 19
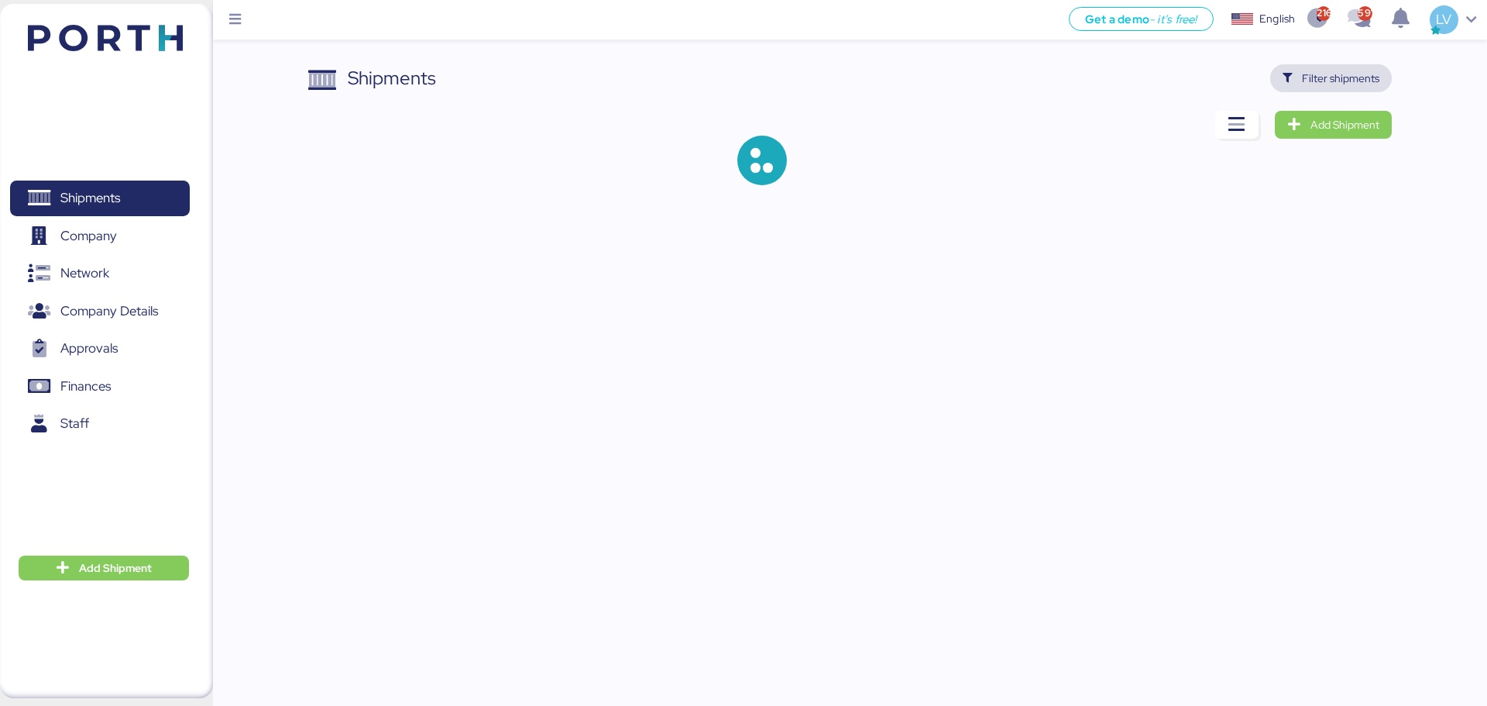
click at [1177, 90] on span "Filter shipments" at bounding box center [1331, 78] width 122 height 28
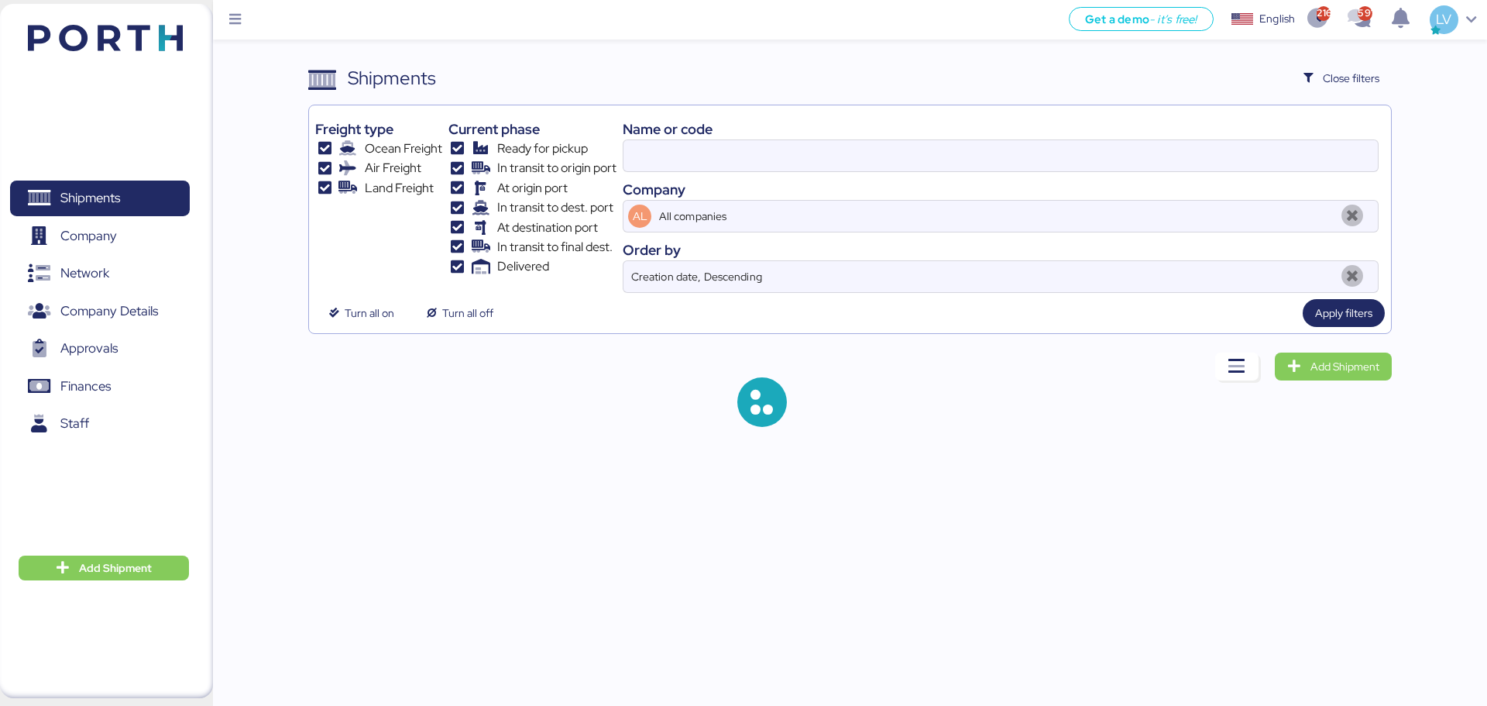
click at [1177, 173] on div "Name or code Company AL All companies Order by Creation date, Descending" at bounding box center [1001, 202] width 756 height 181
click at [1177, 152] on input at bounding box center [1001, 155] width 755 height 31
paste input "O0051912"
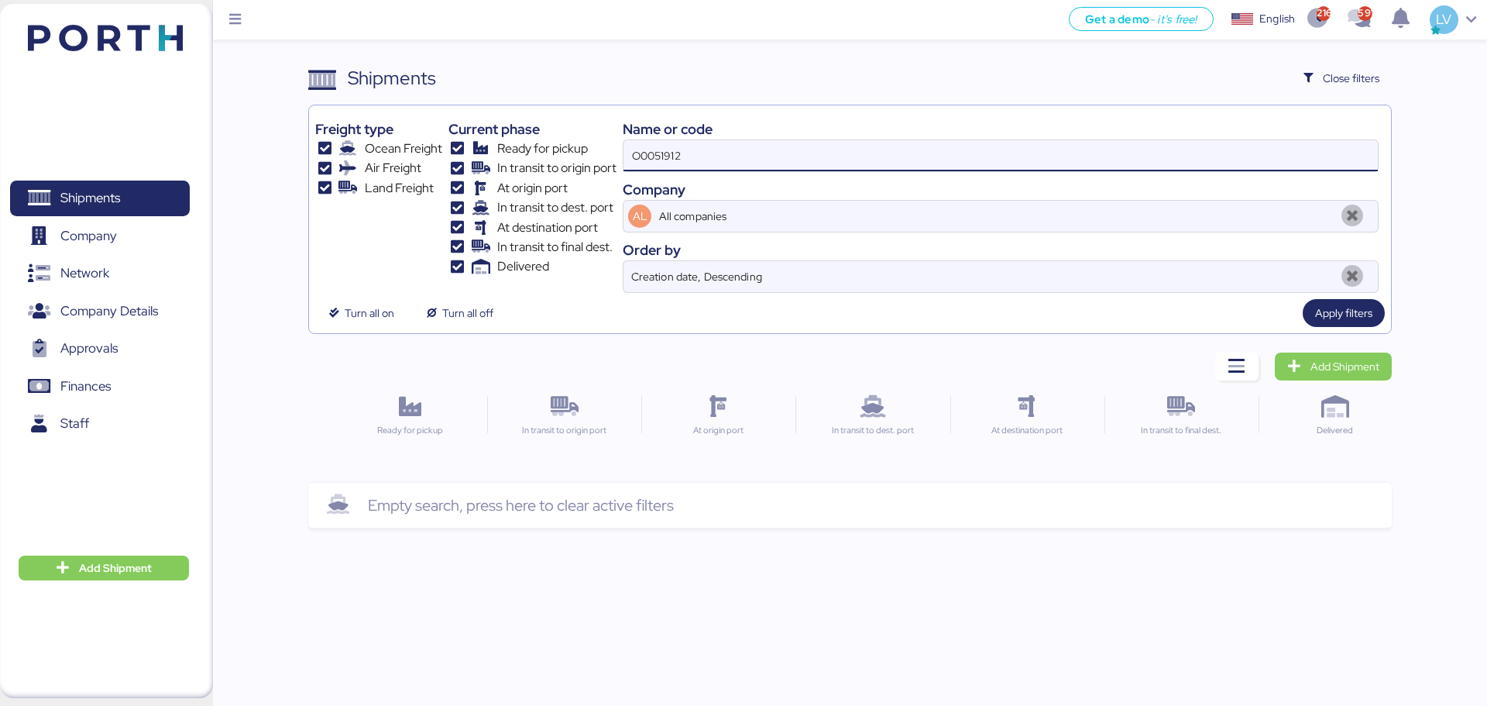
type input "O0051912"
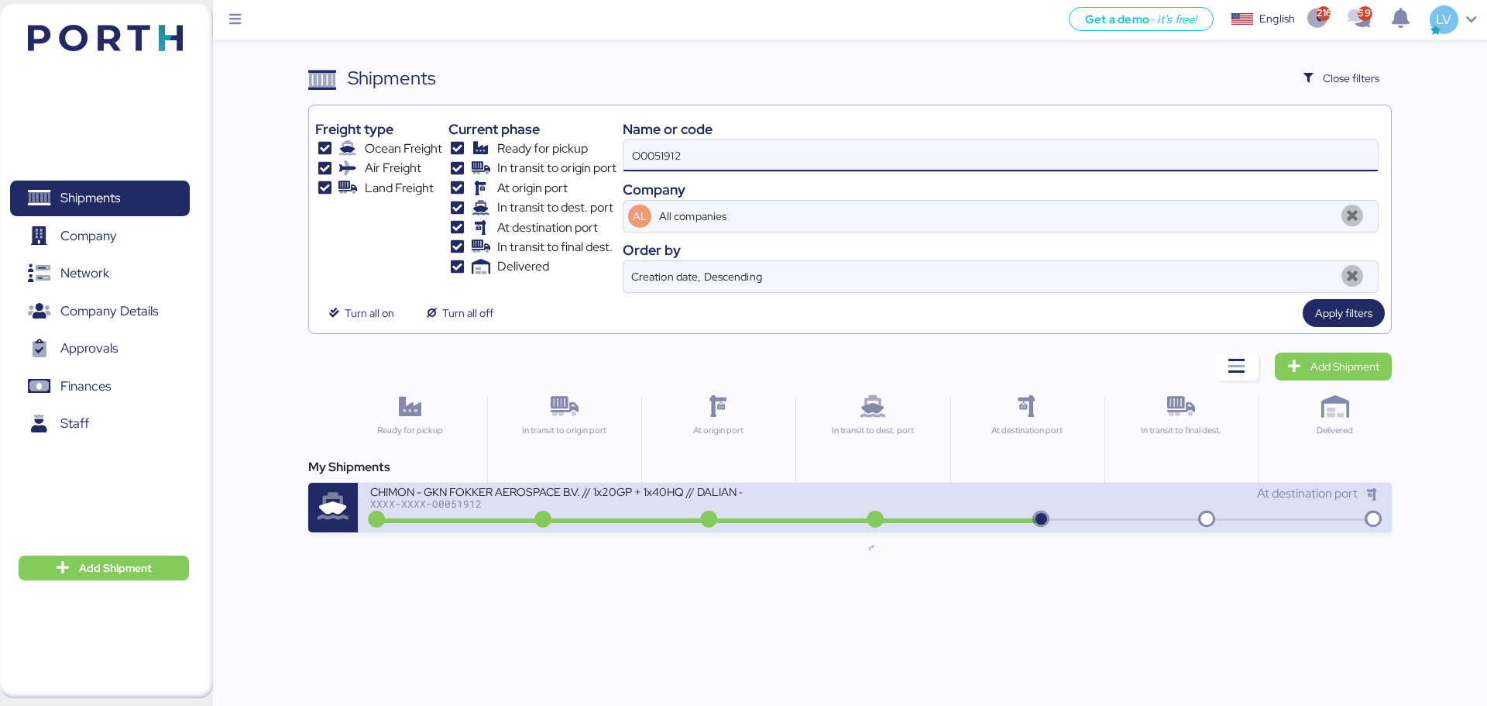
click at [864, 527] on icon at bounding box center [875, 519] width 74 height 17
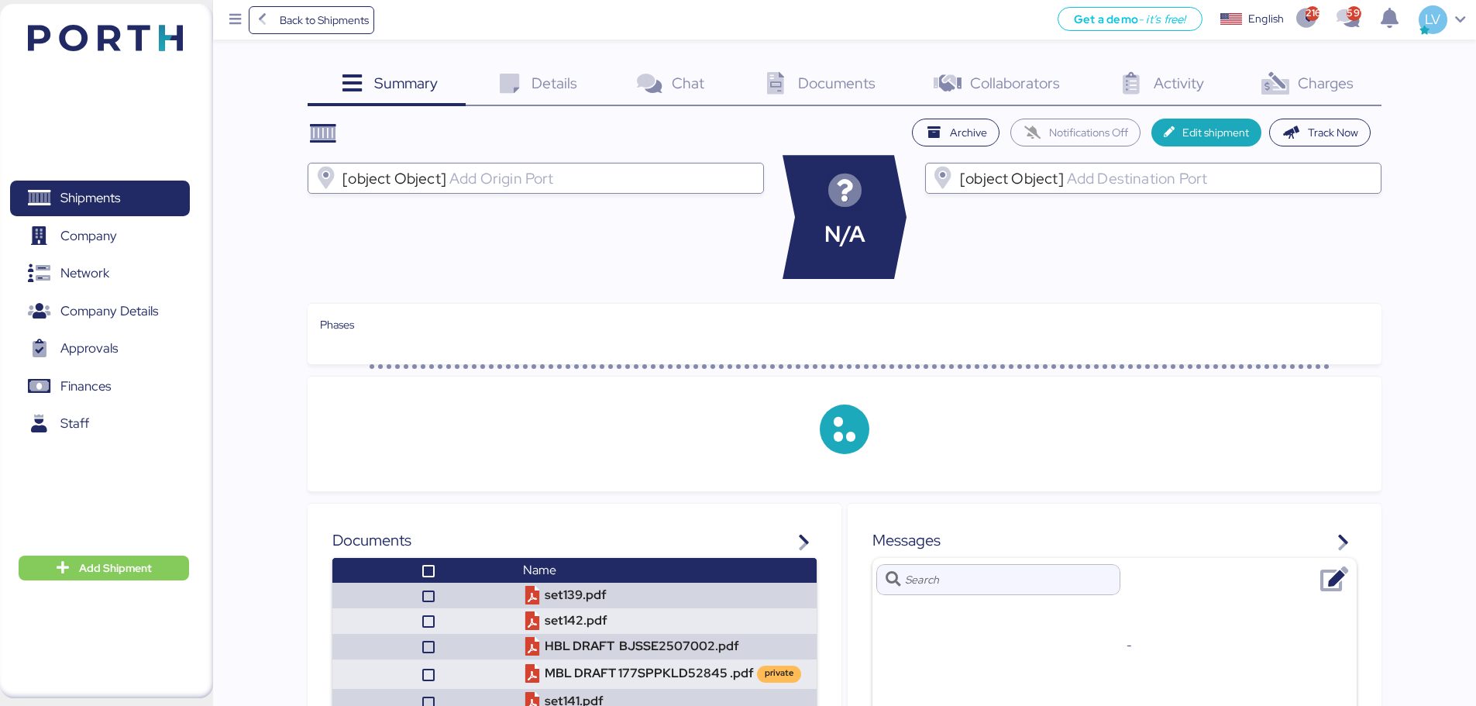
click at [1177, 64] on div "Charges 0" at bounding box center [1306, 85] width 150 height 42
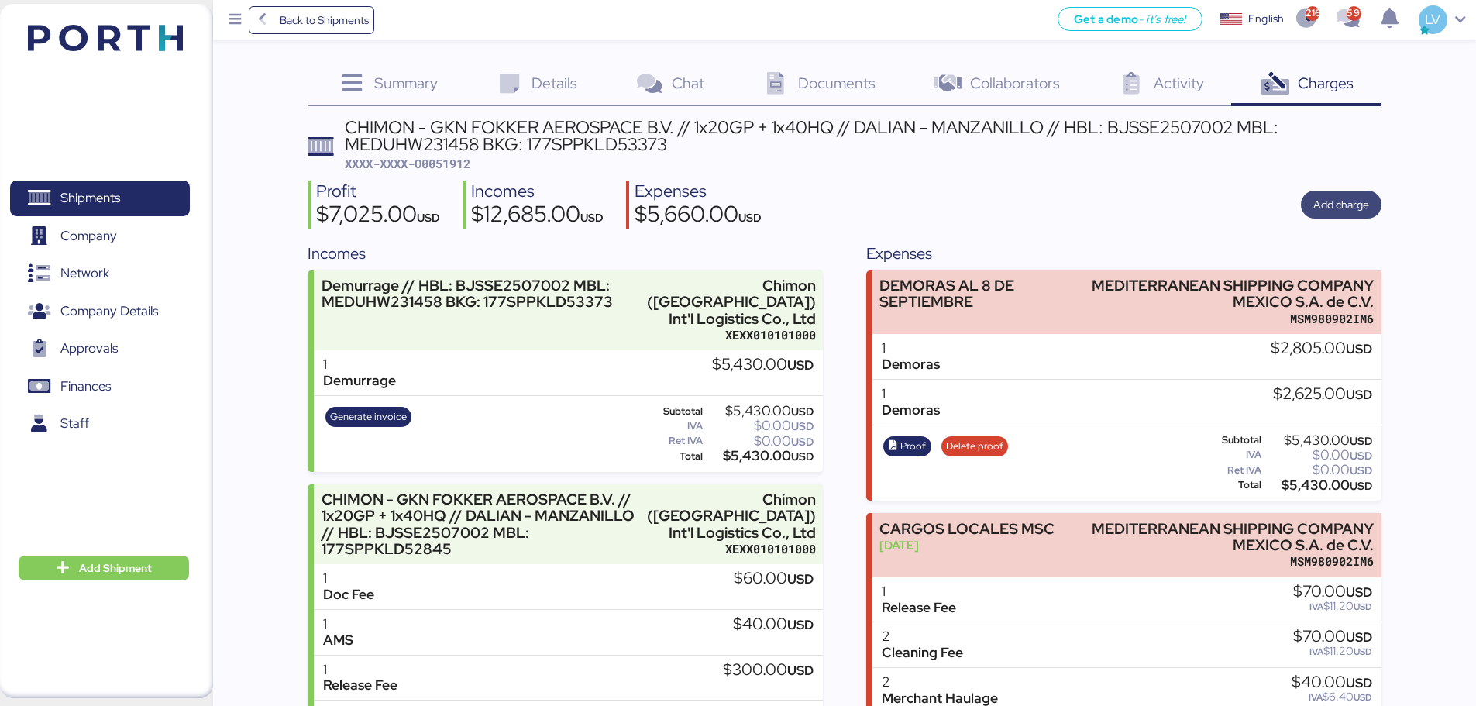
click at [1177, 205] on span "Add charge" at bounding box center [1341, 204] width 56 height 19
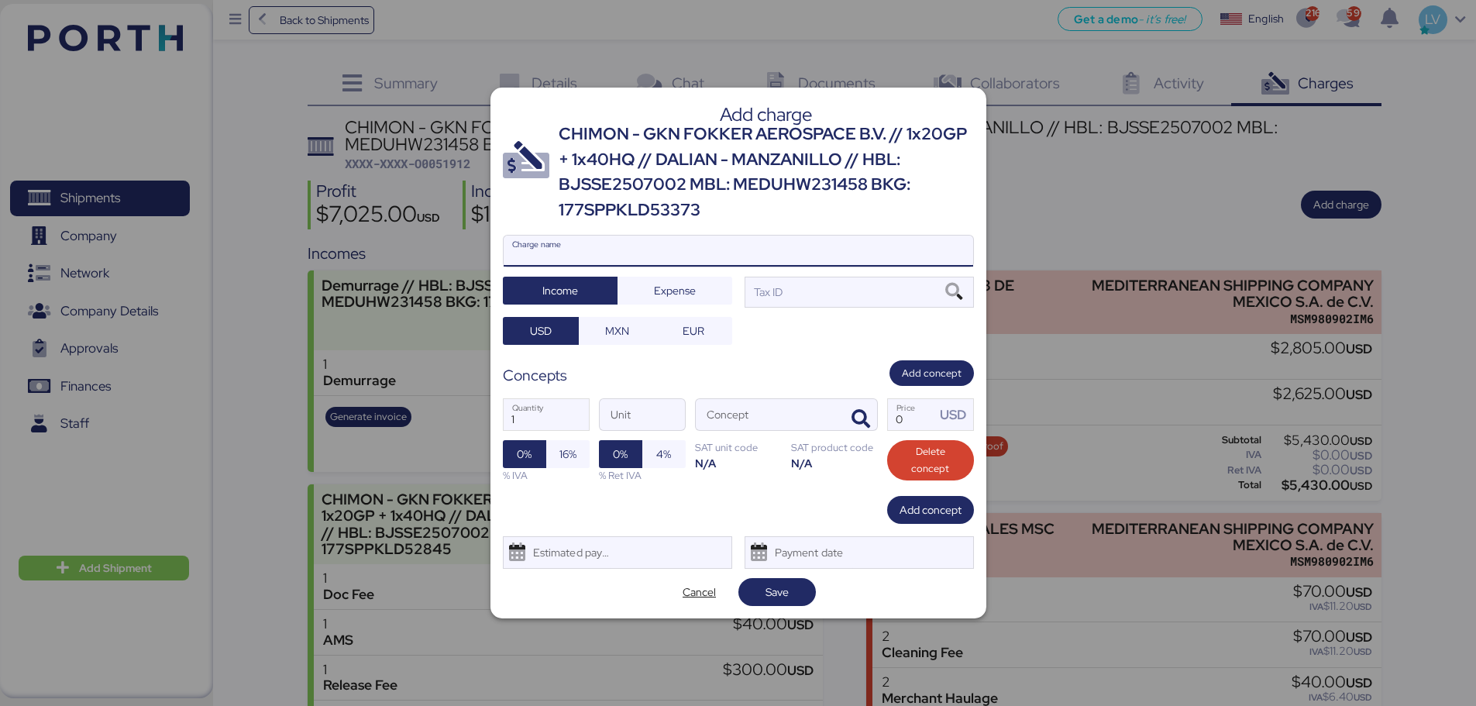
click at [884, 242] on input "Charge name" at bounding box center [738, 250] width 469 height 31
type input "TERRESTRE"
click at [872, 414] on span "button" at bounding box center [860, 419] width 33 height 33
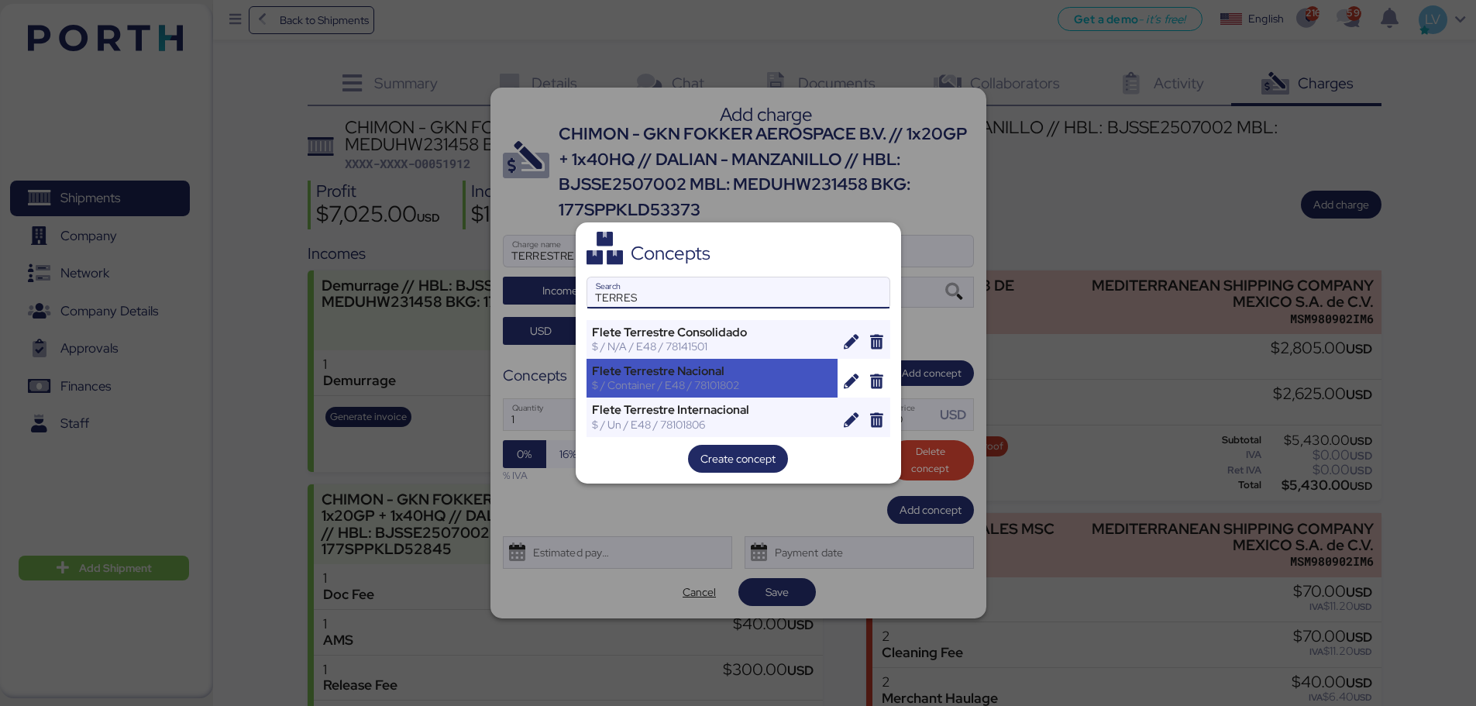
type input "TERRES"
click at [792, 394] on div "[PERSON_NAME] Terrestre Nacional $ / Container / E48 / 78101802" at bounding box center [712, 378] width 252 height 39
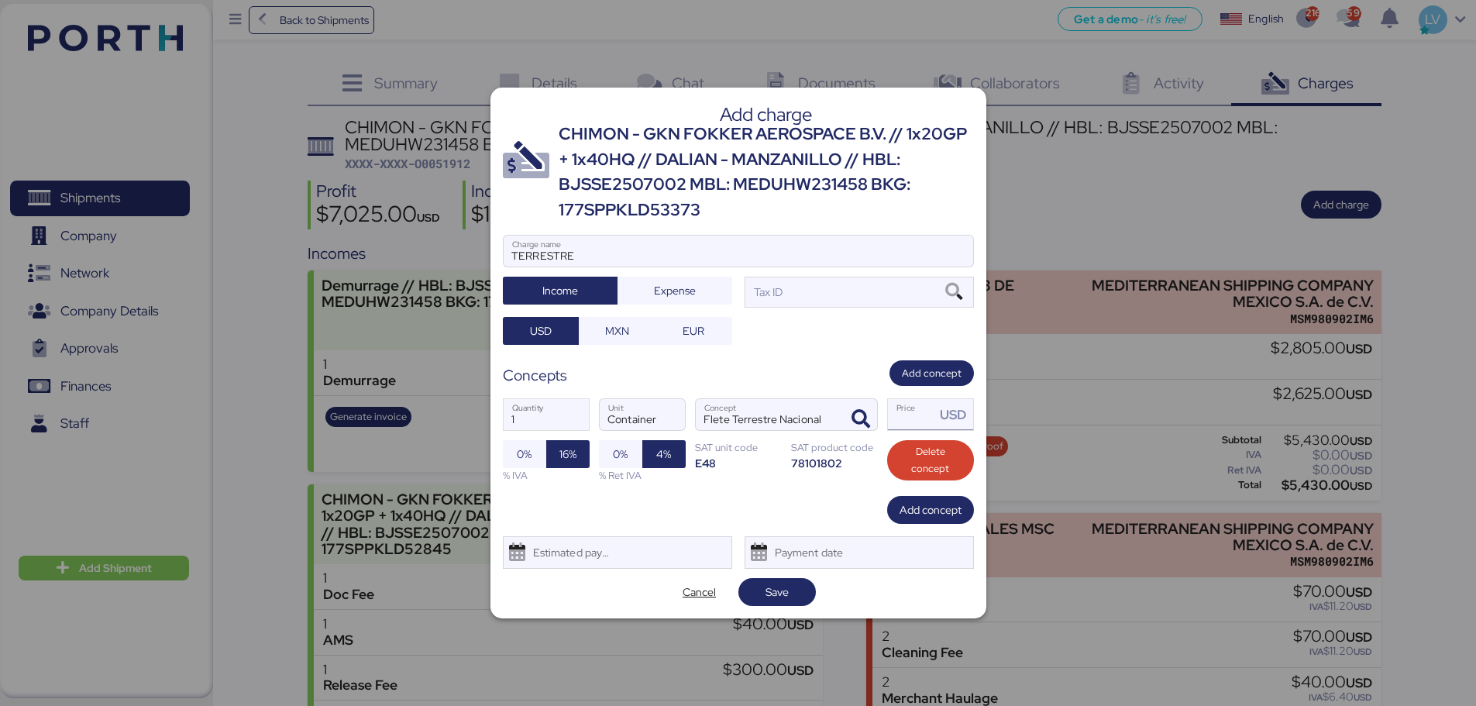
click at [902, 414] on input "Price USD" at bounding box center [912, 414] width 48 height 31
paste input "122000.00"
type input "122000"
click at [605, 323] on span "MXN" at bounding box center [617, 330] width 24 height 19
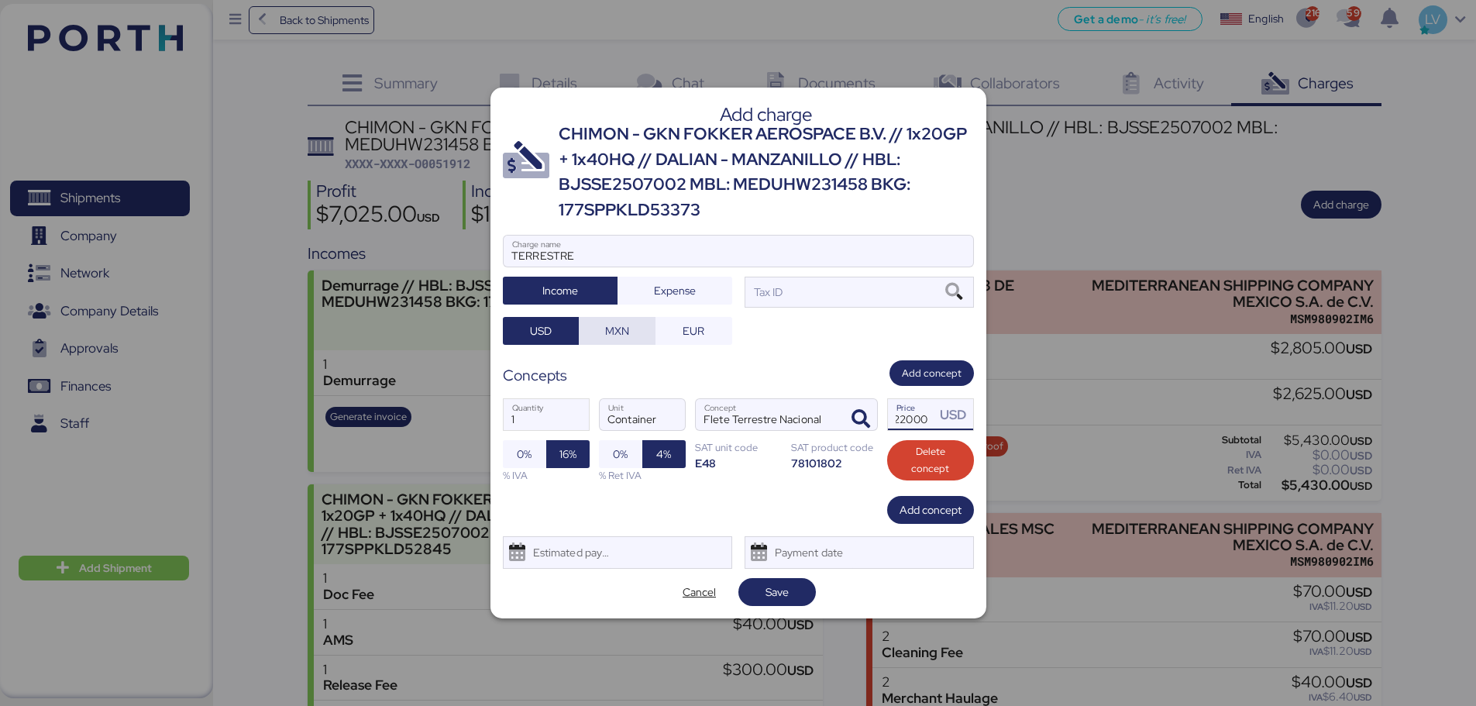
scroll to position [0, 0]
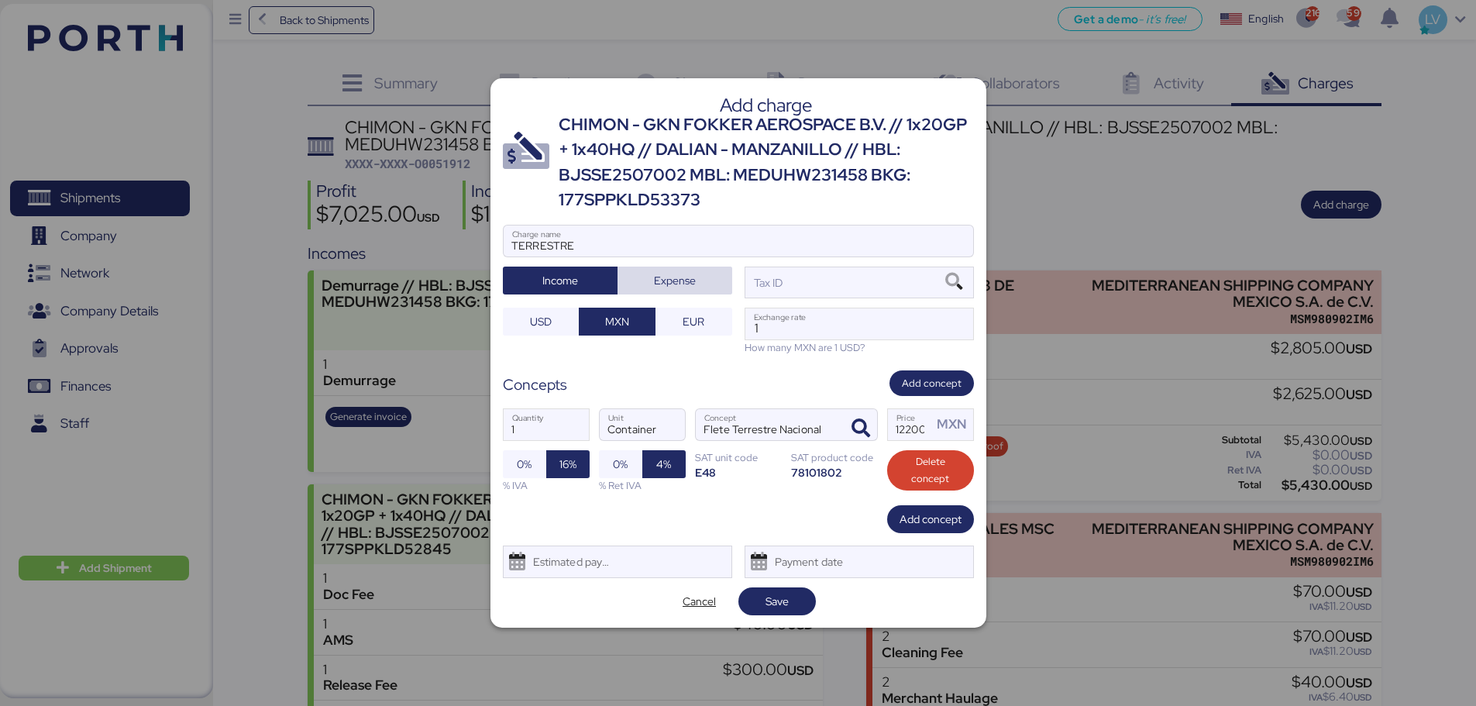
click at [651, 274] on span "Expense" at bounding box center [675, 281] width 90 height 22
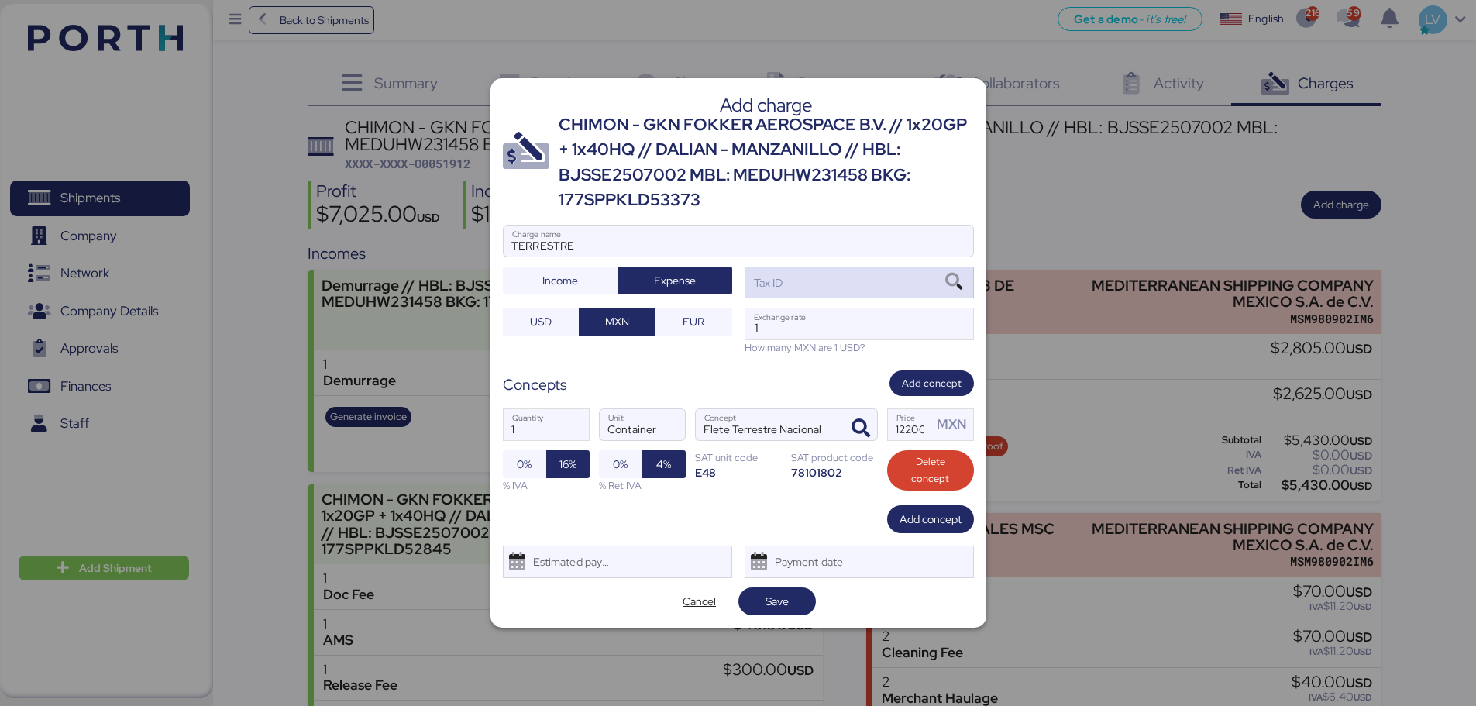
click at [848, 277] on div "Tax ID" at bounding box center [858, 281] width 229 height 31
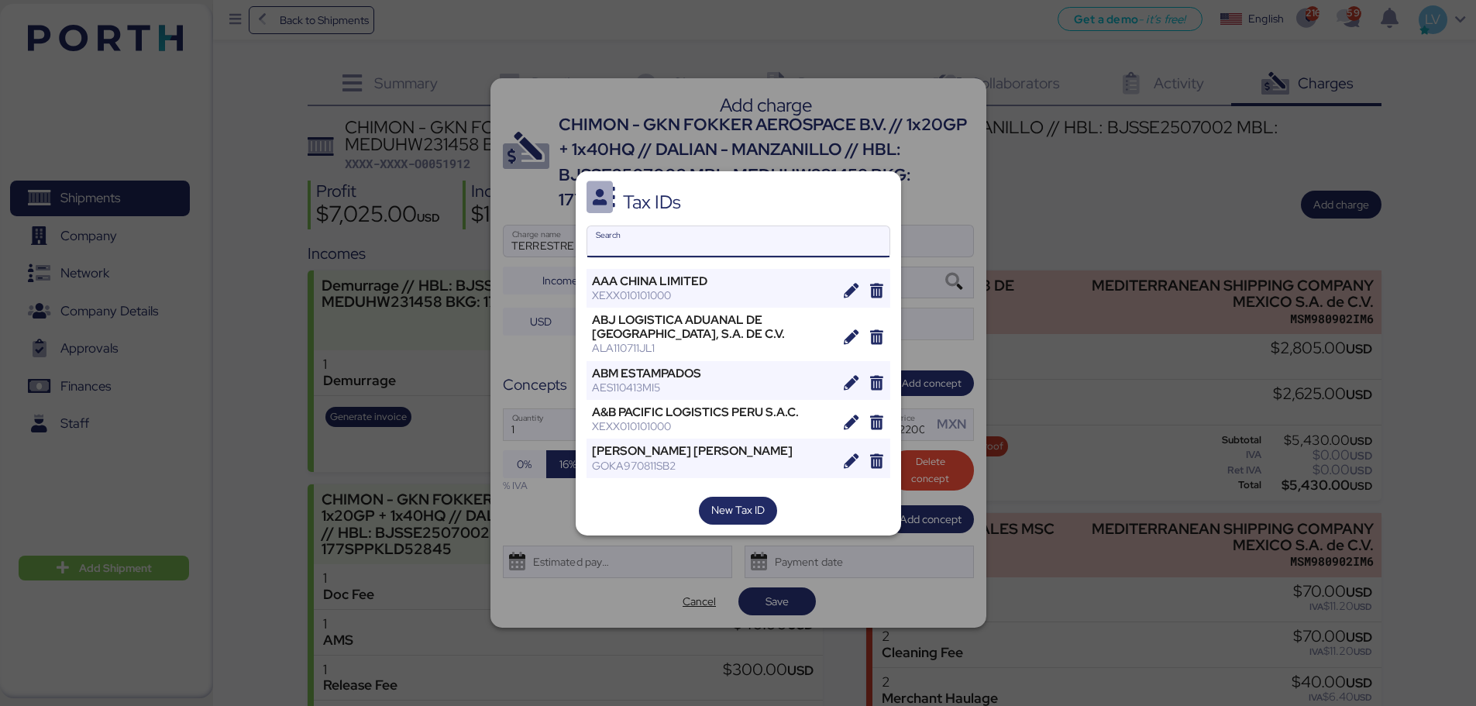
click at [670, 232] on input "Search" at bounding box center [738, 241] width 302 height 31
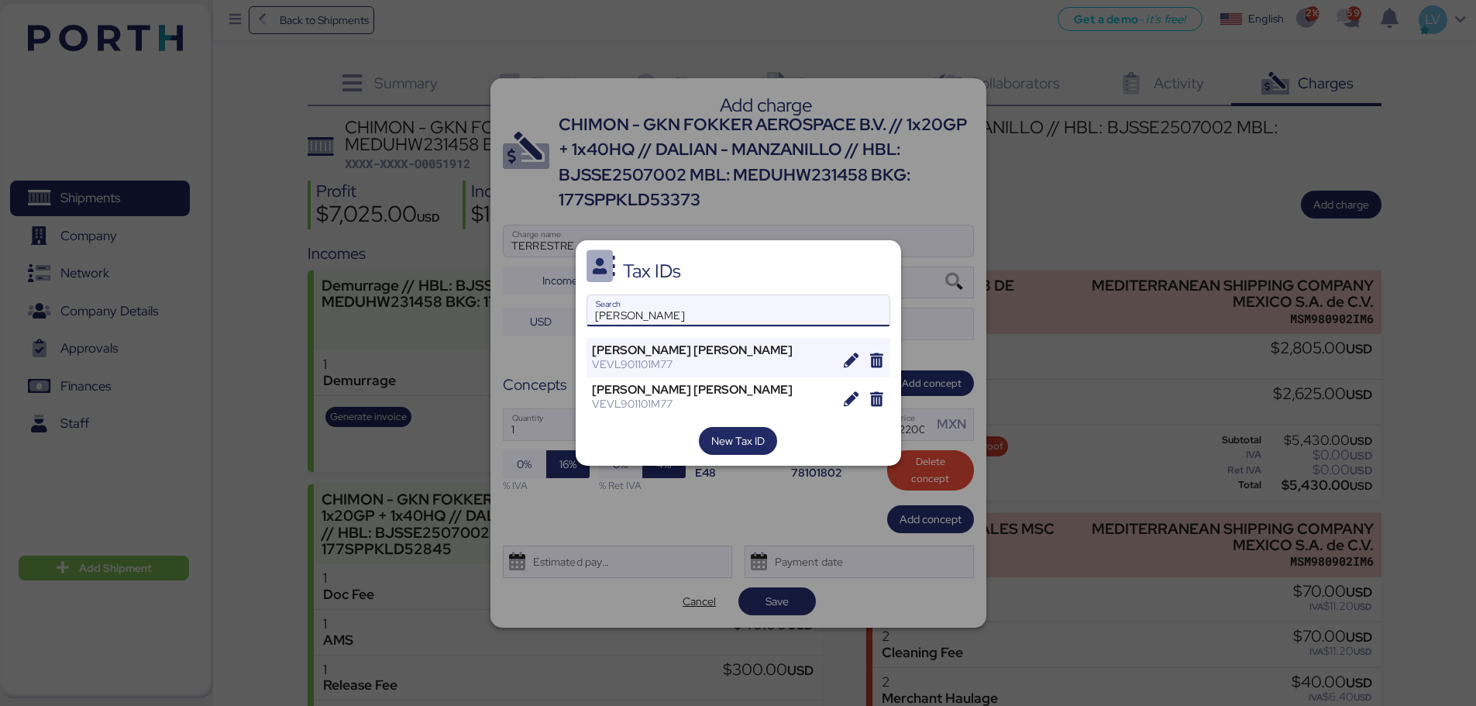
type input "[PERSON_NAME]"
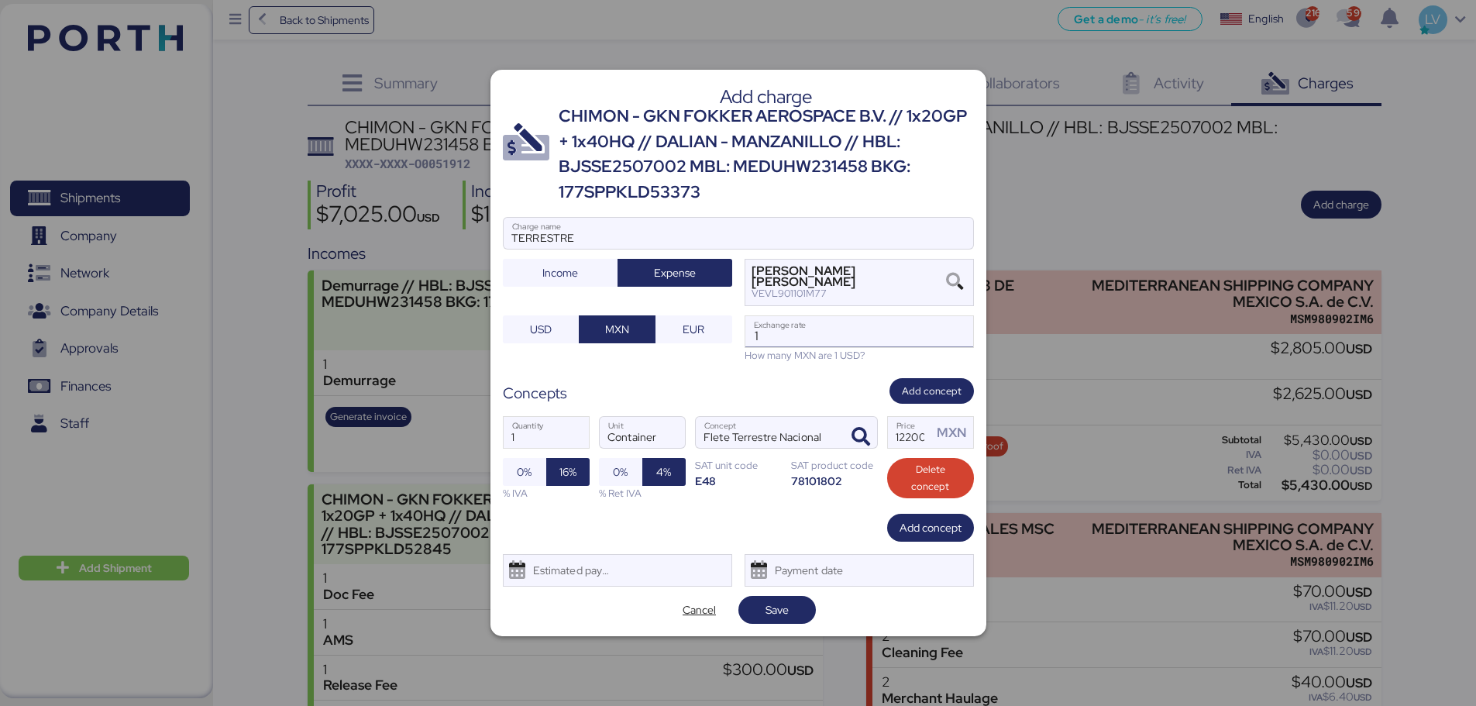
click at [793, 335] on input "1" at bounding box center [859, 331] width 228 height 31
type input "0"
paste input "18.7194"
type input "18.7194"
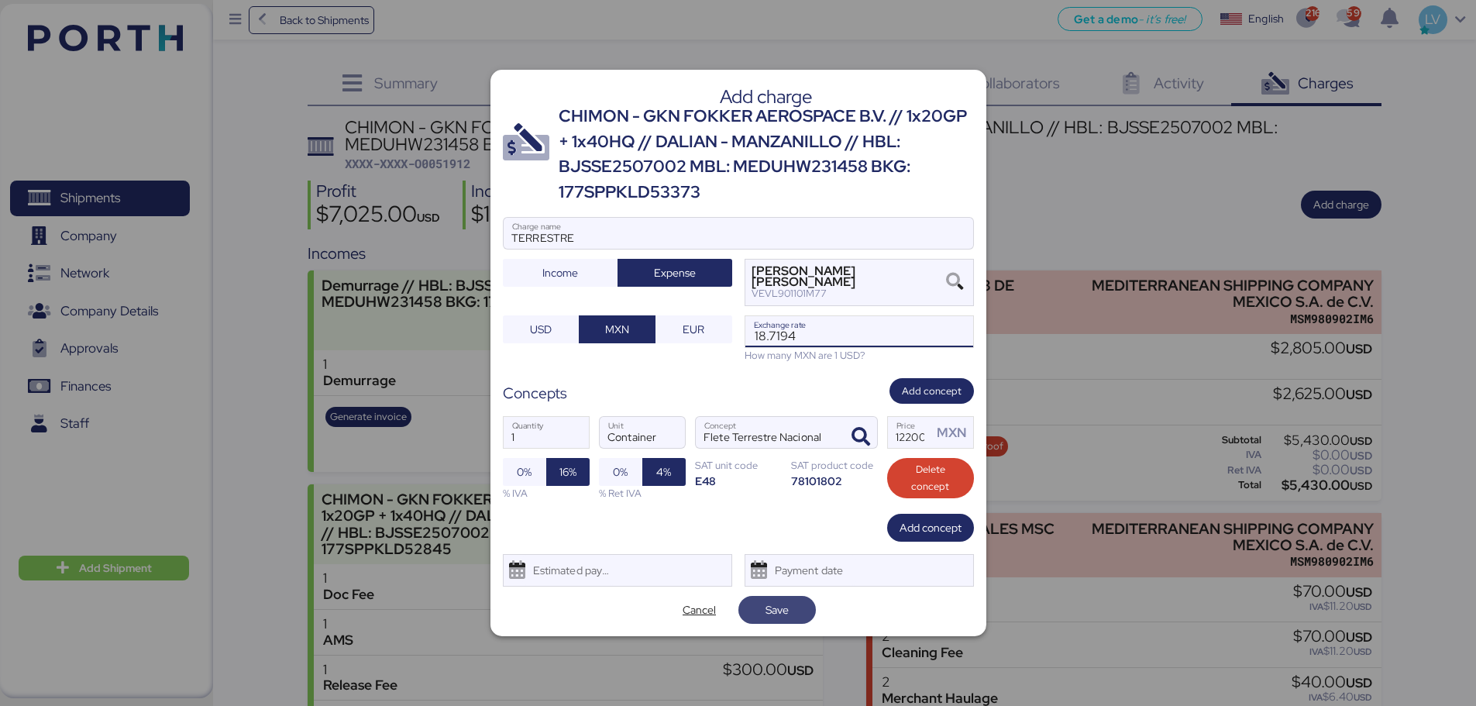
click at [772, 538] on span "Save" at bounding box center [776, 609] width 23 height 19
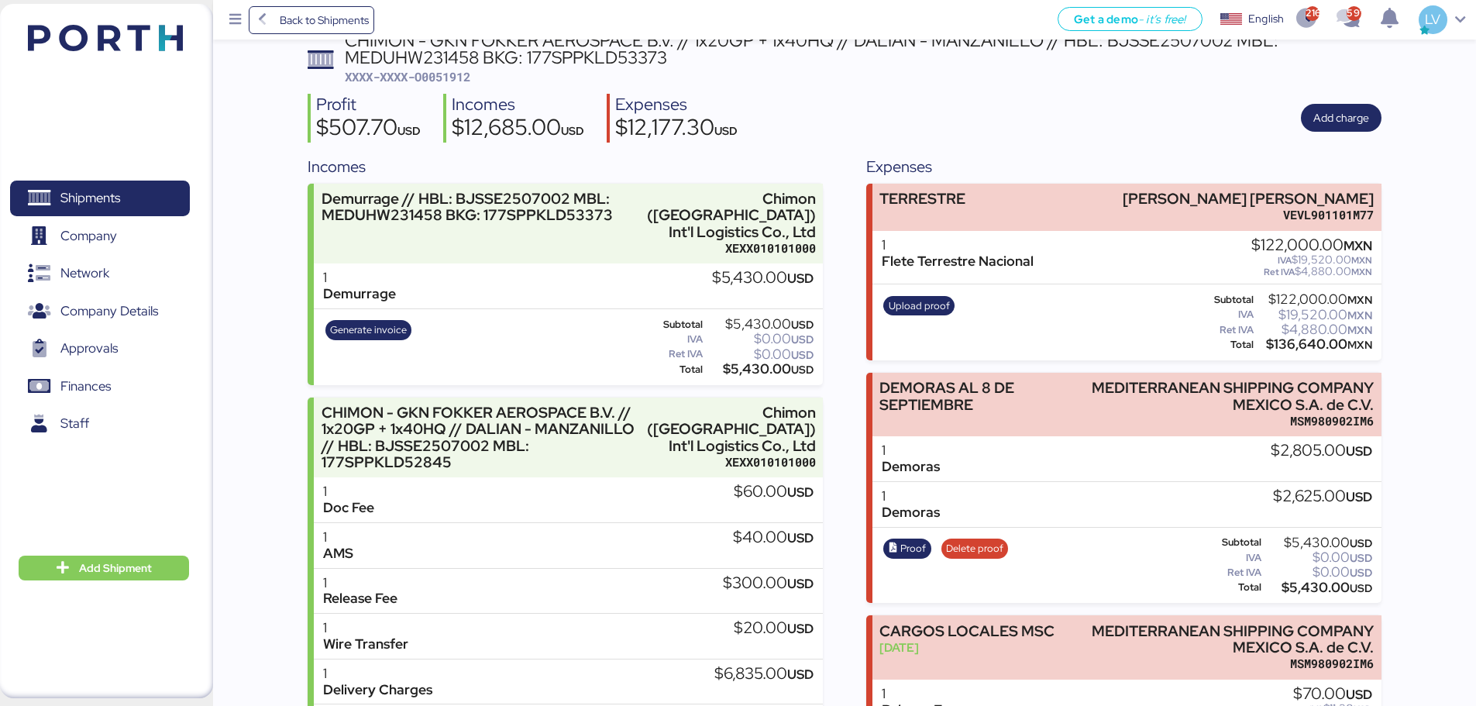
scroll to position [88, 0]
click at [923, 311] on span "Upload proof" at bounding box center [919, 305] width 61 height 17
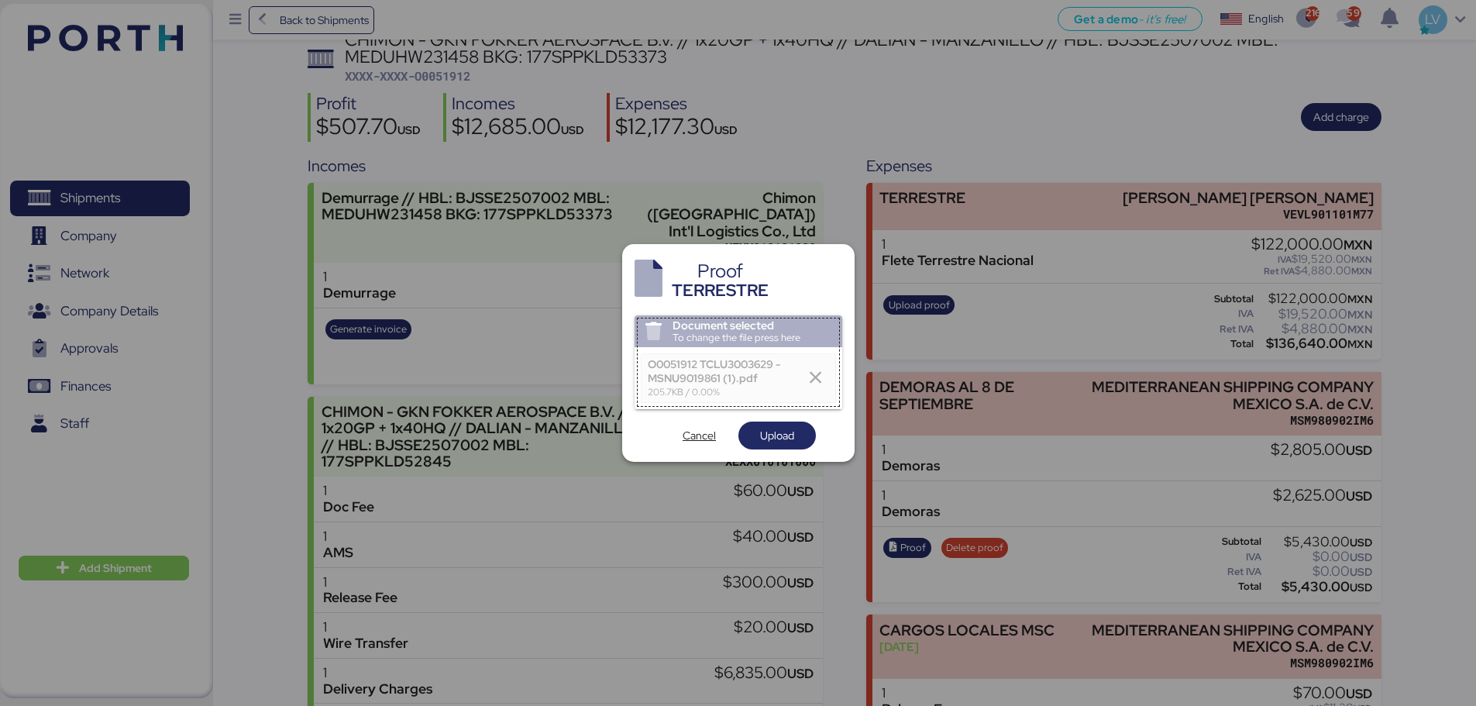
click at [746, 415] on div "Document selected To change the file press here O0051912 TCLU3003629 - MSNU9019…" at bounding box center [738, 382] width 208 height 135
click at [785, 436] on span "Upload" at bounding box center [777, 435] width 34 height 19
